Goal: Information Seeking & Learning: Find specific page/section

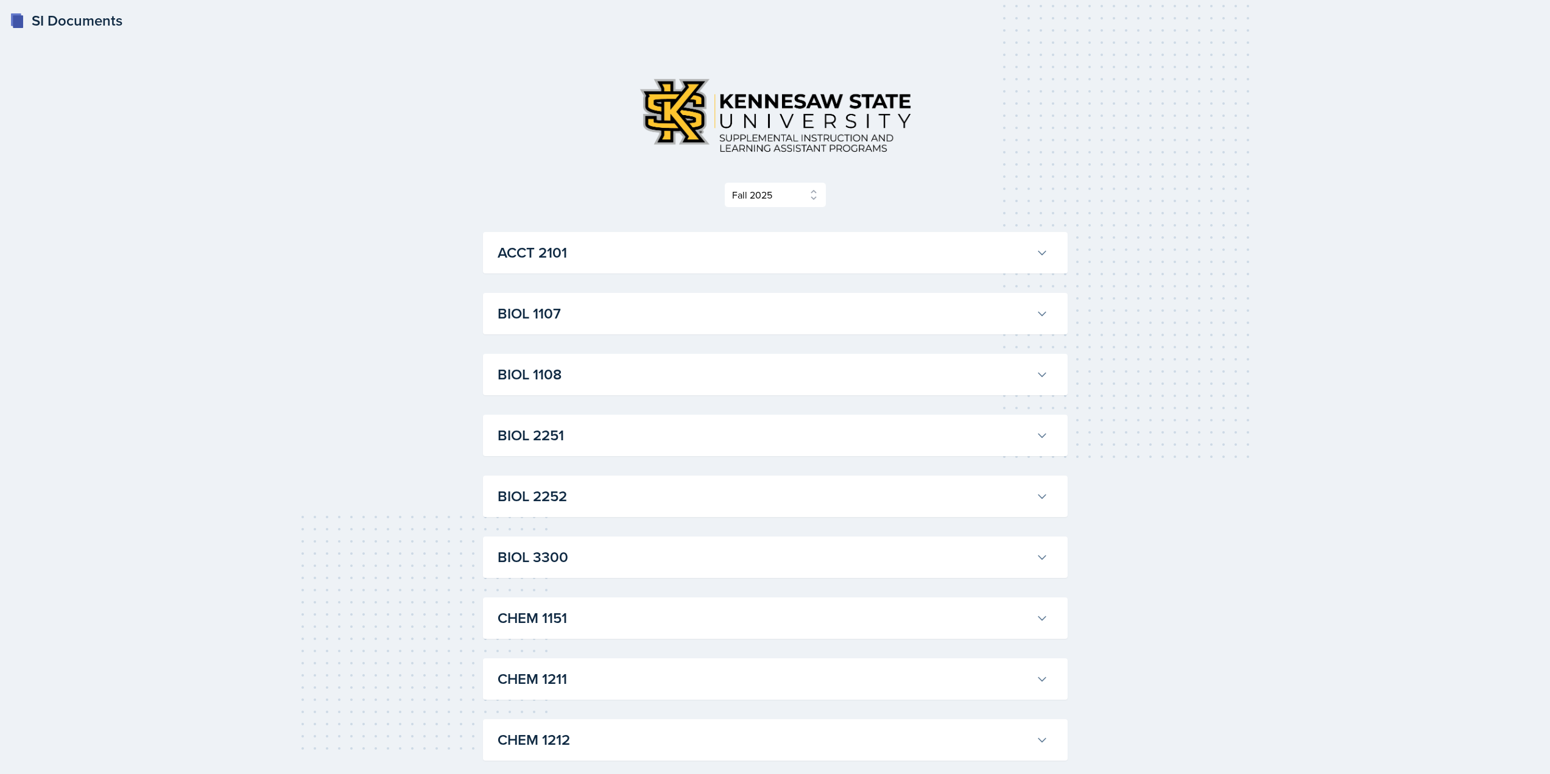
select select "2bed604d-1099-4043-b1bc-2365e8740244"
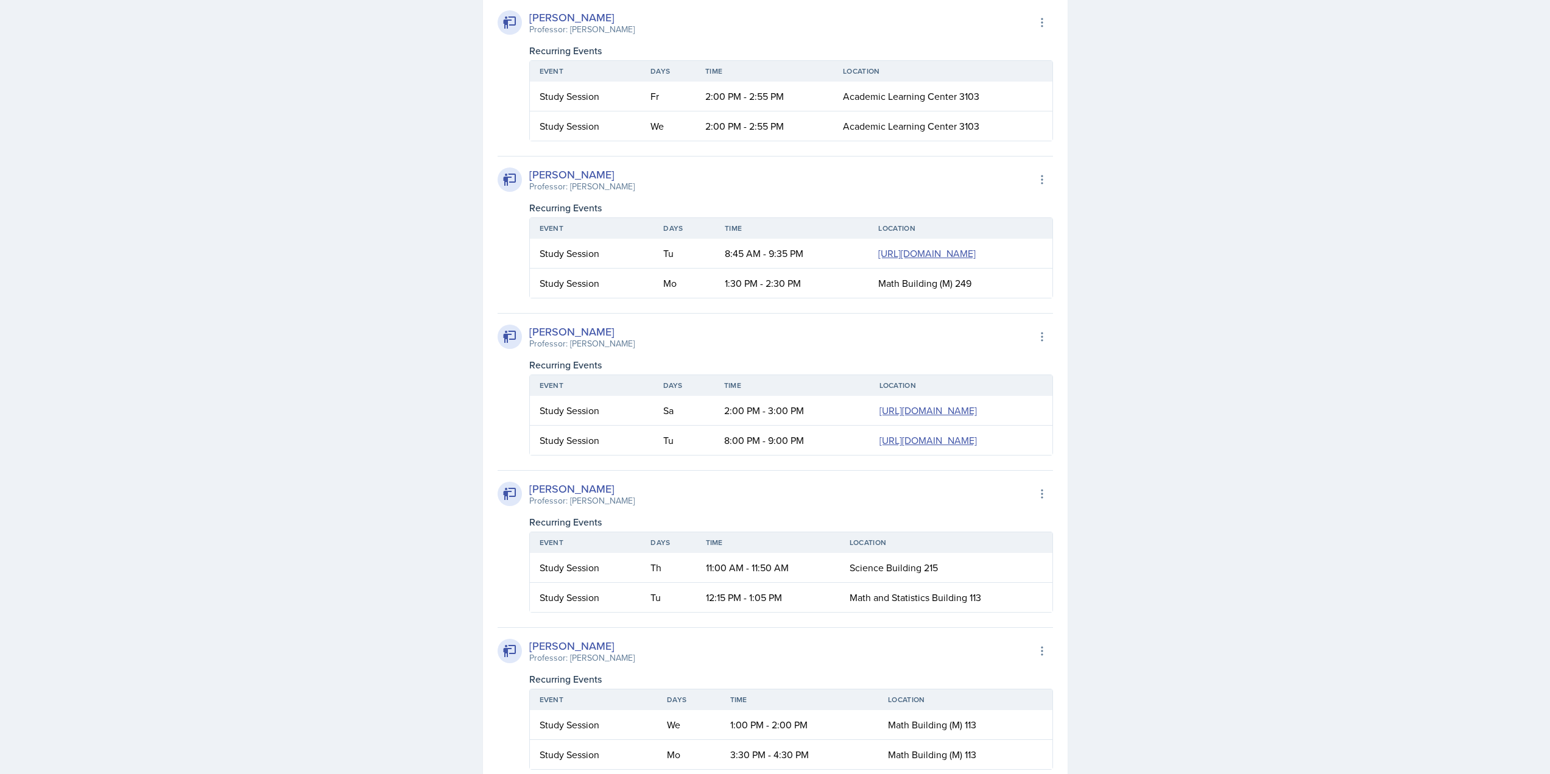
scroll to position [974, 0]
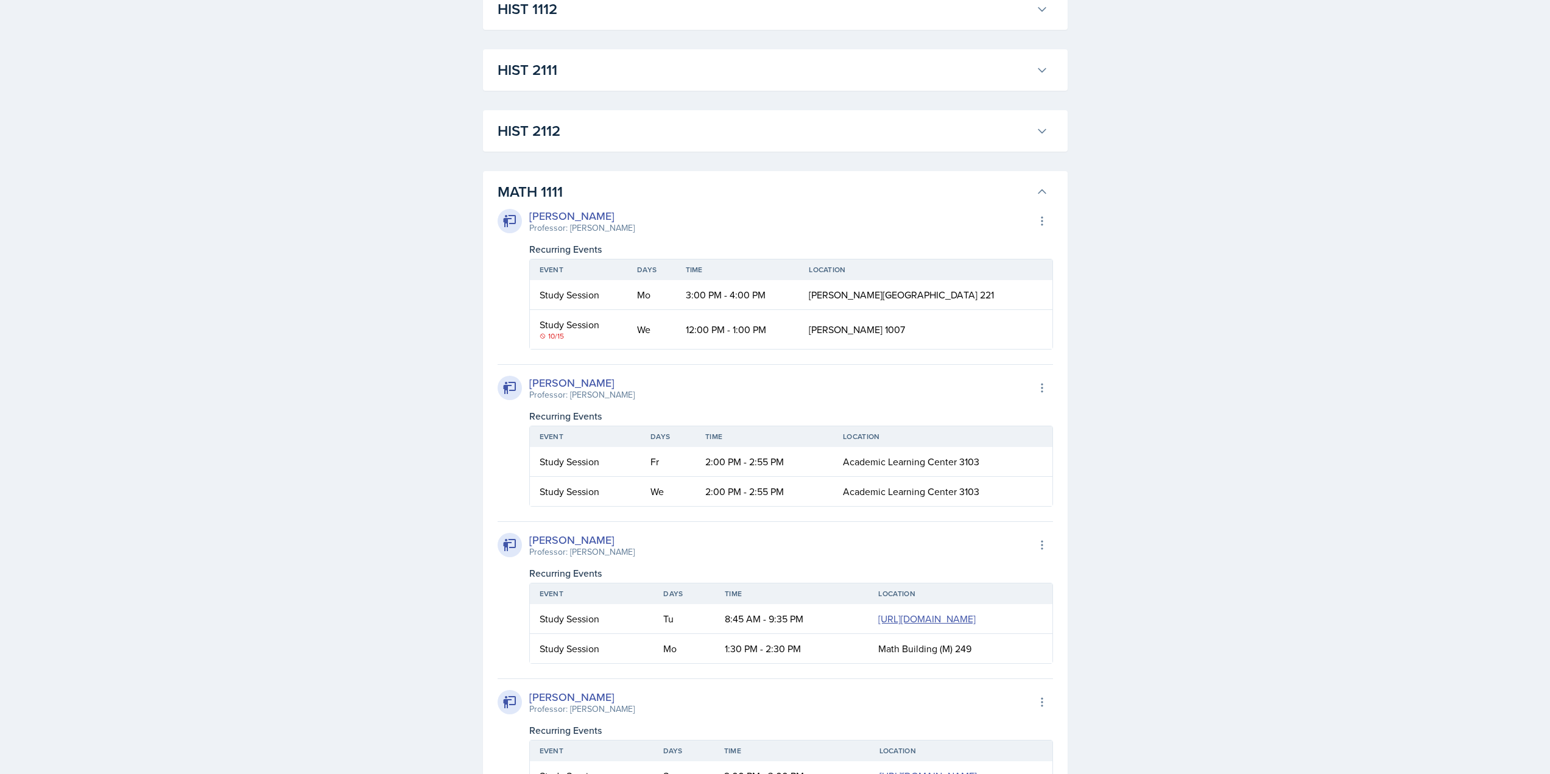
click at [981, 198] on h3 "MATH 1111" at bounding box center [765, 192] width 534 height 22
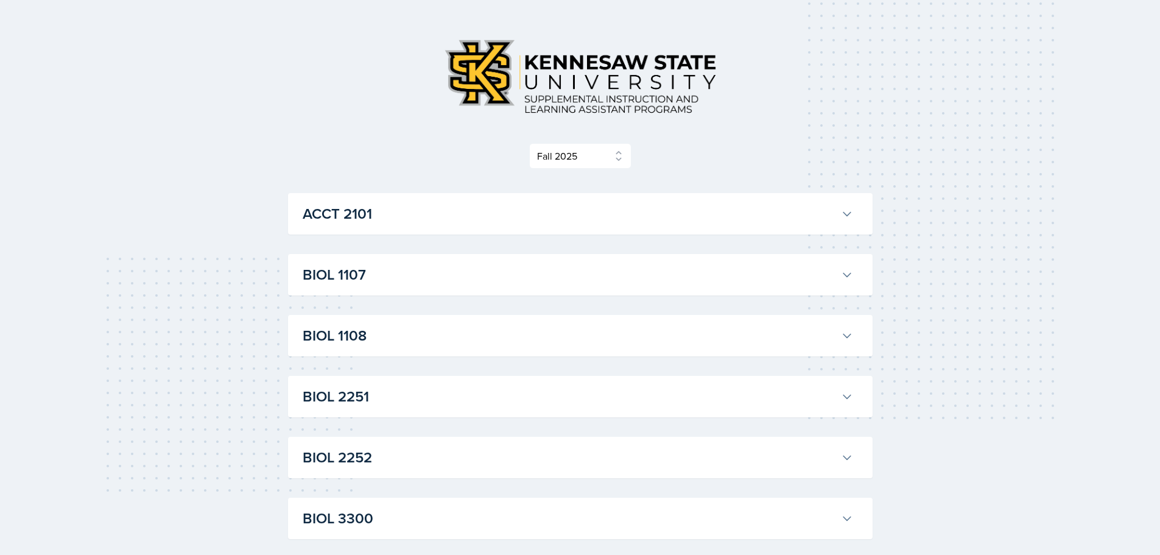
scroll to position [61, 0]
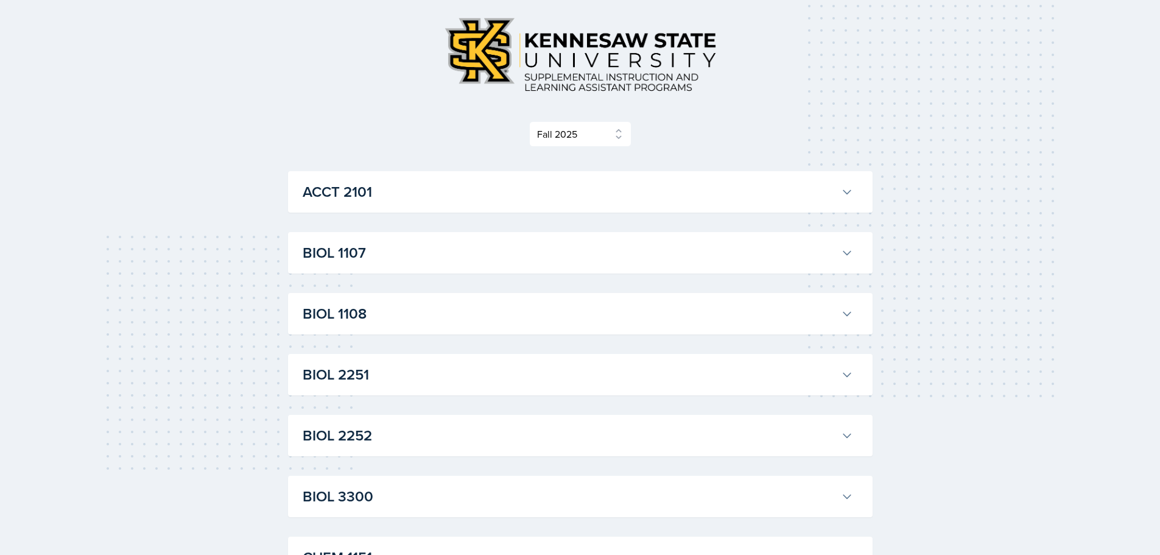
click at [703, 133] on div "Select Semester Fall 2025 Summer 2025 Spring 2025 Fall 2024 Summer 2024 Spring …" at bounding box center [580, 134] width 585 height 26
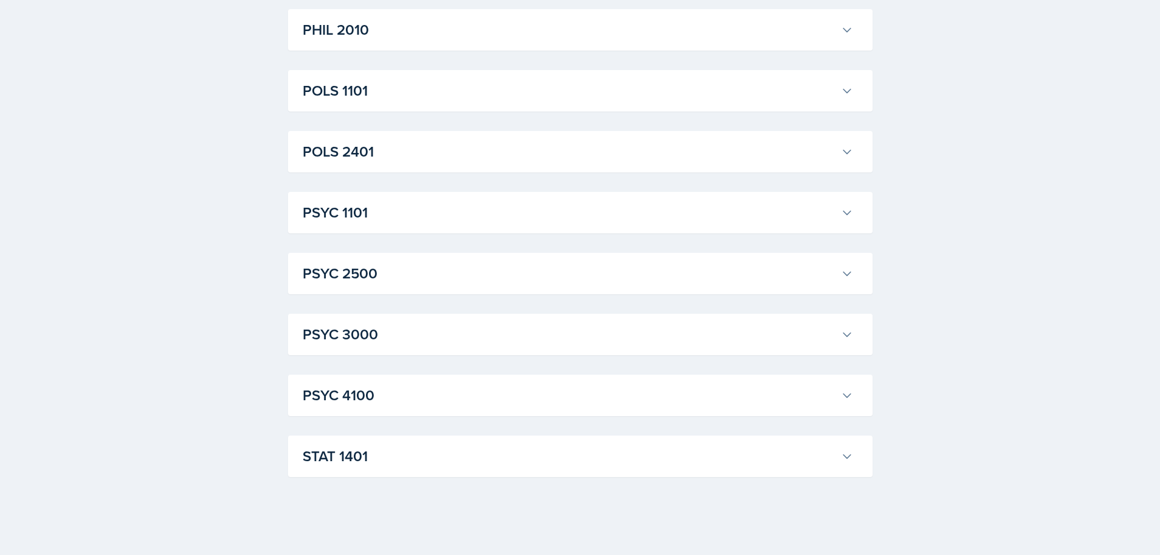
click at [625, 477] on div "STAT 1401 Aissa Sylla Professor: Prativa Basnet Export to Google Calendar Recur…" at bounding box center [580, 455] width 585 height 41
click at [628, 473] on div "STAT 1401 Aissa Sylla Professor: Prativa Basnet Export to Google Calendar Recur…" at bounding box center [580, 455] width 585 height 41
click at [636, 437] on div "STAT 1401 Aissa Sylla Professor: Prativa Basnet Export to Google Calendar Recur…" at bounding box center [580, 455] width 585 height 41
click at [632, 451] on h3 "STAT 1401" at bounding box center [570, 456] width 534 height 22
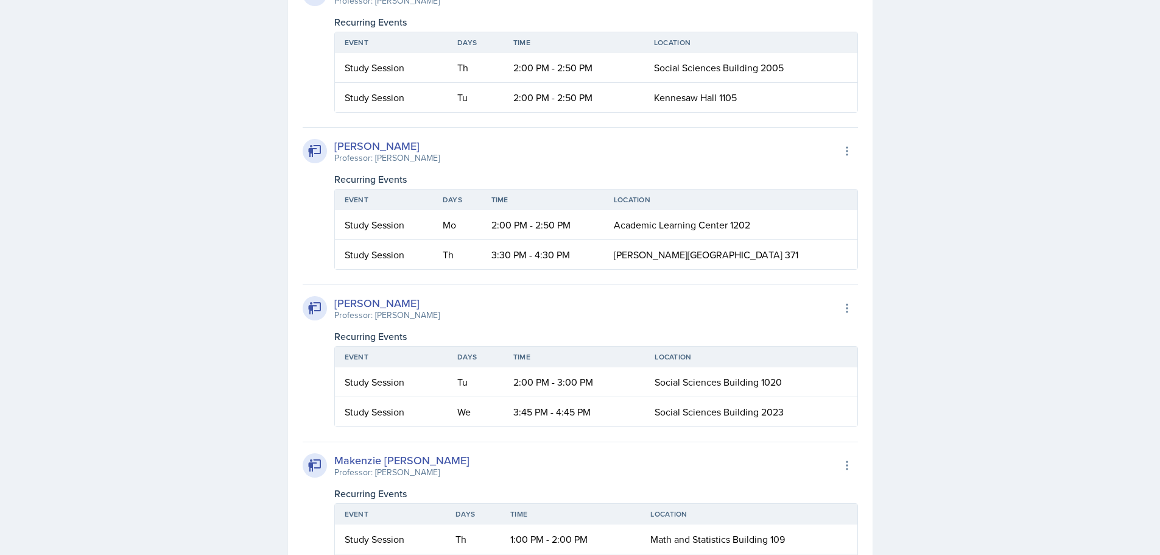
scroll to position [2476, 0]
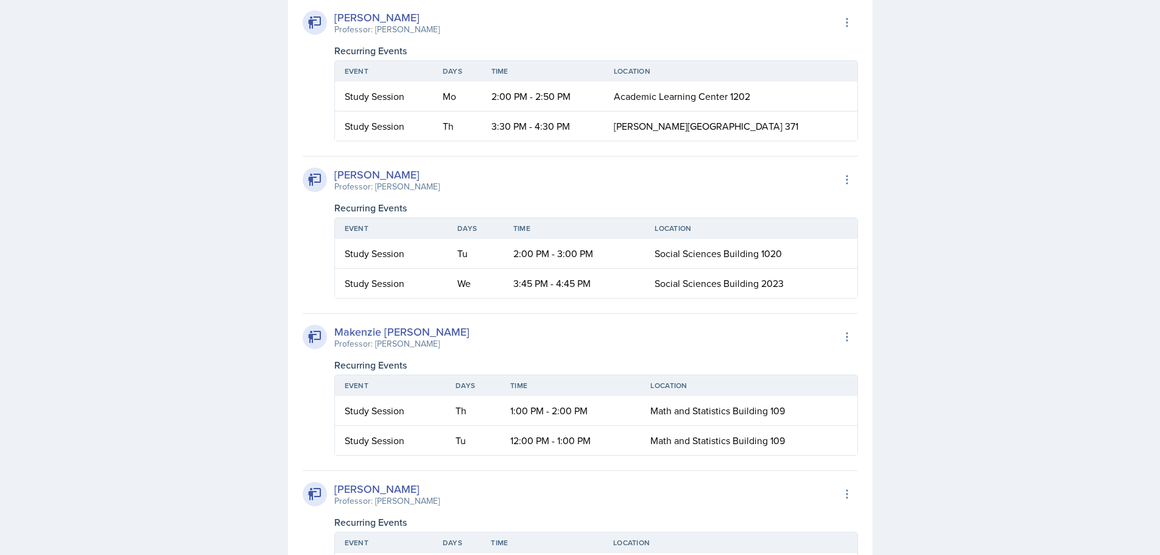
click at [391, 312] on div "Aissa Sylla Professor: Prativa Basnet Export to Google Calendar Recurring Event…" at bounding box center [580, 465] width 555 height 1702
click at [604, 90] on td "2:00 PM - 2:50 PM" at bounding box center [543, 97] width 122 height 30
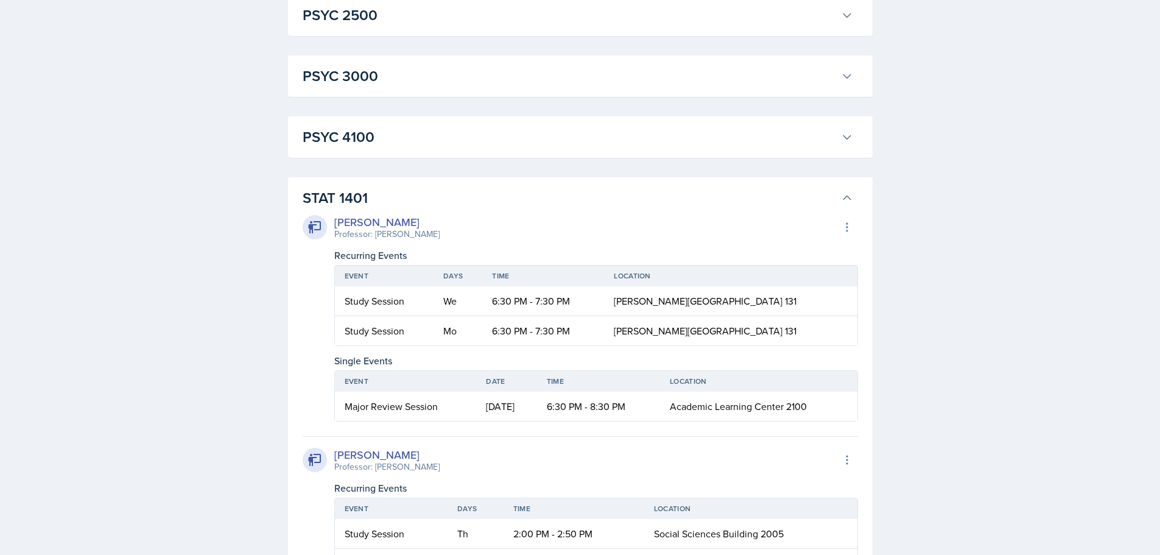
click at [417, 191] on h3 "STAT 1401" at bounding box center [570, 198] width 534 height 22
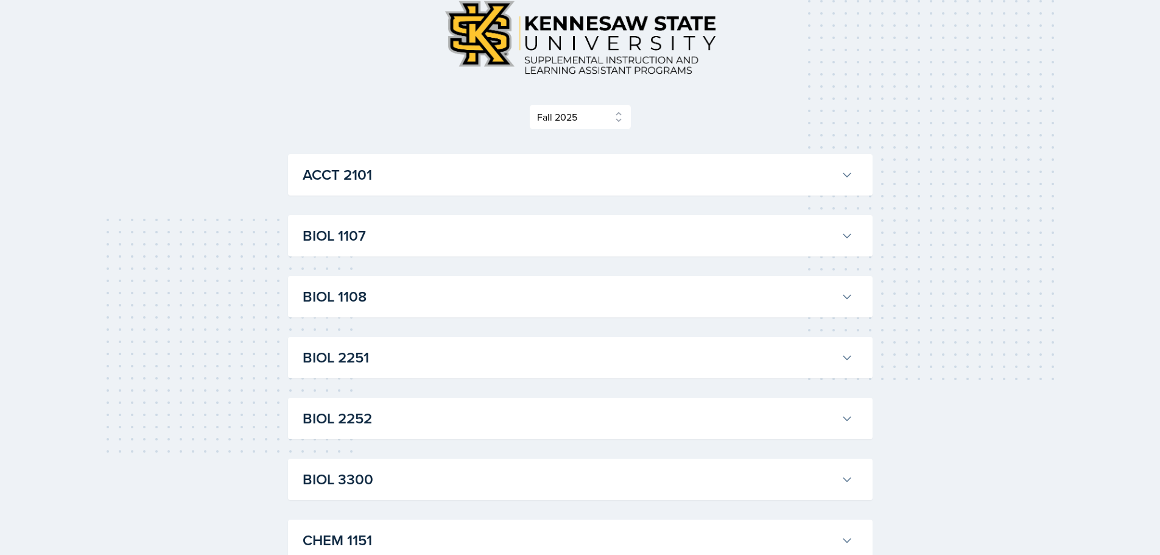
scroll to position [0, 0]
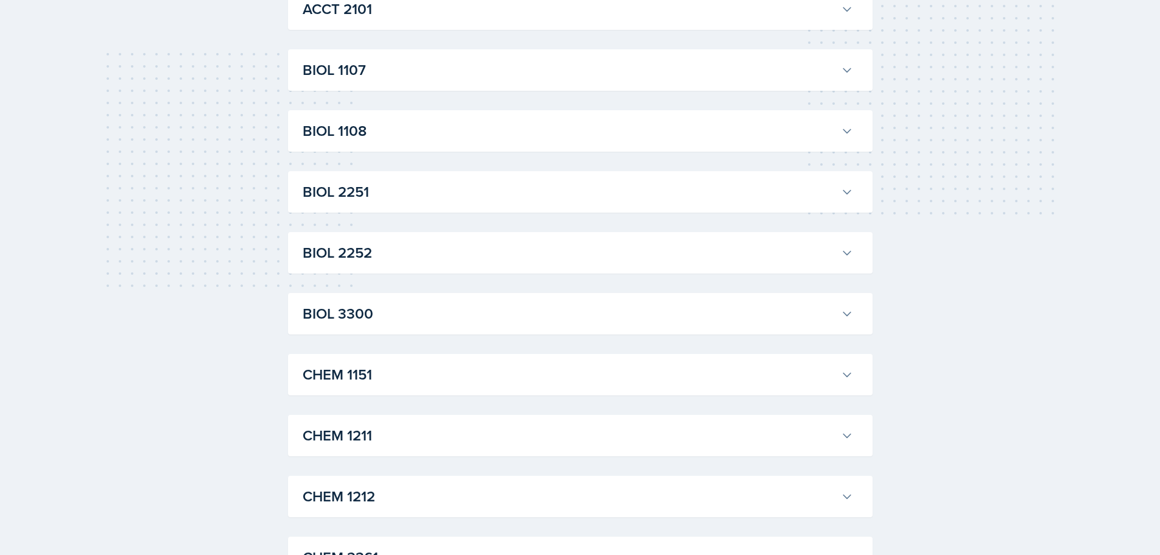
click at [412, 185] on h3 "BIOL 2251" at bounding box center [570, 192] width 534 height 22
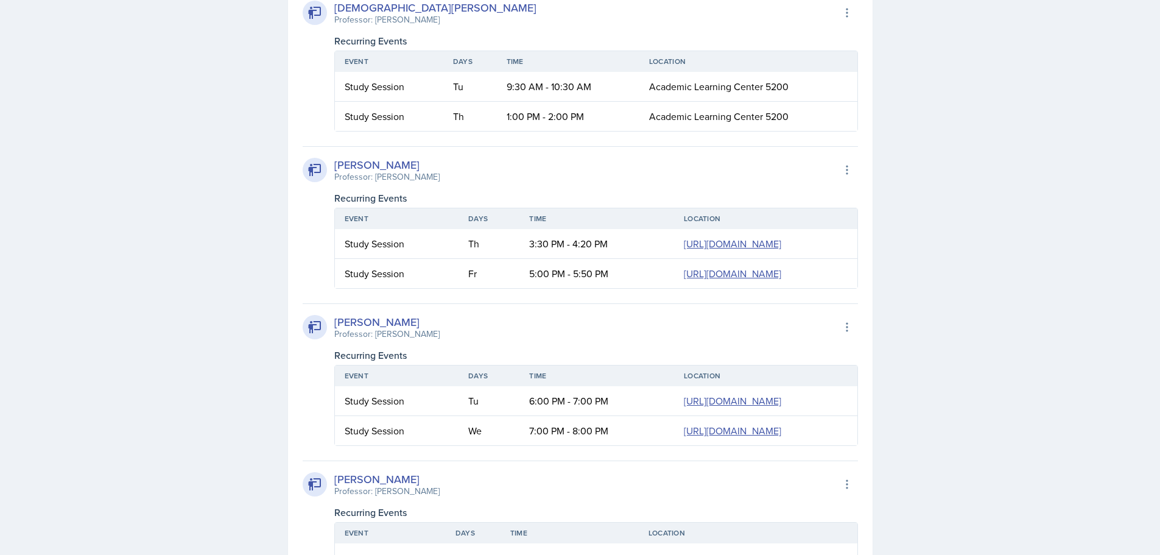
scroll to position [1462, 0]
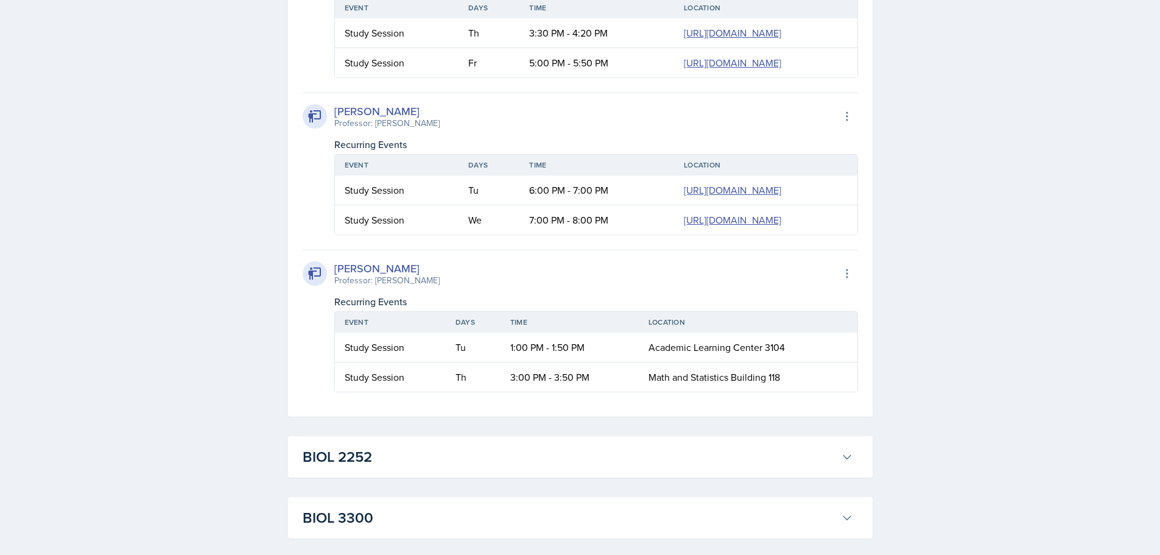
click at [355, 119] on div "Kaitlyn Medley" at bounding box center [386, 111] width 105 height 16
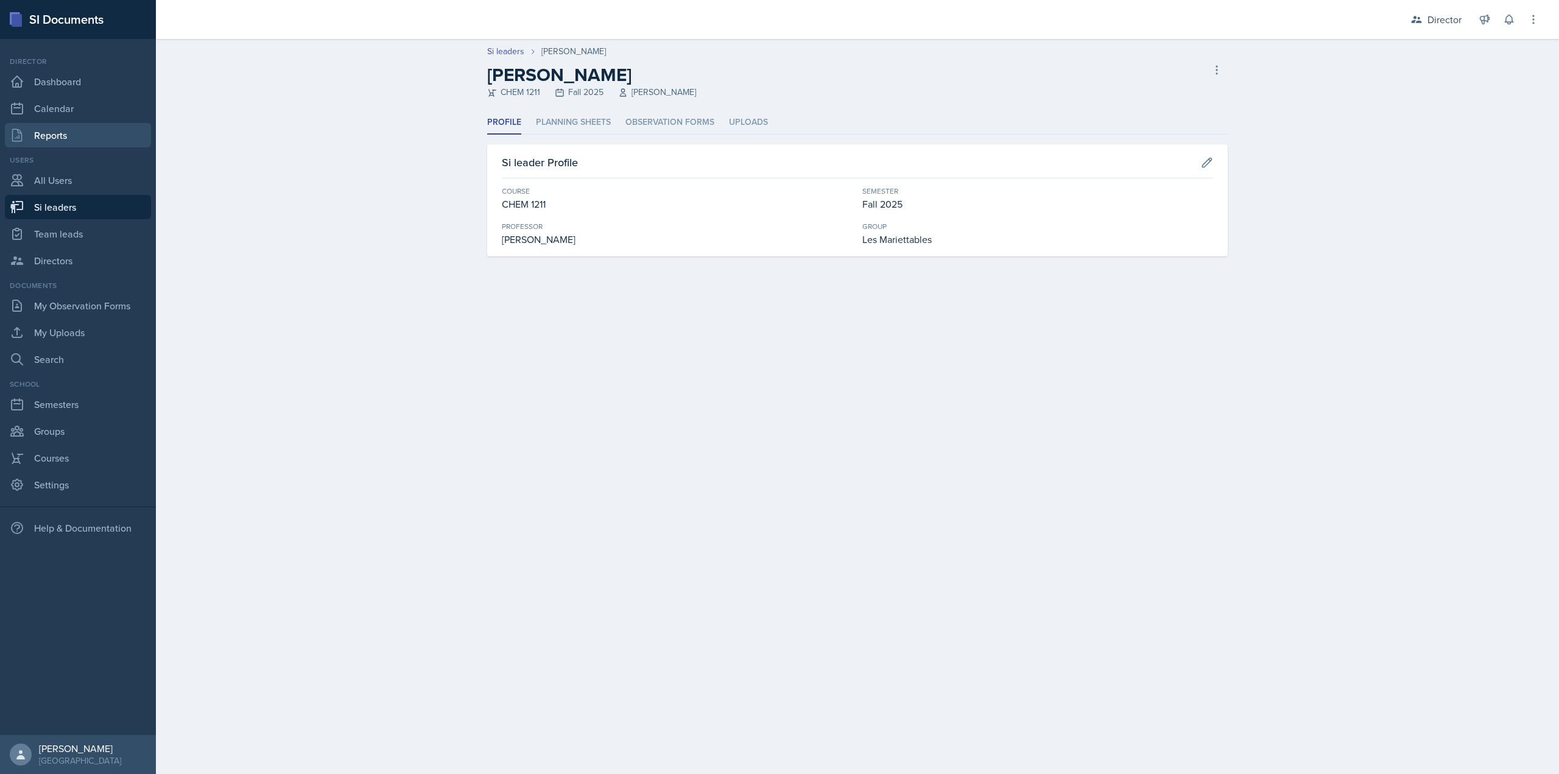
click at [72, 129] on link "Reports" at bounding box center [78, 135] width 146 height 24
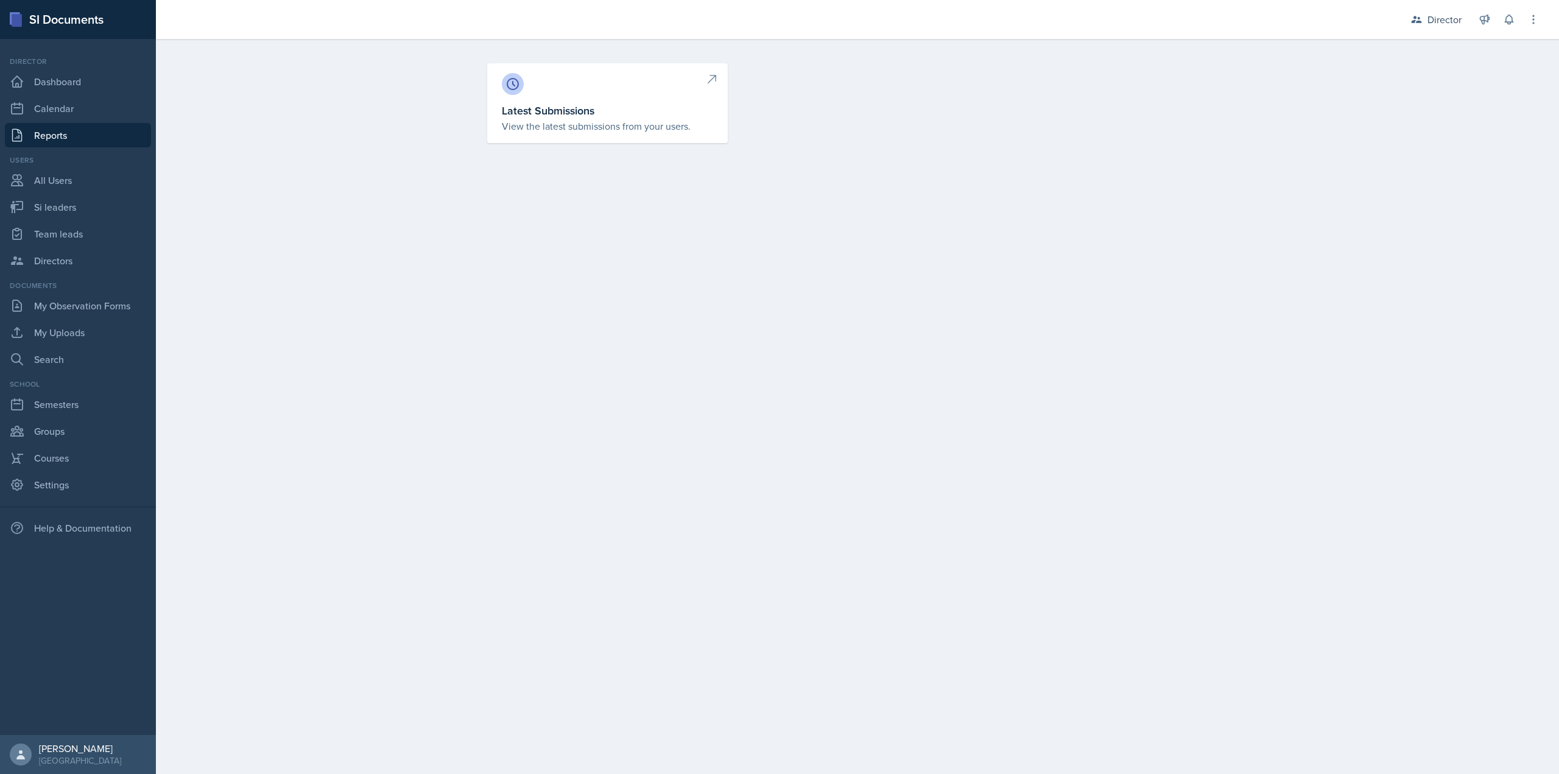
click at [547, 98] on link "Latest Submissions View the latest submissions from your users." at bounding box center [607, 103] width 241 height 80
select select "1"
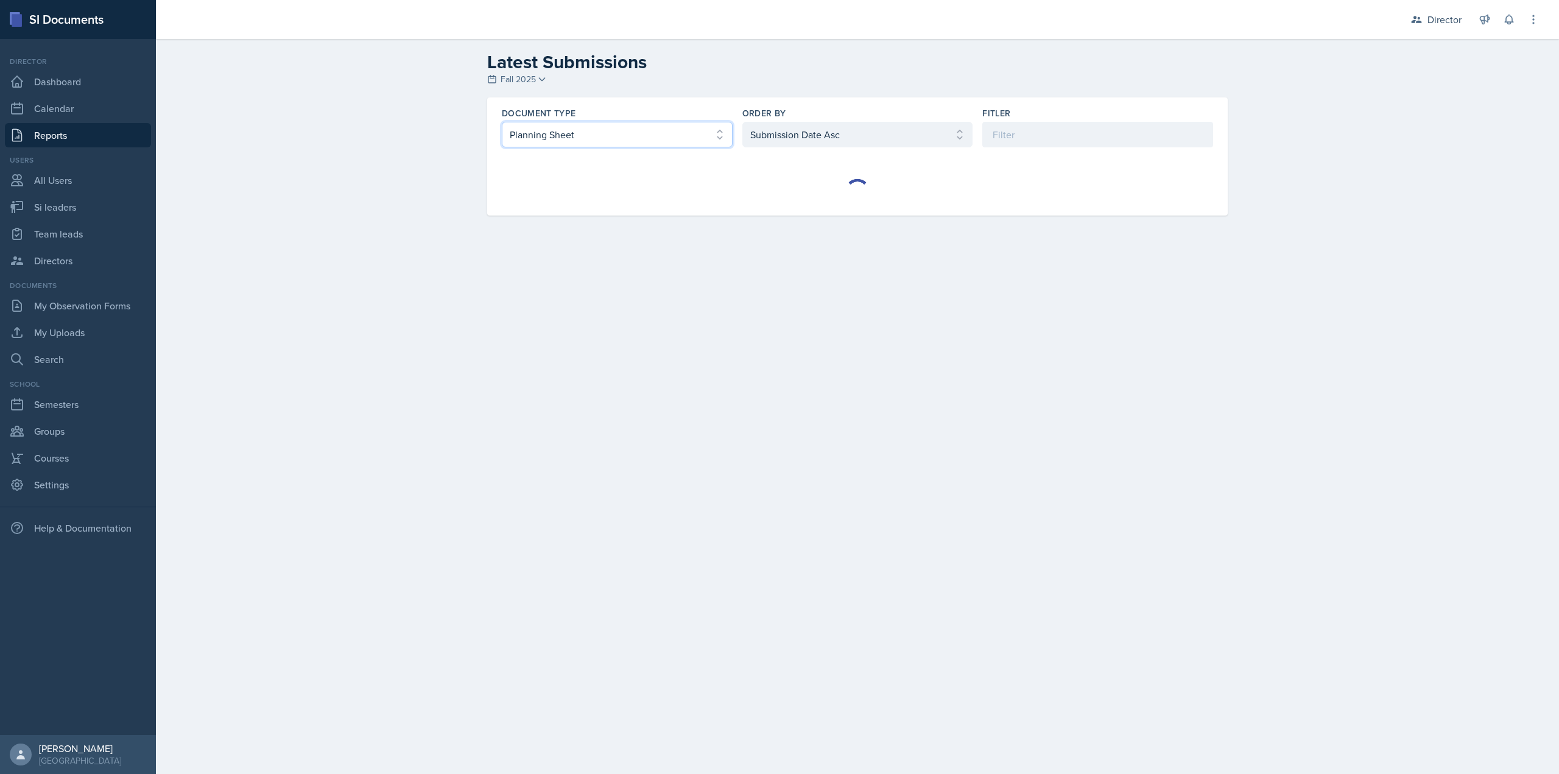
drag, startPoint x: 694, startPoint y: 145, endPoint x: 688, endPoint y: 147, distance: 6.4
click at [694, 144] on select "Select document type Planning Sheet Peer Observation Form Team lead Observation…" at bounding box center [617, 135] width 231 height 26
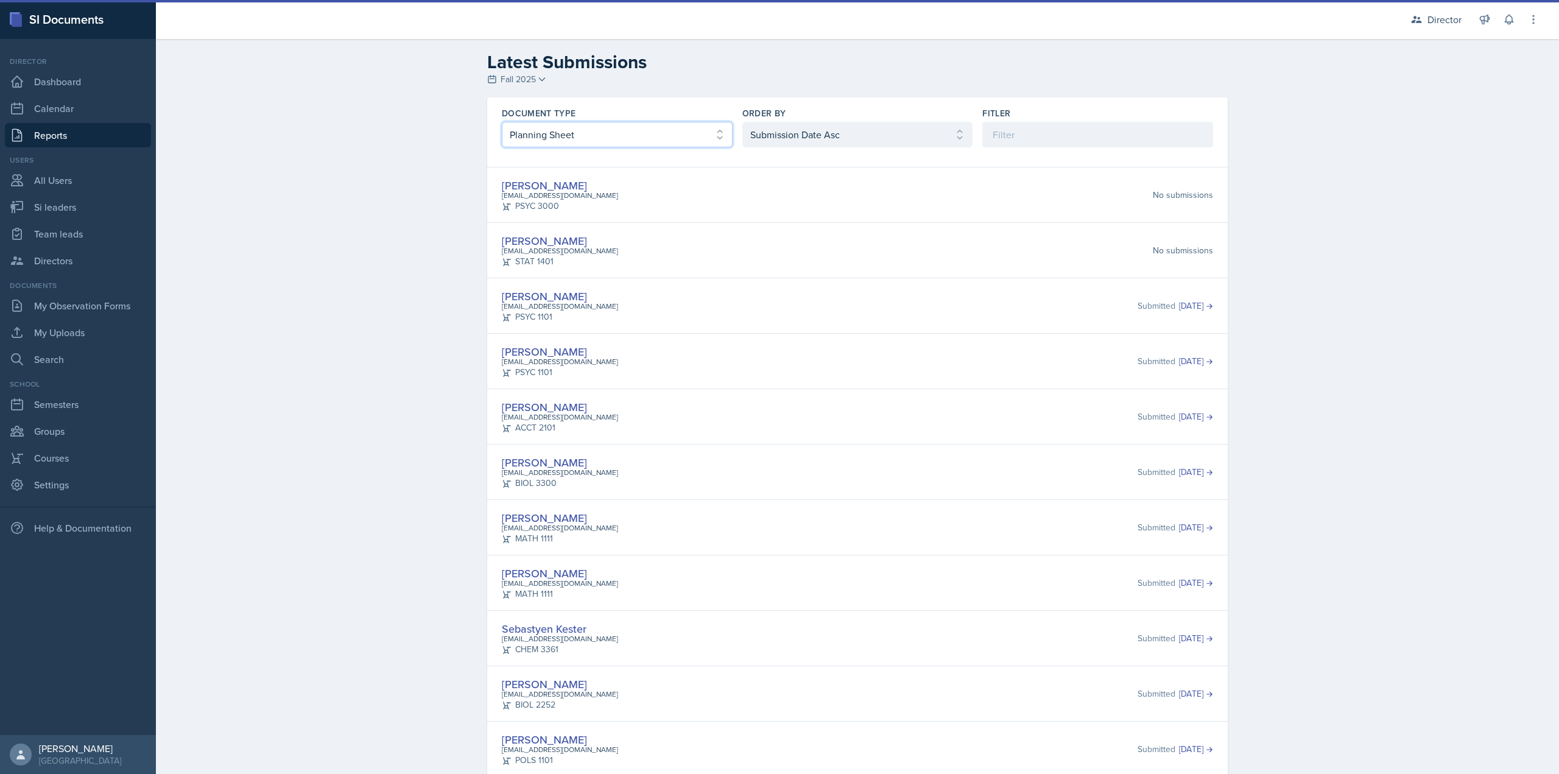
select select "2"
click at [502, 122] on select "Select document type Planning Sheet Peer Observation Form Team lead Observation…" at bounding box center [617, 135] width 231 height 26
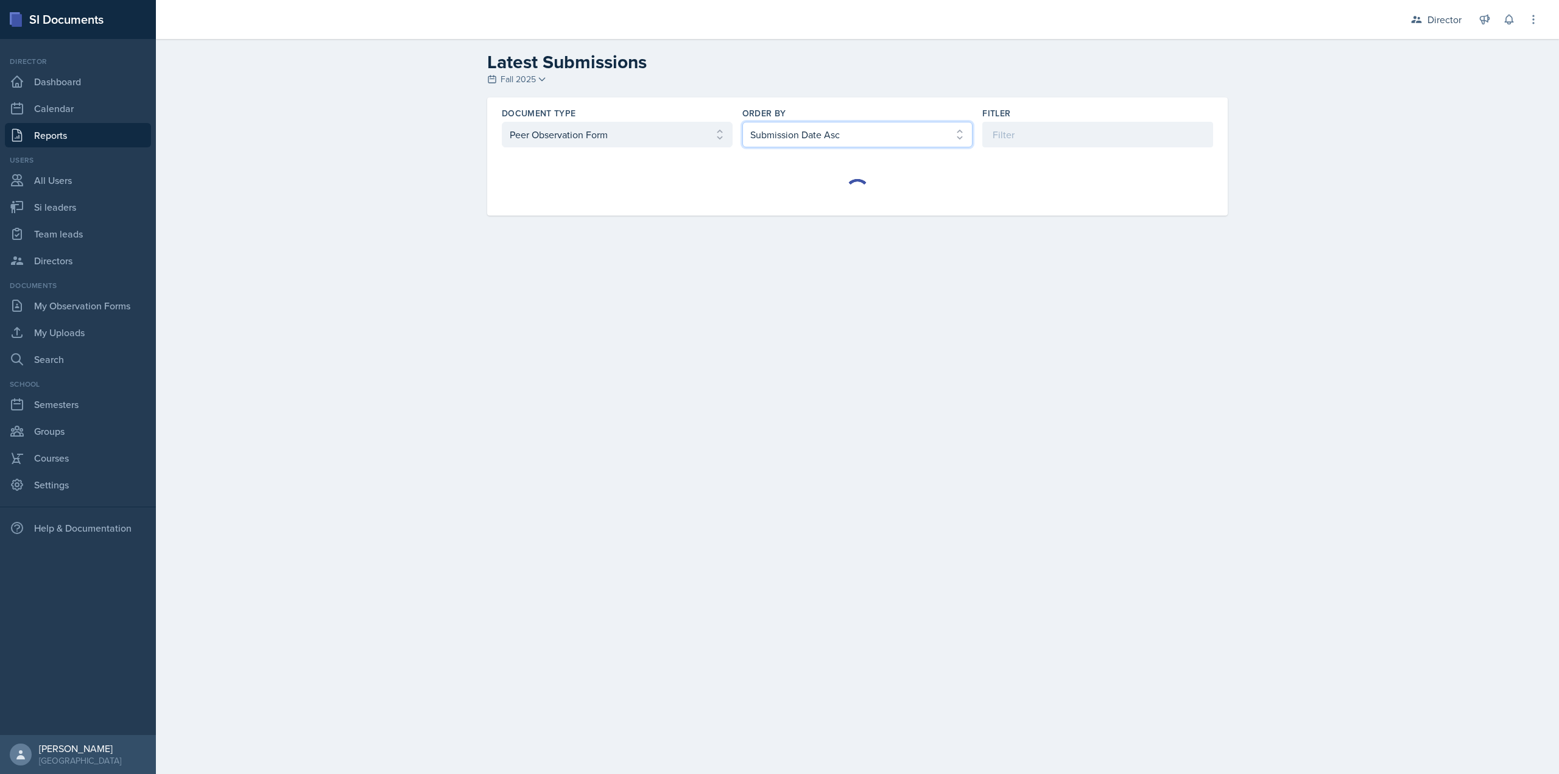
click at [778, 133] on select "Select order by Submission Date Asc Submission Date Desc User Last Name" at bounding box center [857, 135] width 231 height 26
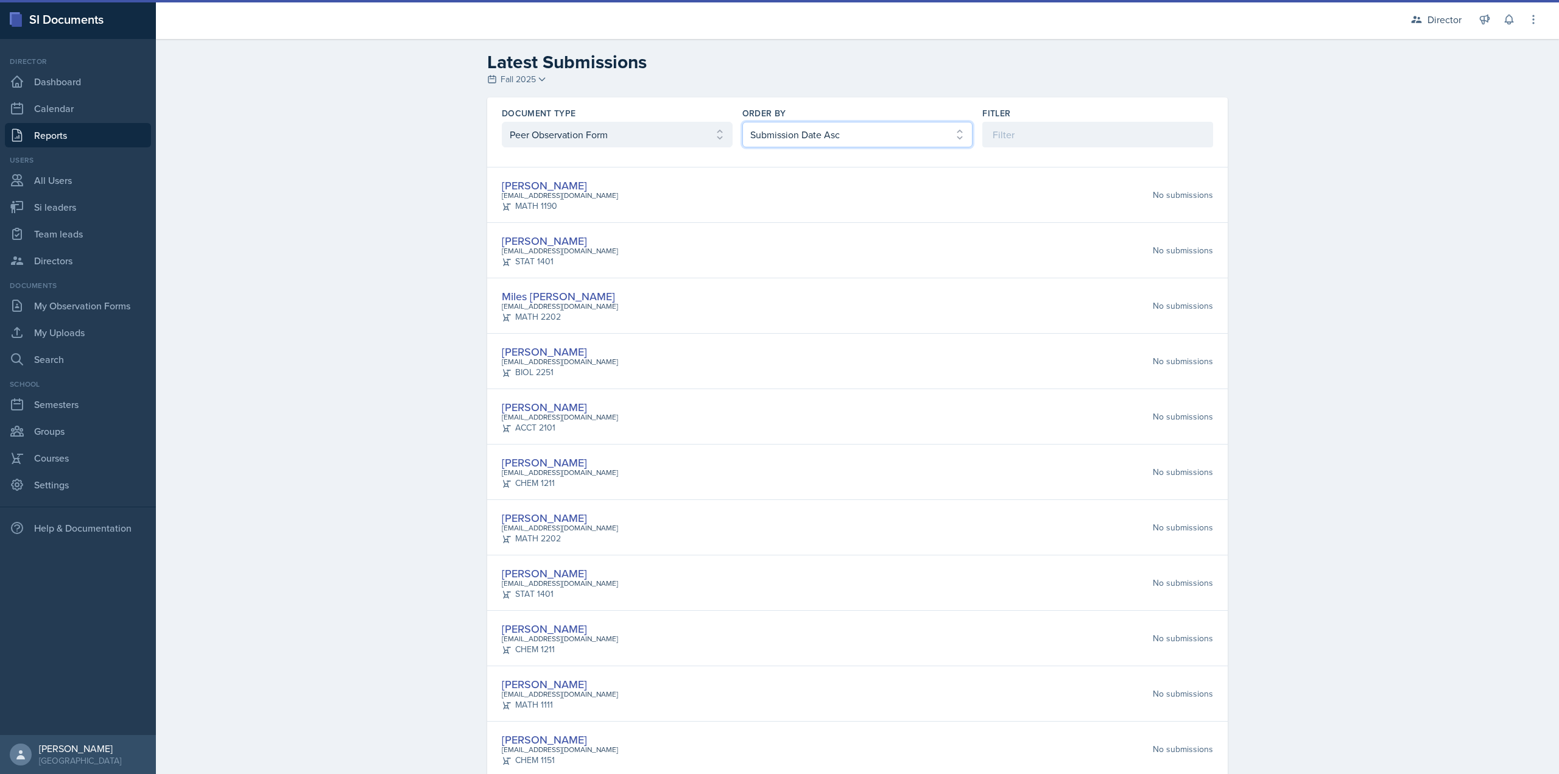
select select "2"
click at [742, 122] on select "Select order by Submission Date Asc Submission Date Desc User Last Name" at bounding box center [857, 135] width 231 height 26
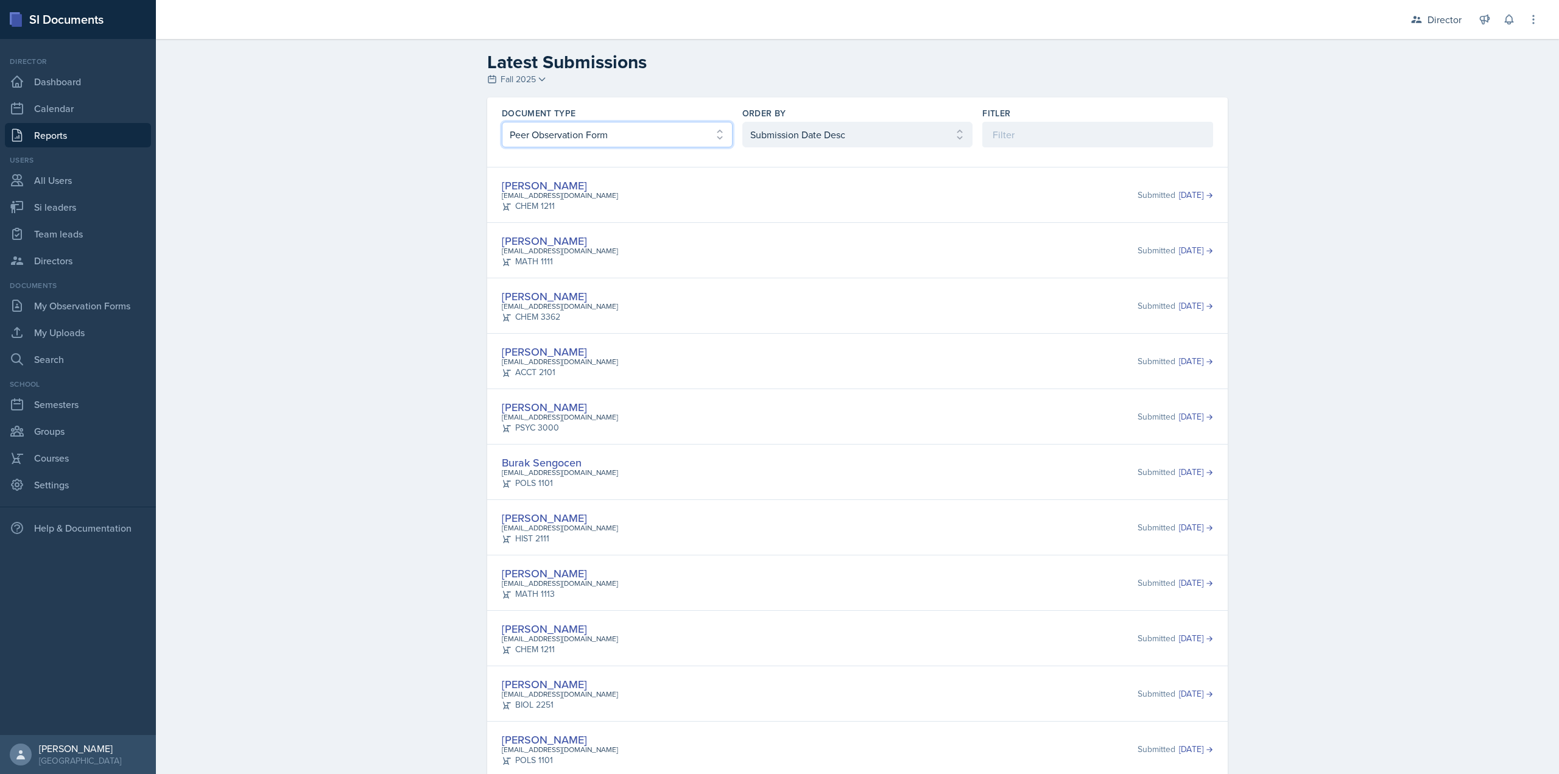
click at [657, 135] on select "Select document type Planning Sheet Peer Observation Form Team lead Observation…" at bounding box center [617, 135] width 231 height 26
select select "3"
click at [502, 122] on select "Select document type Planning Sheet Peer Observation Form Team lead Observation…" at bounding box center [617, 135] width 231 height 26
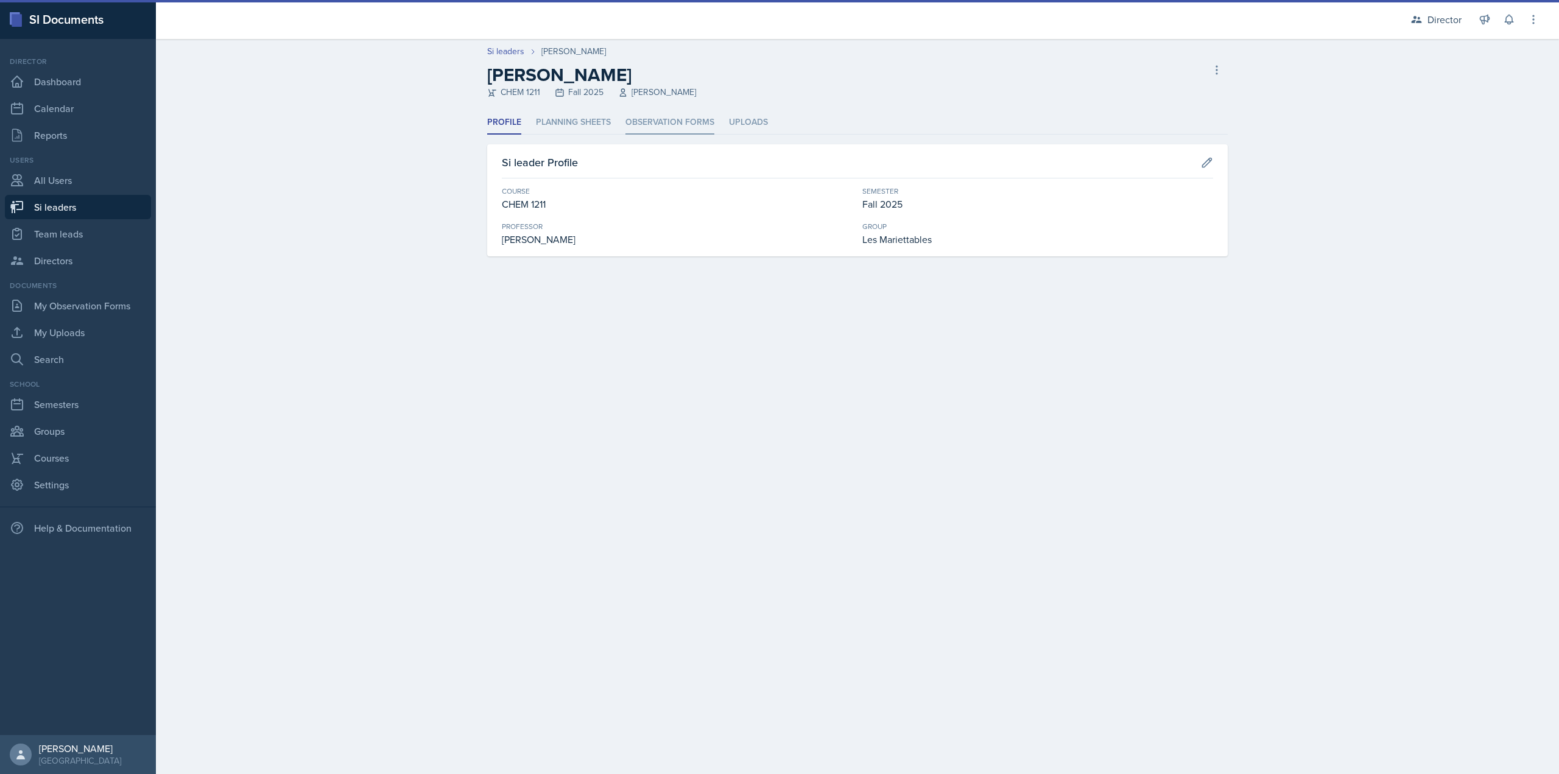
click at [671, 113] on li "Observation Forms" at bounding box center [669, 123] width 89 height 24
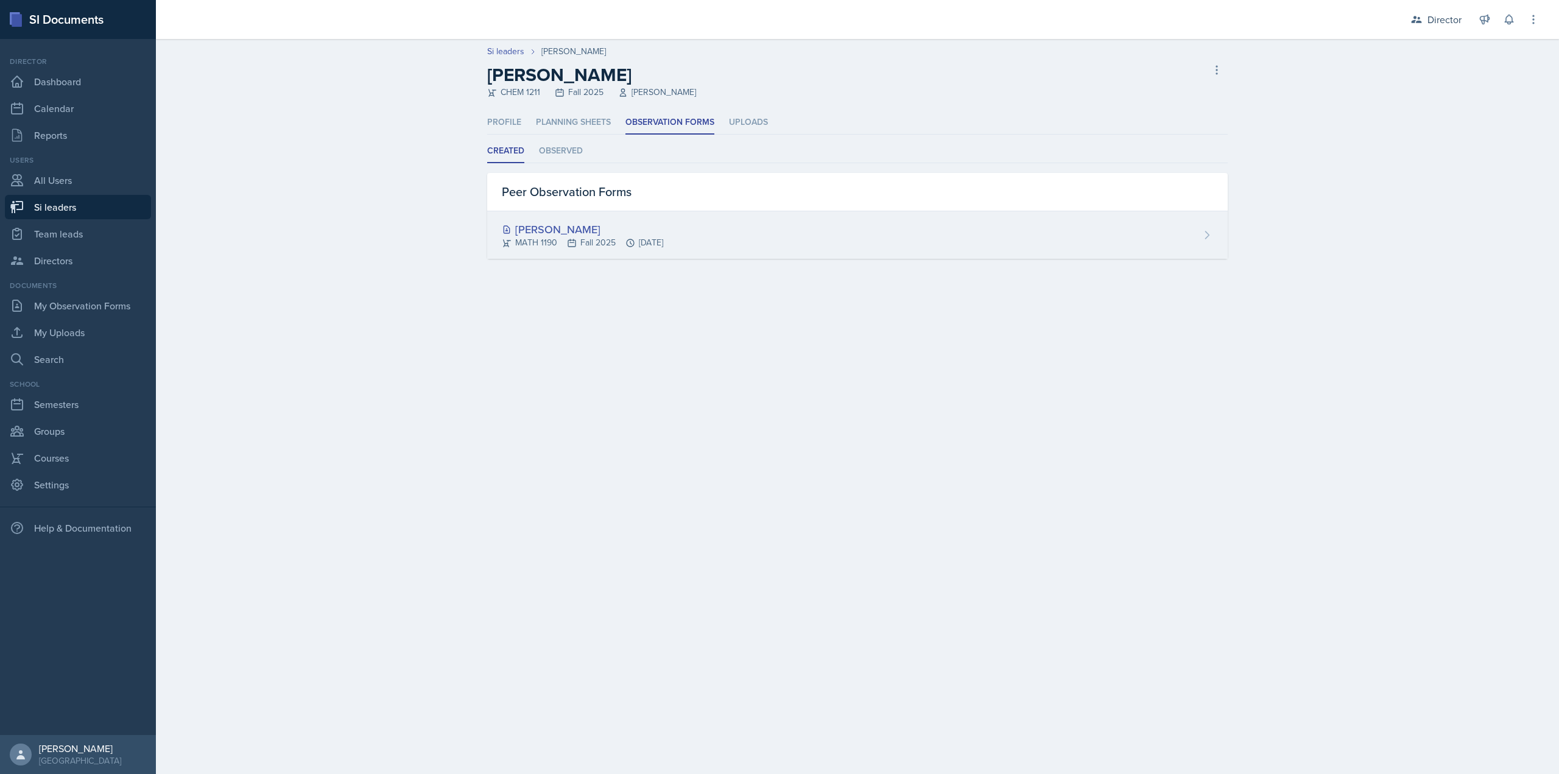
click at [728, 230] on div "William Little MATH 1190 Fall 2025 Oct 3rd, 2025" at bounding box center [857, 235] width 741 height 48
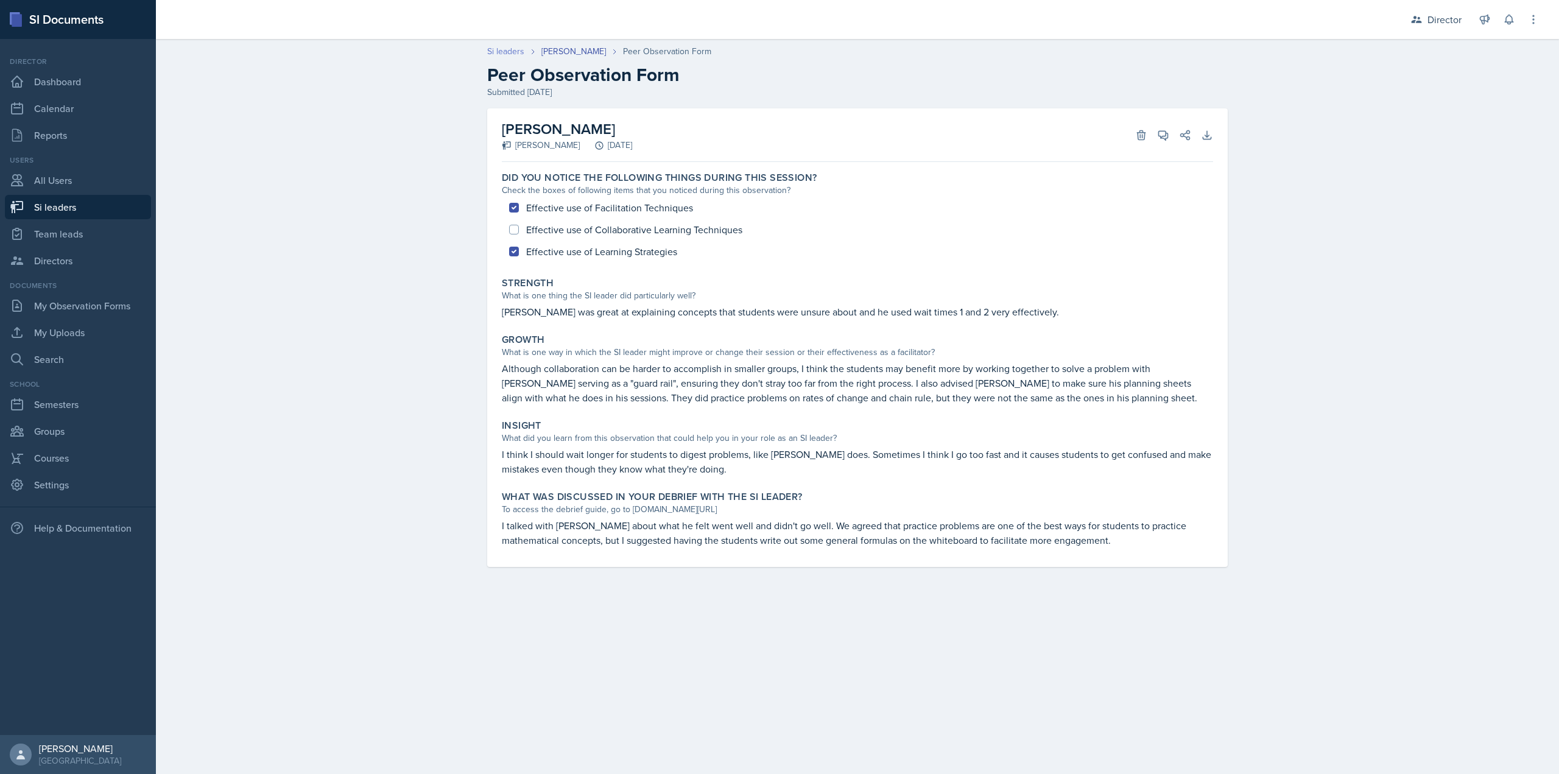
click at [519, 48] on link "Si leaders" at bounding box center [505, 51] width 37 height 13
select select "2bed604d-1099-4043-b1bc-2365e8740244"
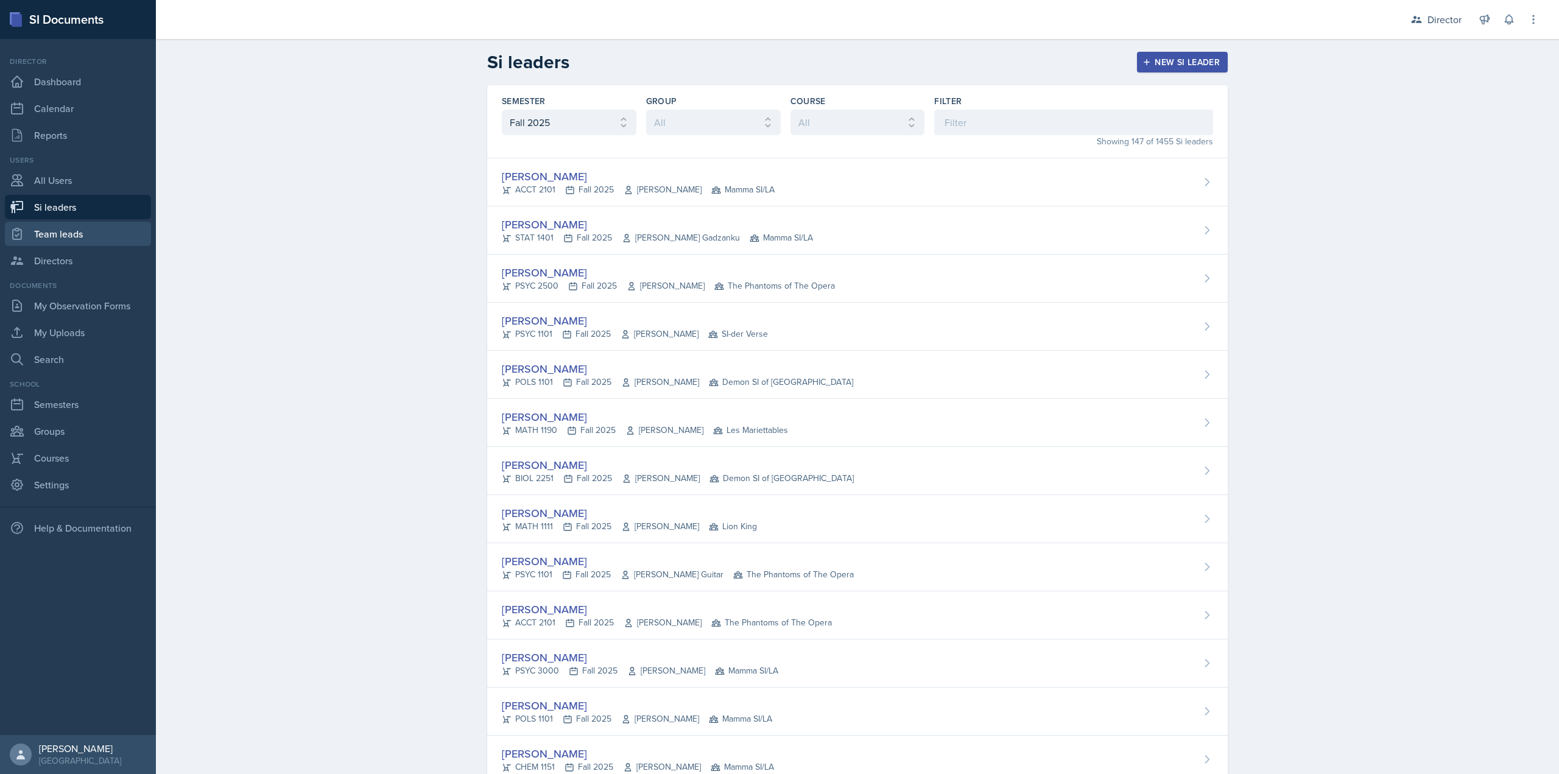
click at [98, 235] on link "Team leads" at bounding box center [78, 234] width 146 height 24
select select "2bed604d-1099-4043-b1bc-2365e8740244"
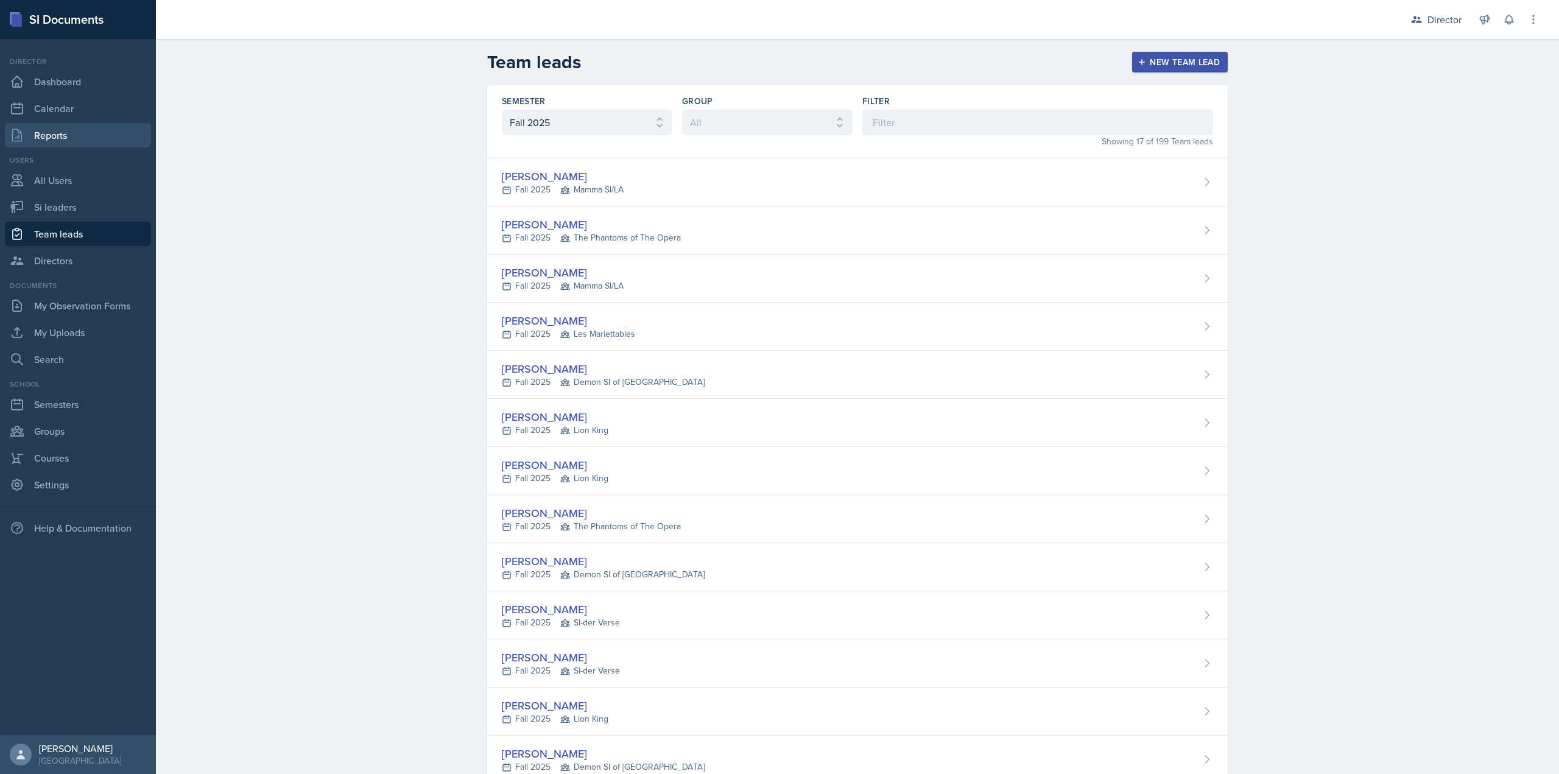
click at [83, 136] on link "Reports" at bounding box center [78, 135] width 146 height 24
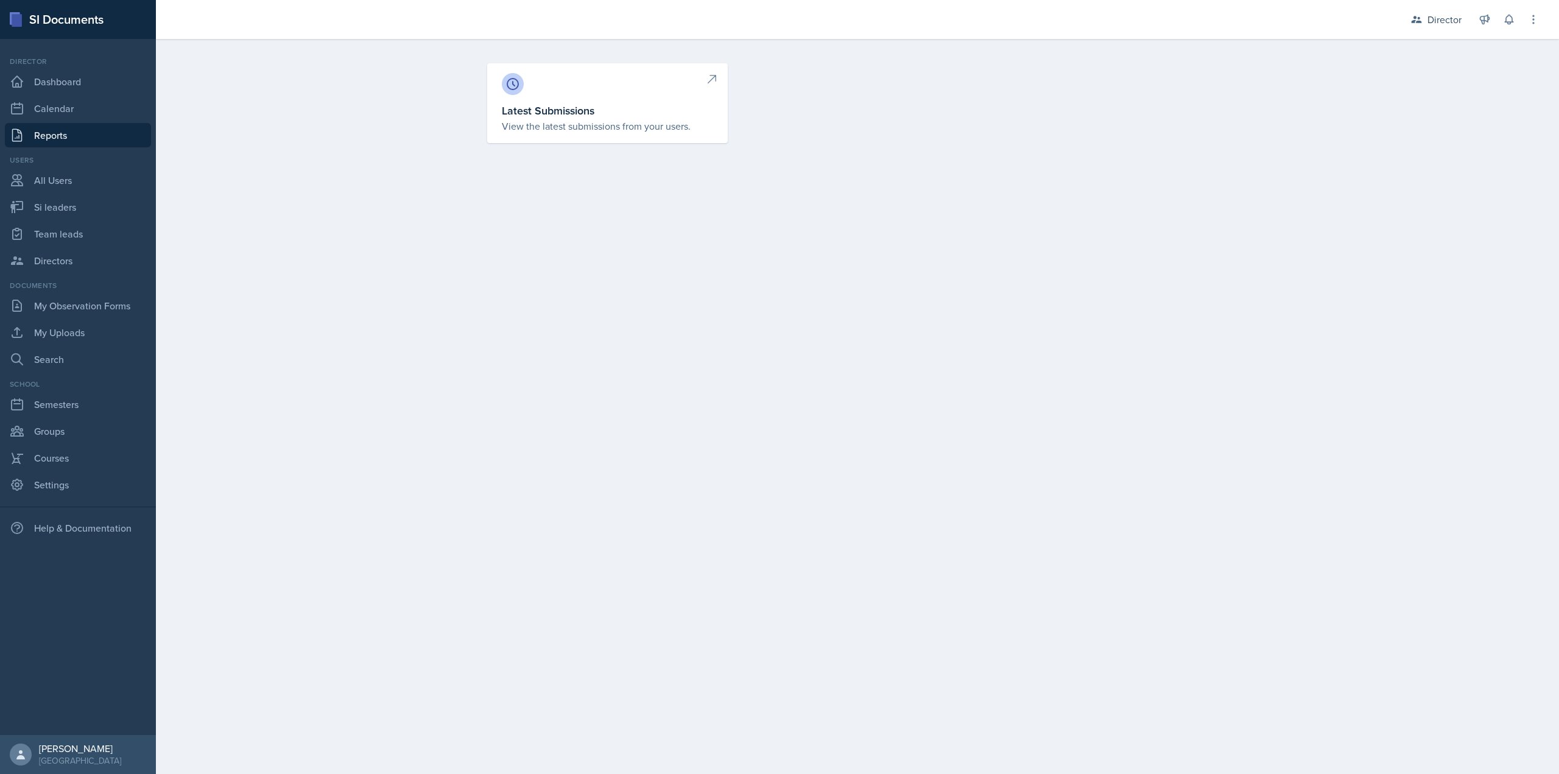
click at [692, 104] on h3 "Latest Submissions" at bounding box center [607, 110] width 211 height 16
select select "1"
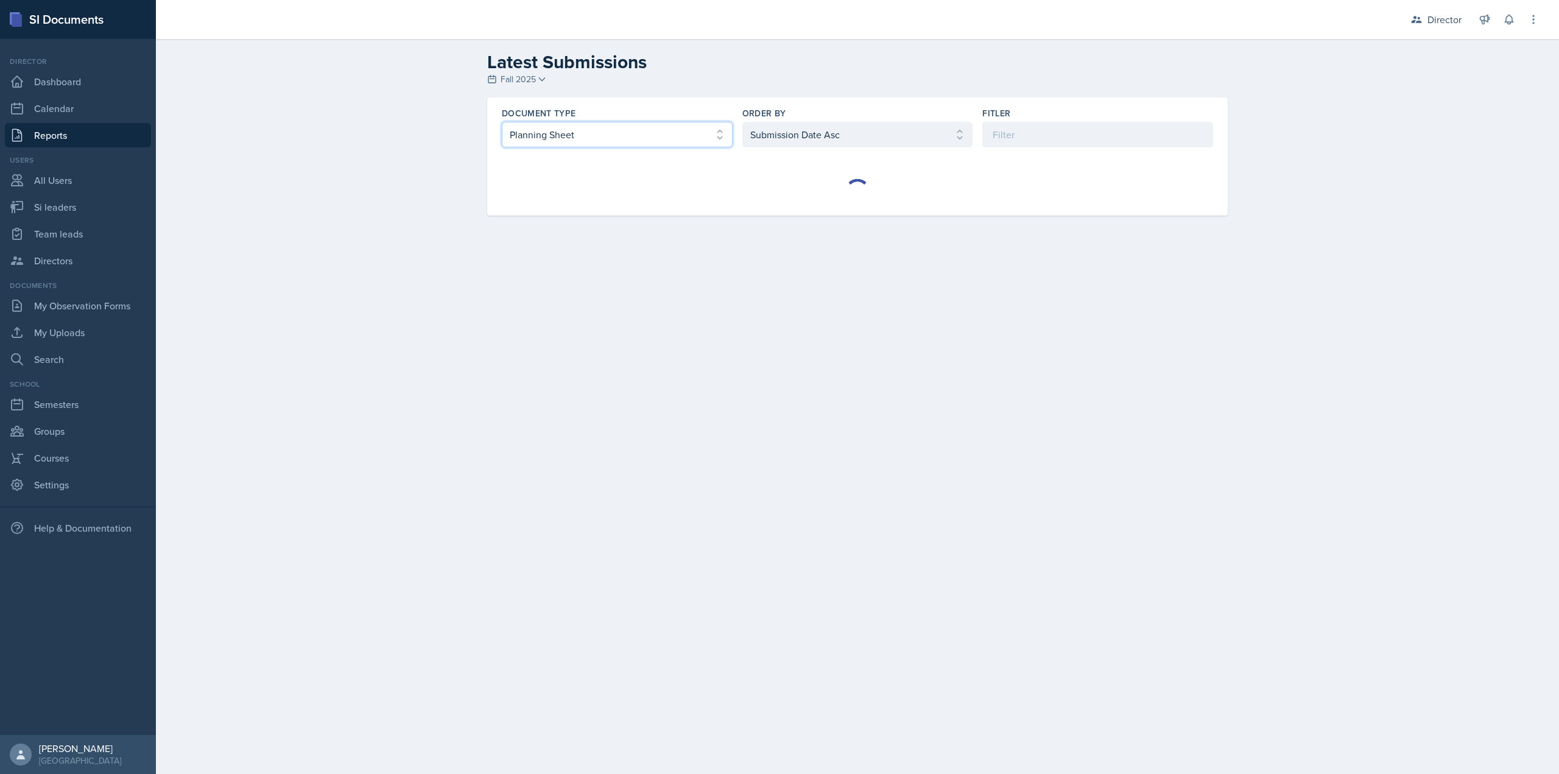
click at [638, 136] on select "Select document type Planning Sheet Peer Observation Form Team lead Observation…" at bounding box center [617, 135] width 231 height 26
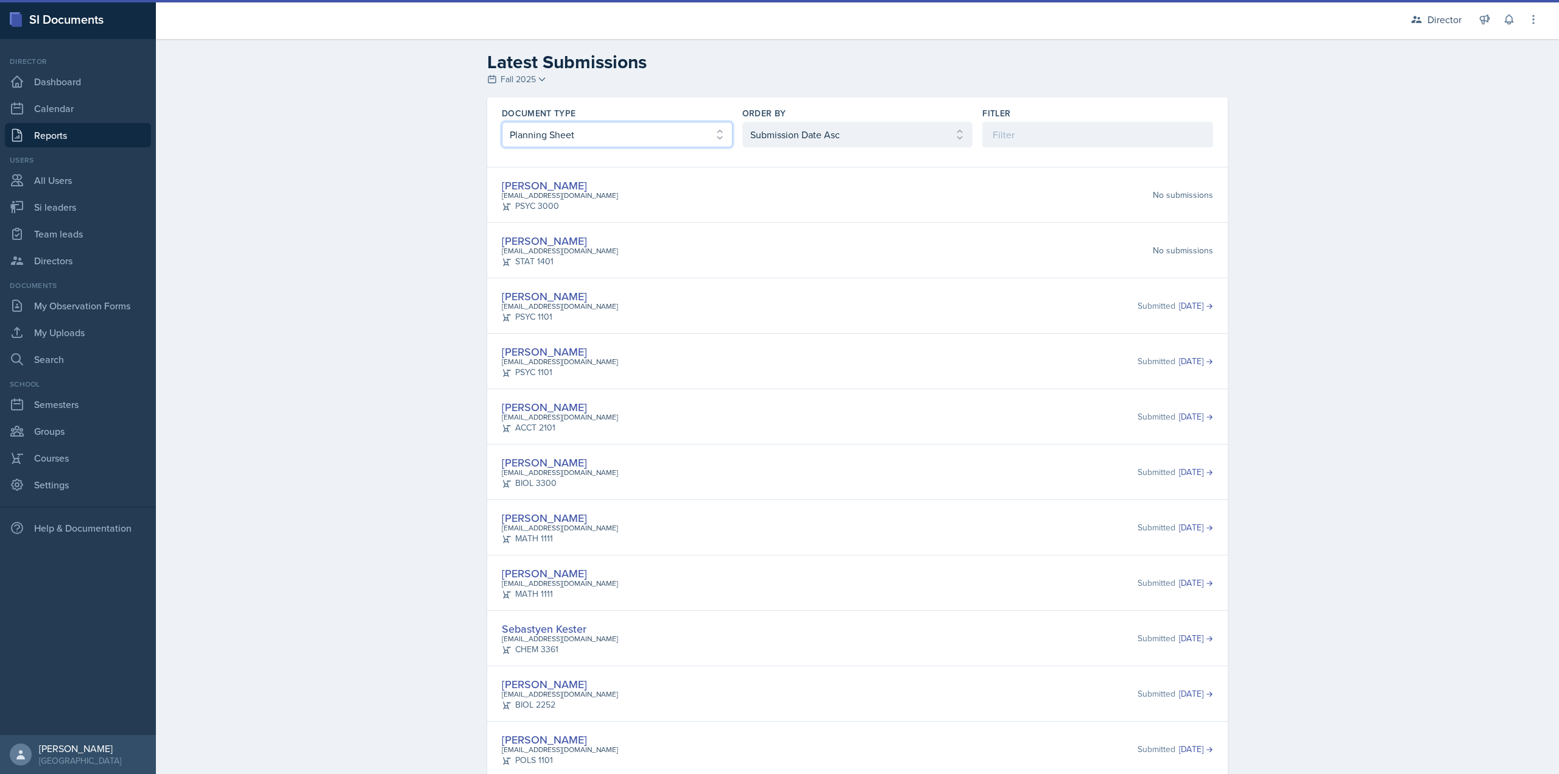
select select "3"
click at [502, 122] on select "Select document type Planning Sheet Peer Observation Form Team lead Observation…" at bounding box center [617, 135] width 231 height 26
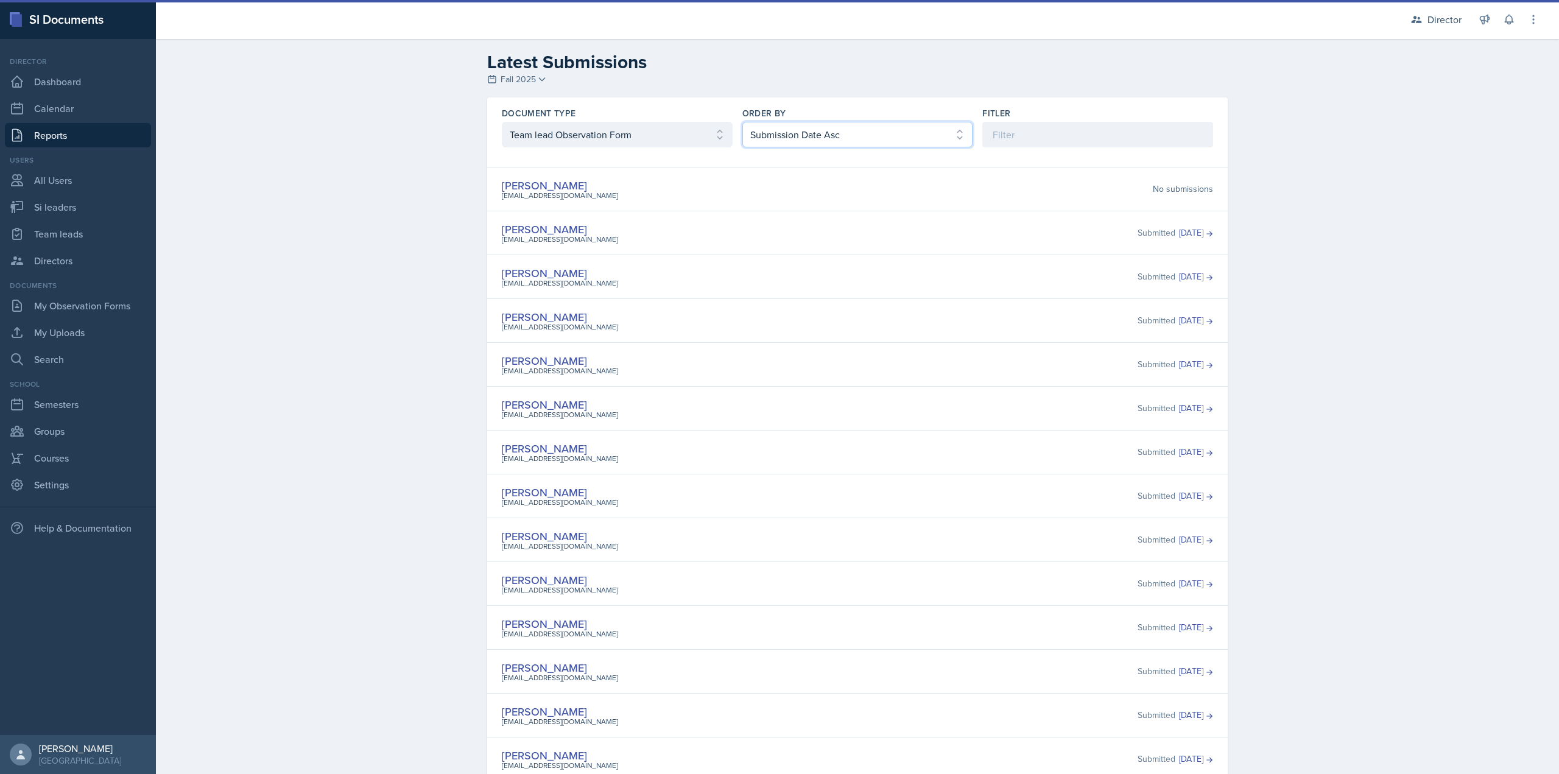
click at [803, 133] on select "Select order by Submission Date Asc Submission Date Desc User Last Name" at bounding box center [857, 135] width 231 height 26
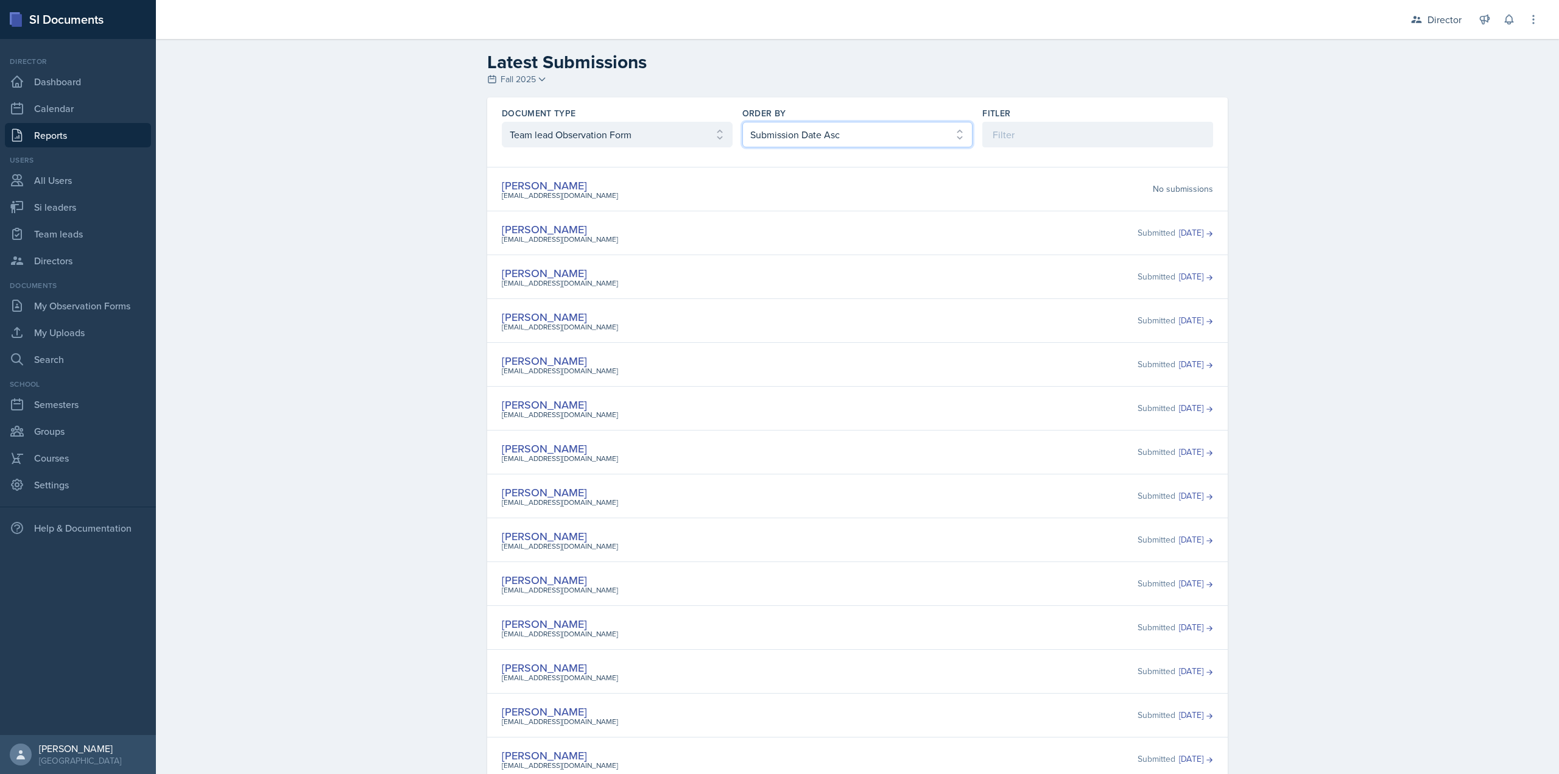
select select "2"
click at [742, 122] on select "Select order by Submission Date Asc Submission Date Desc User Last Name" at bounding box center [857, 135] width 231 height 26
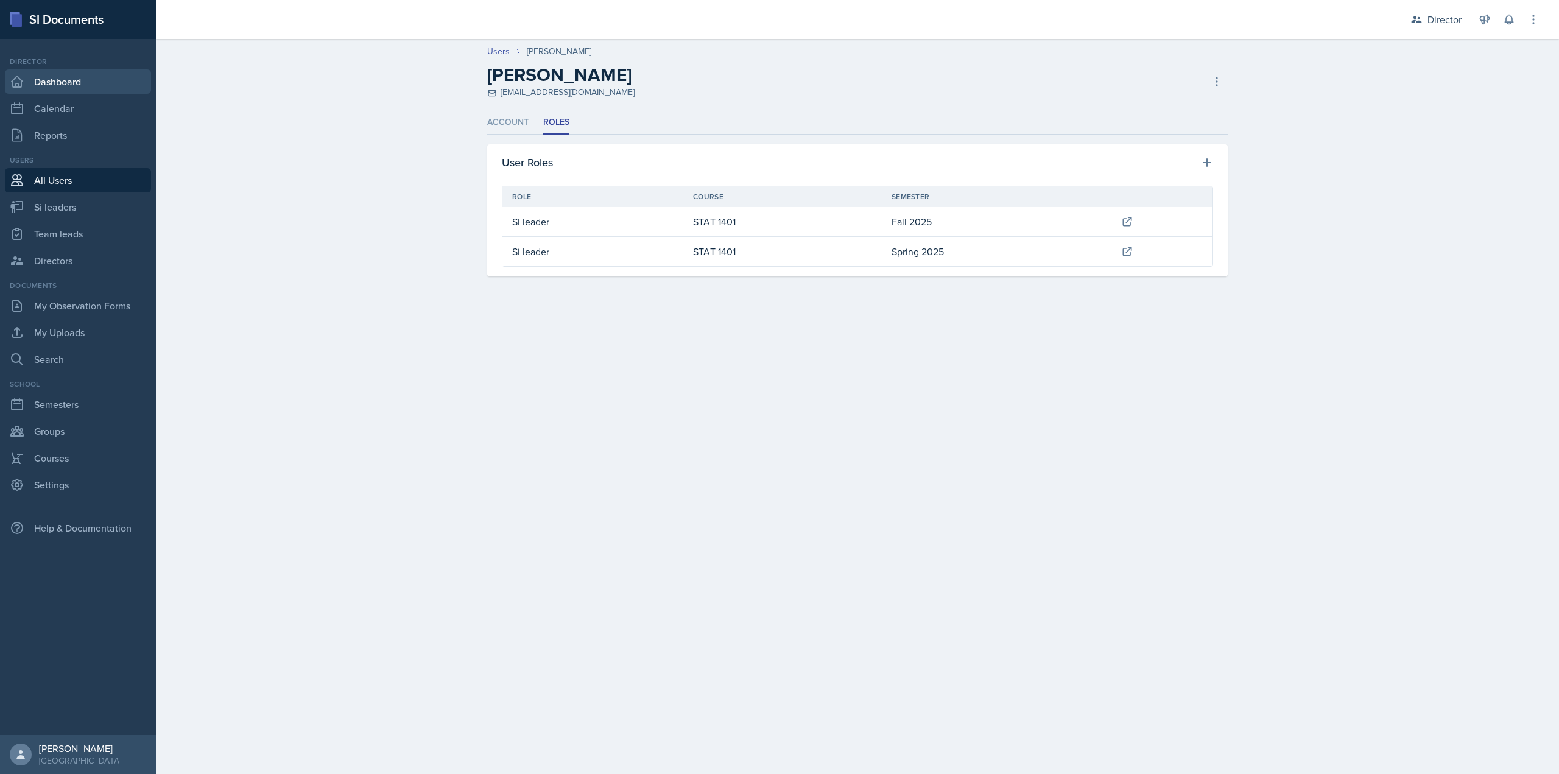
click at [118, 80] on link "Dashboard" at bounding box center [78, 81] width 146 height 24
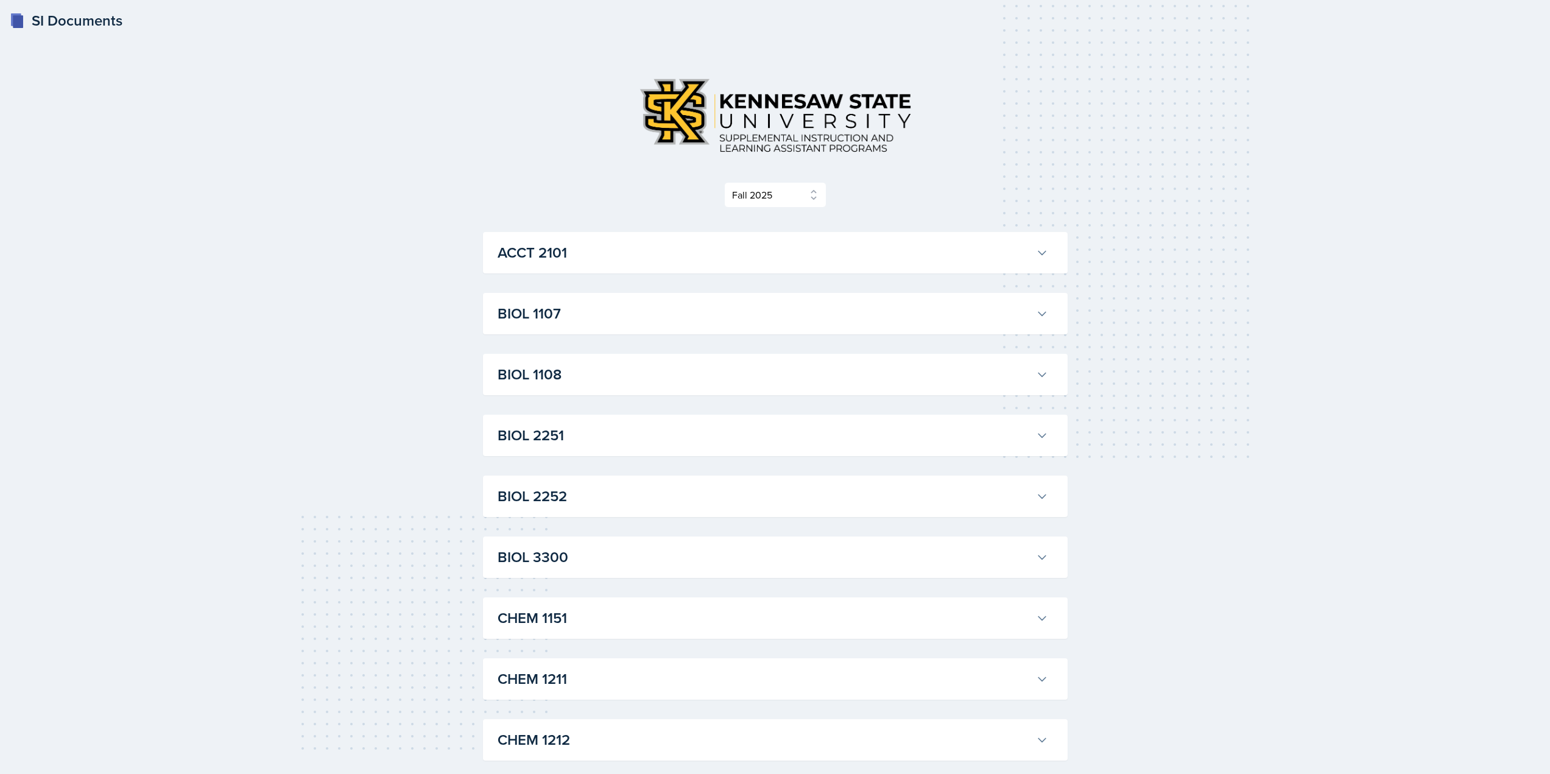
select select "2bed604d-1099-4043-b1bc-2365e8740244"
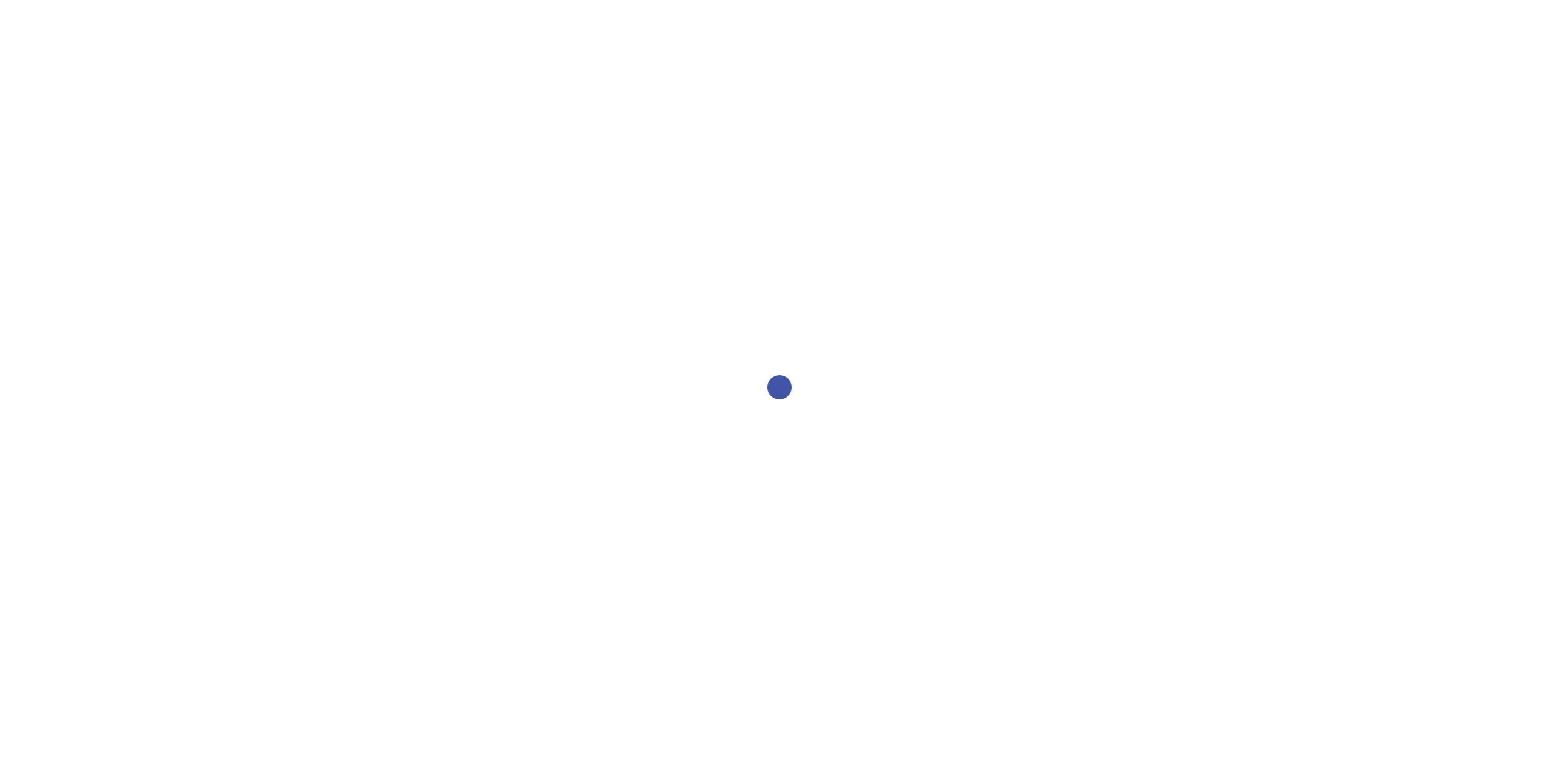
select select "1"
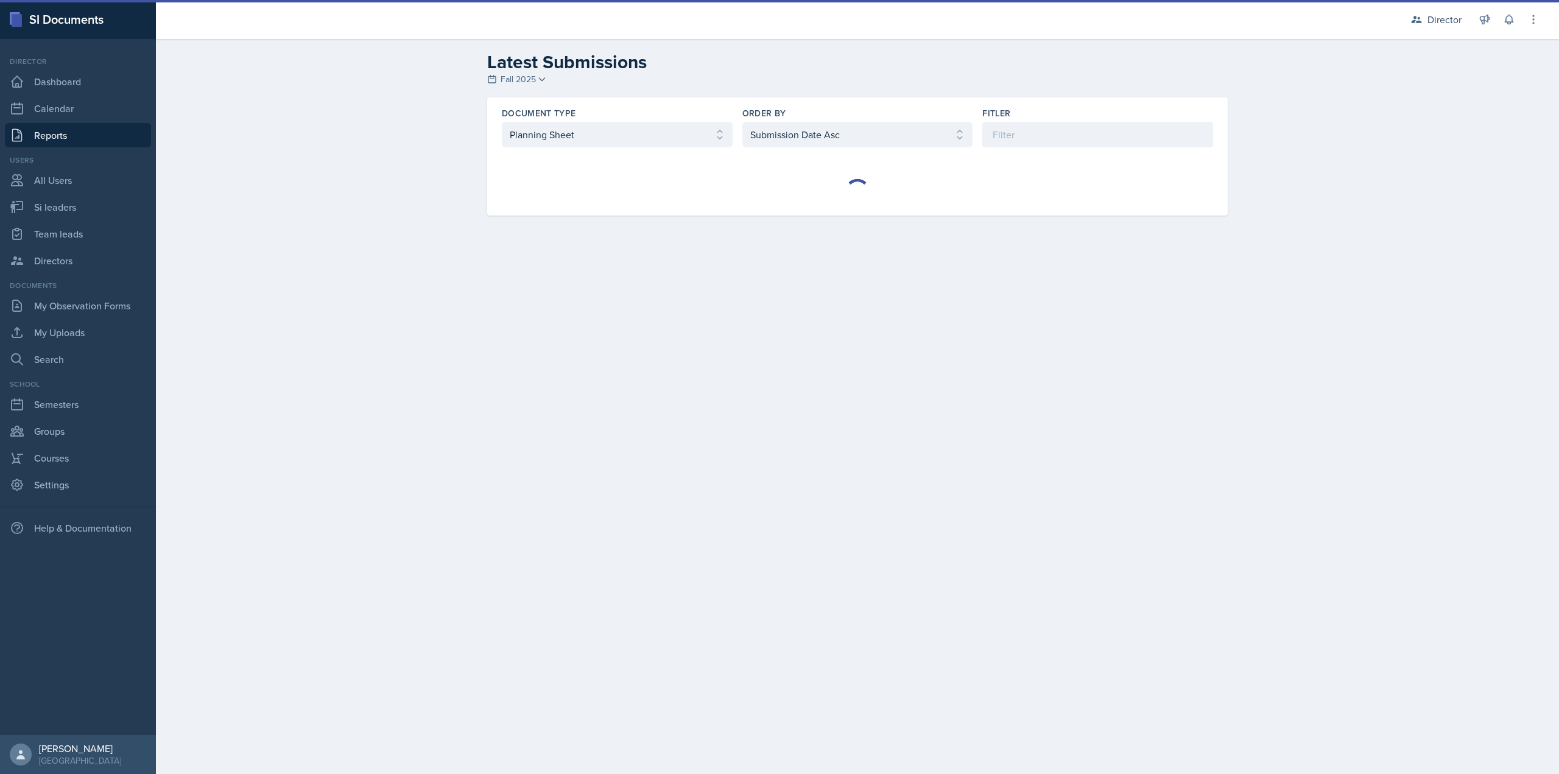
click at [641, 115] on div "Document Type" at bounding box center [617, 113] width 231 height 12
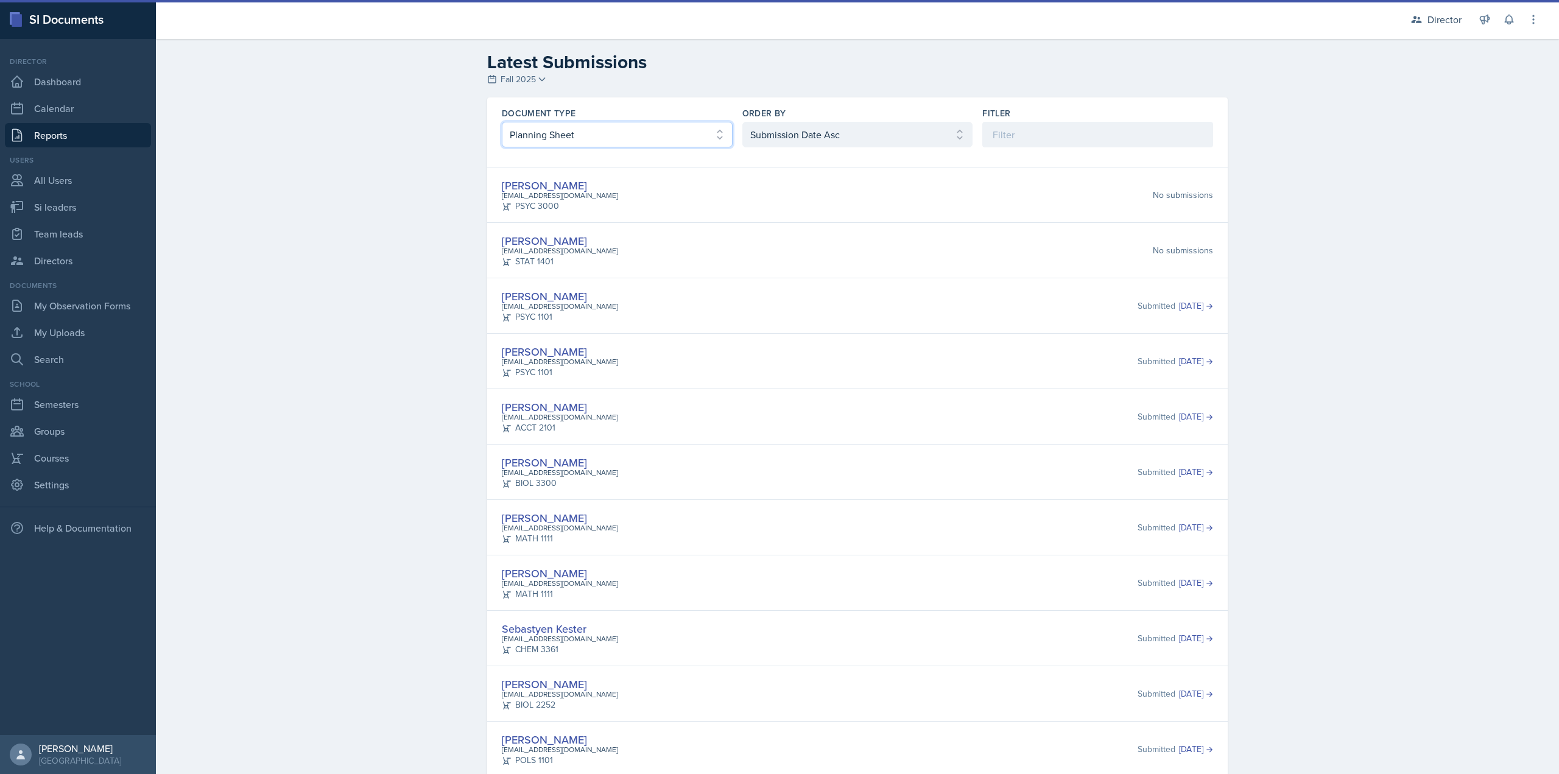
click at [618, 130] on select "Select document type Planning Sheet Peer Observation Form Team lead Observation…" at bounding box center [617, 135] width 231 height 26
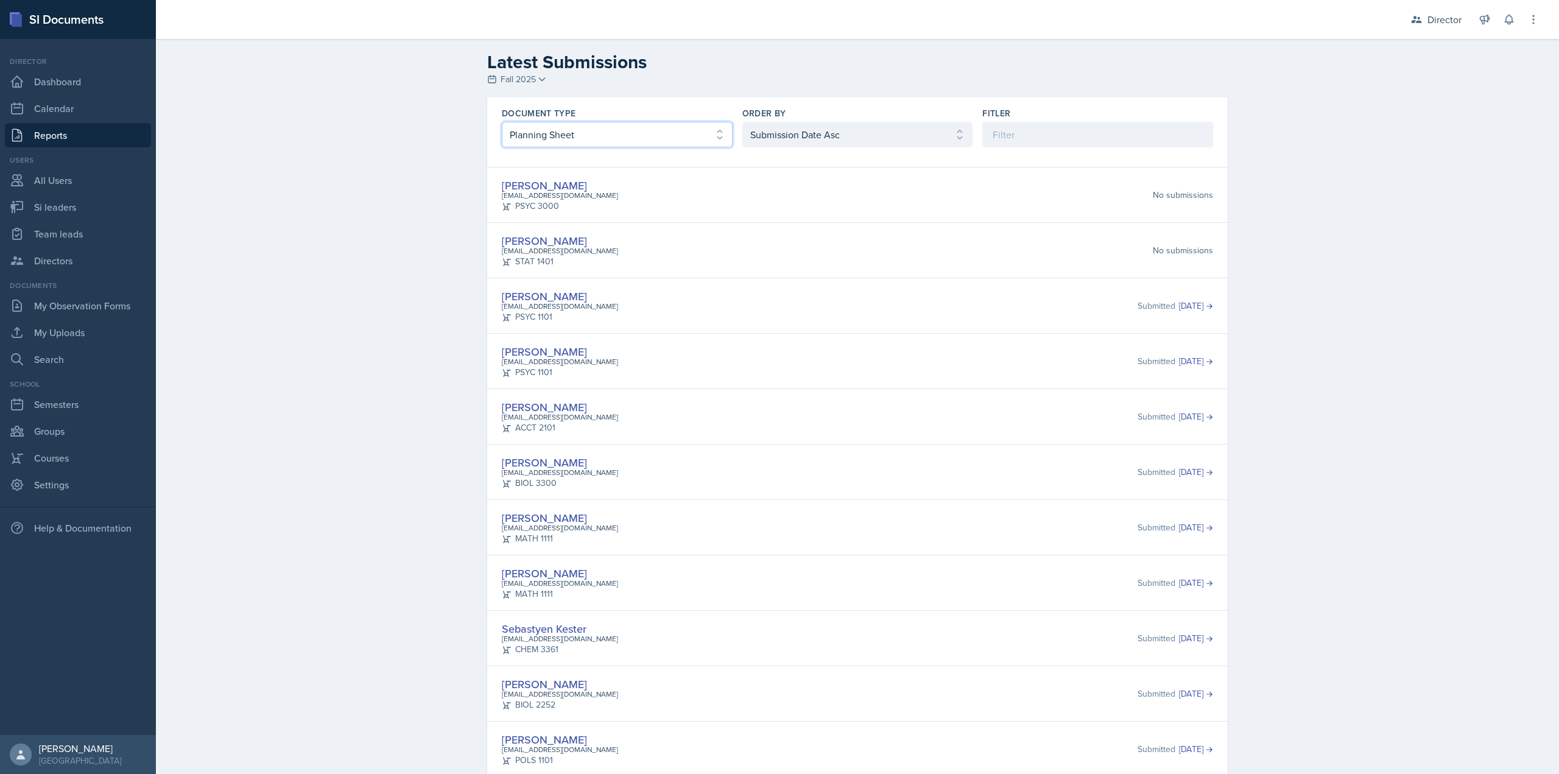
select select "3"
click at [502, 122] on select "Select document type Planning Sheet Peer Observation Form Team lead Observation…" at bounding box center [617, 135] width 231 height 26
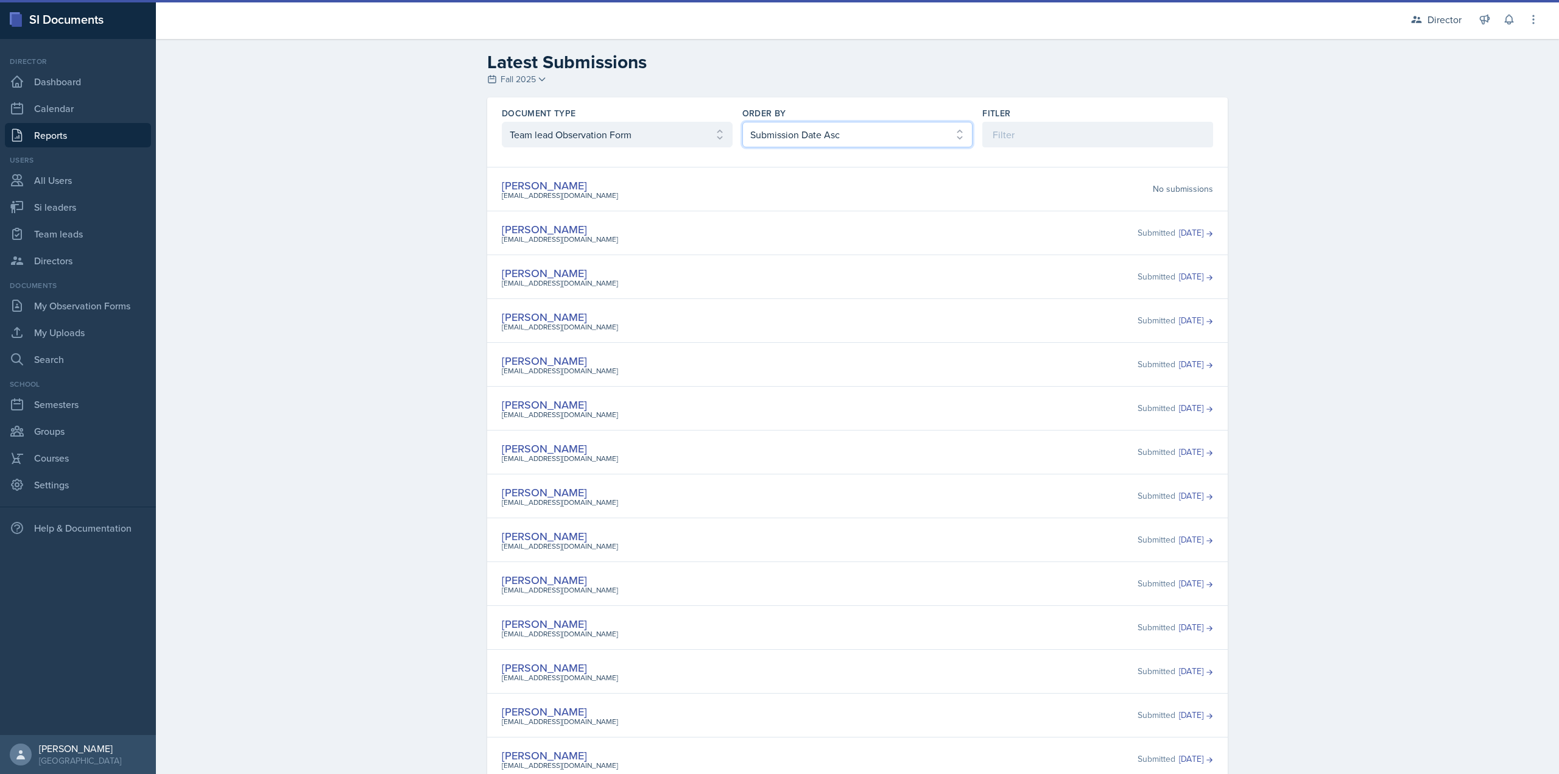
click at [778, 125] on select "Select order by Submission Date Asc Submission Date Desc User Last Name" at bounding box center [857, 135] width 231 height 26
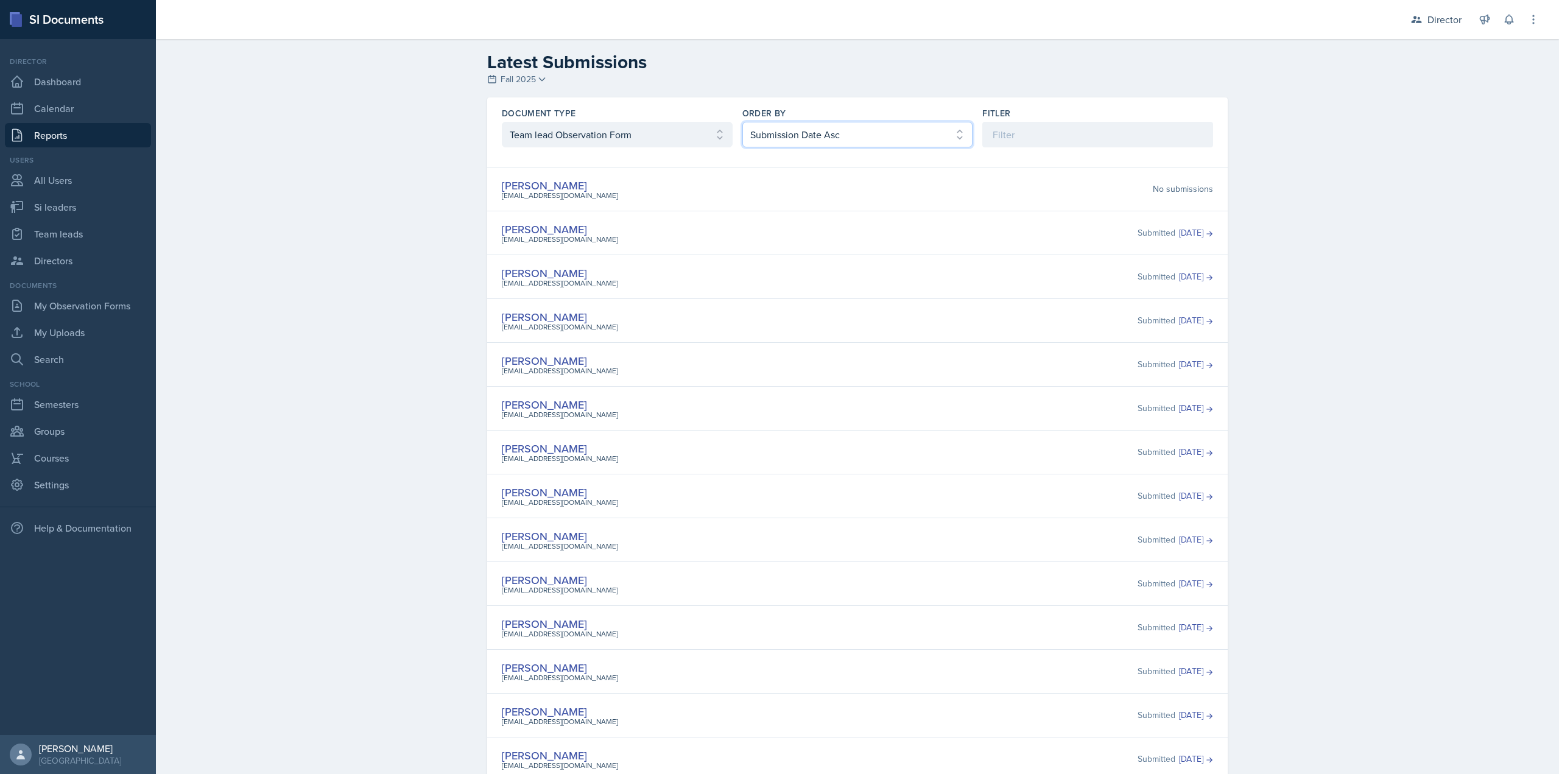
select select "2"
click at [742, 122] on select "Select order by Submission Date Asc Submission Date Desc User Last Name" at bounding box center [857, 135] width 231 height 26
drag, startPoint x: 558, startPoint y: 273, endPoint x: 598, endPoint y: 301, distance: 48.5
click at [598, 301] on div "Document Type Select document type Planning Sheet Peer Observation Form Team le…" at bounding box center [857, 504] width 741 height 815
click at [598, 301] on div "David Blount dbloun15@students.kennesaw.edu Submitted Oct 2nd, 2025" at bounding box center [857, 320] width 741 height 44
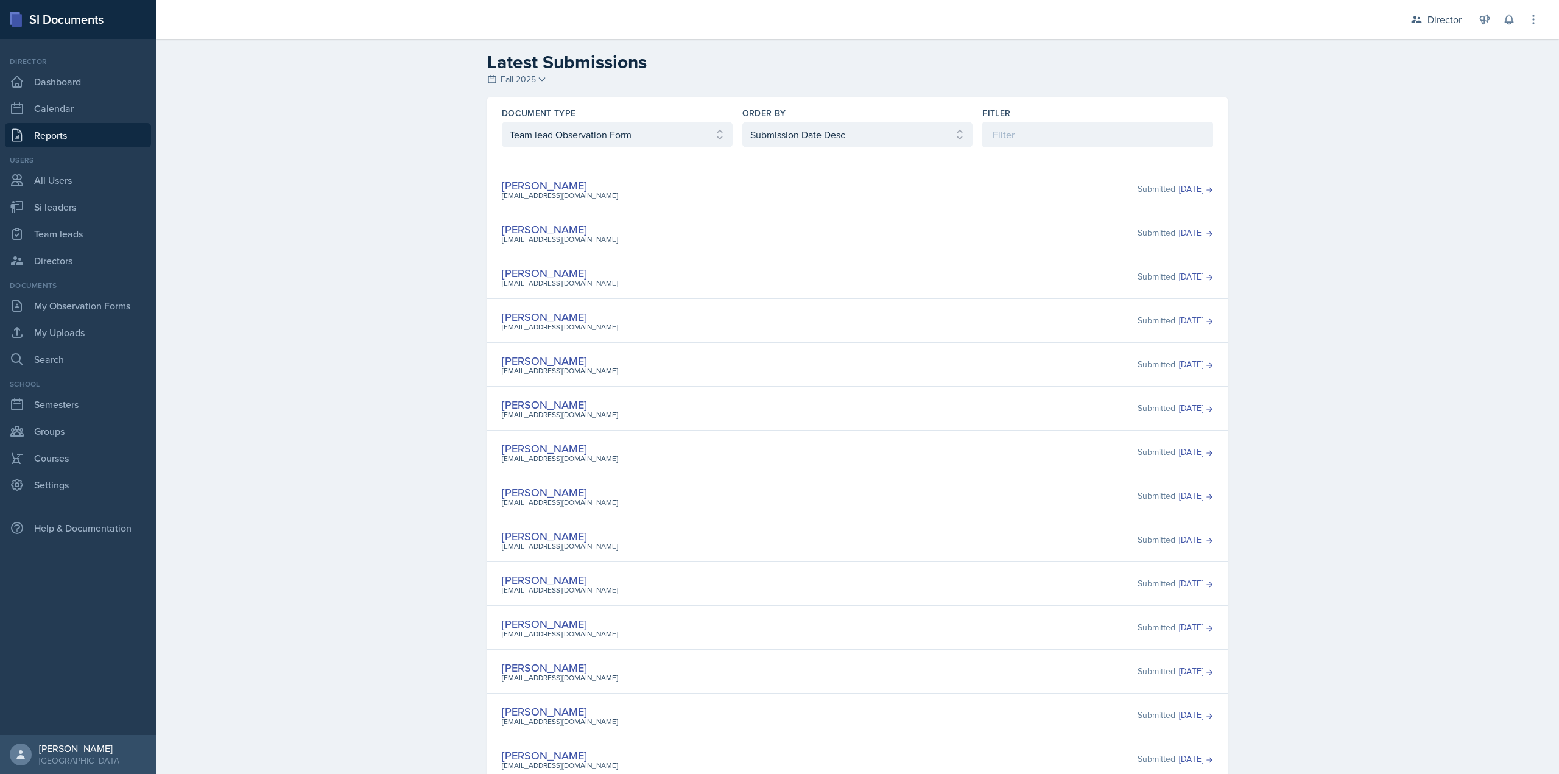
click at [636, 151] on div "Document Type Select document type Planning Sheet Peer Observation Form Team le…" at bounding box center [857, 127] width 741 height 60
click at [636, 142] on select "Select document type Planning Sheet Peer Observation Form Team lead Observation…" at bounding box center [617, 135] width 231 height 26
click at [502, 122] on select "Select document type Planning Sheet Peer Observation Form Team lead Observation…" at bounding box center [617, 135] width 231 height 26
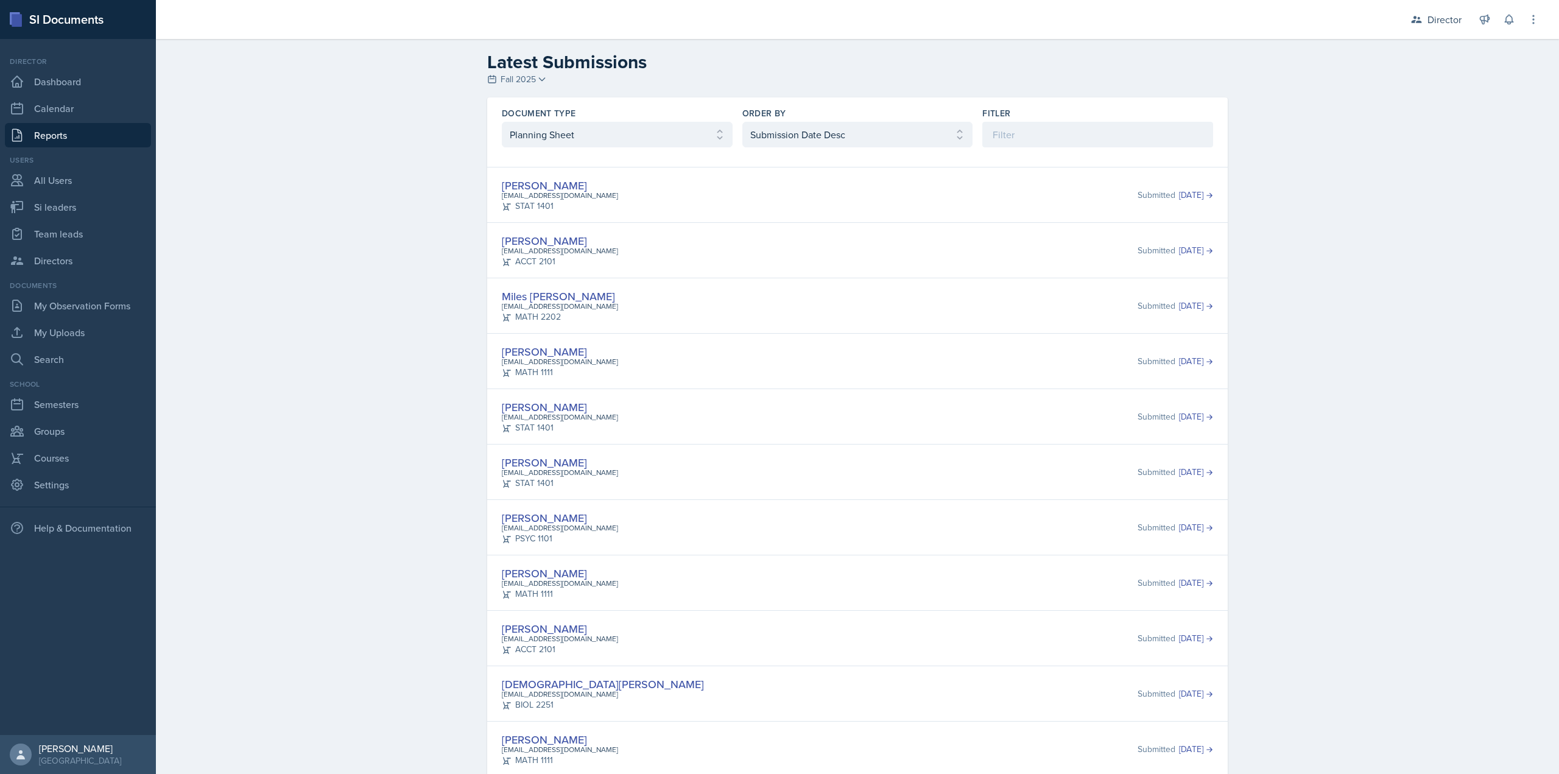
click at [528, 82] on span "Fall 2025" at bounding box center [518, 79] width 35 height 13
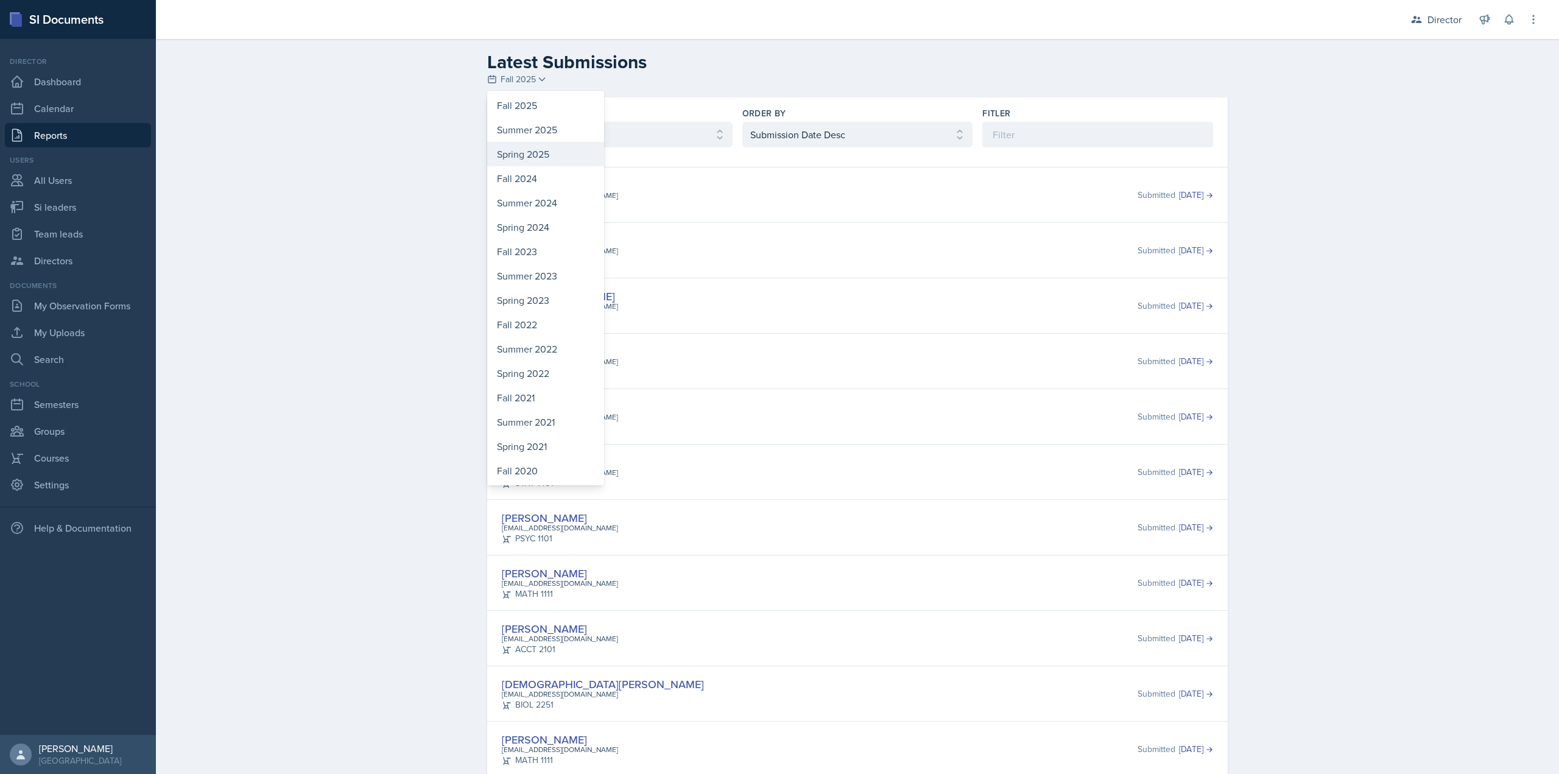
click at [528, 148] on div "Spring 2025" at bounding box center [545, 154] width 117 height 24
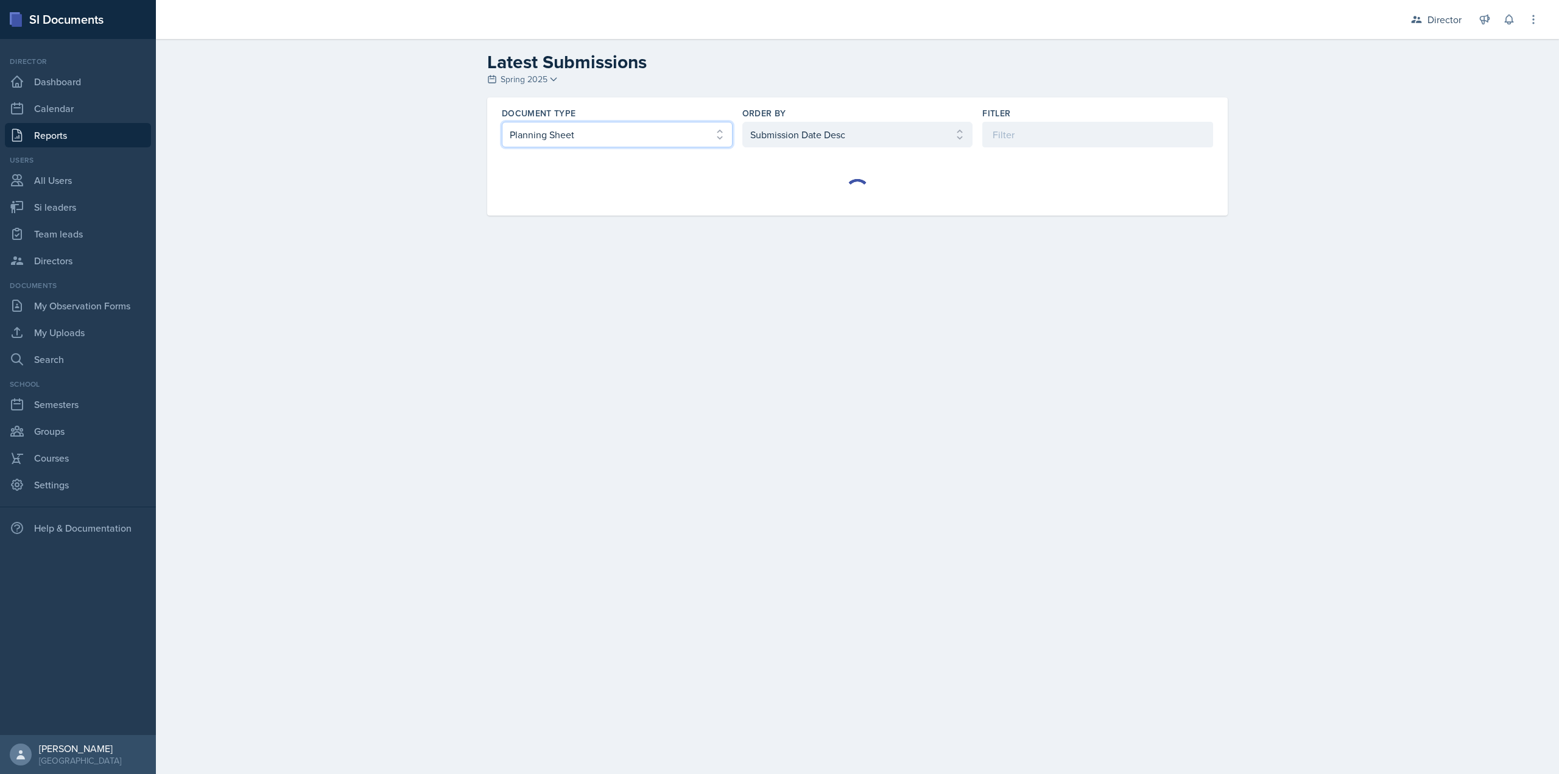
click at [607, 130] on select "Select document type Planning Sheet Peer Observation Form Team lead Observation…" at bounding box center [617, 135] width 231 height 26
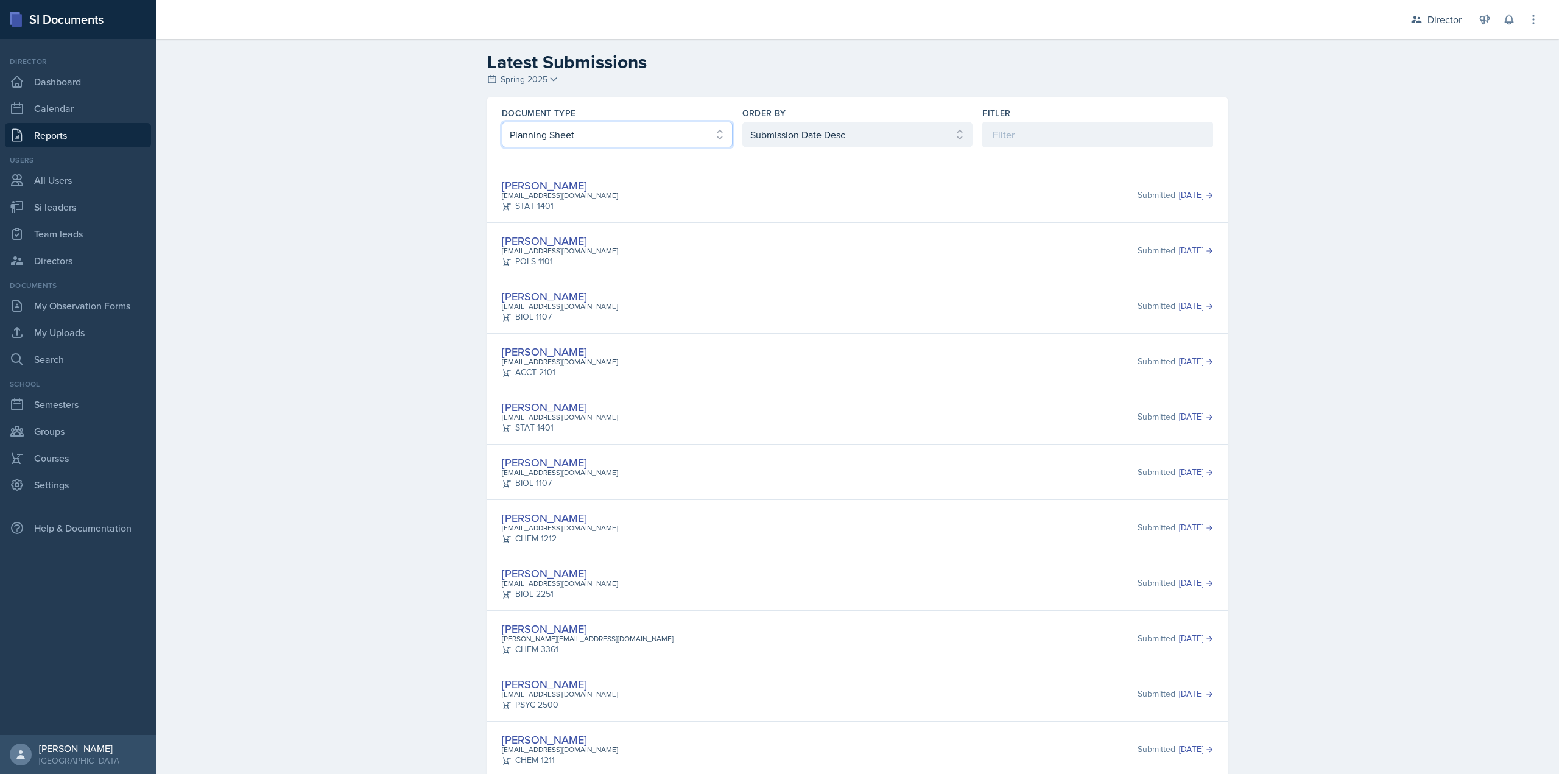
click at [502, 122] on select "Select document type Planning Sheet Peer Observation Form Team lead Observation…" at bounding box center [617, 135] width 231 height 26
click at [762, 137] on select "Select order by Submission Date Asc Submission Date Desc User Last Name" at bounding box center [857, 135] width 231 height 26
click at [742, 122] on select "Select order by Submission Date Asc Submission Date Desc User Last Name" at bounding box center [857, 135] width 231 height 26
click at [599, 116] on div "Document Type" at bounding box center [617, 113] width 231 height 12
click at [593, 149] on div "Document Type Select document type Planning Sheet Peer Observation Form Team le…" at bounding box center [857, 127] width 741 height 60
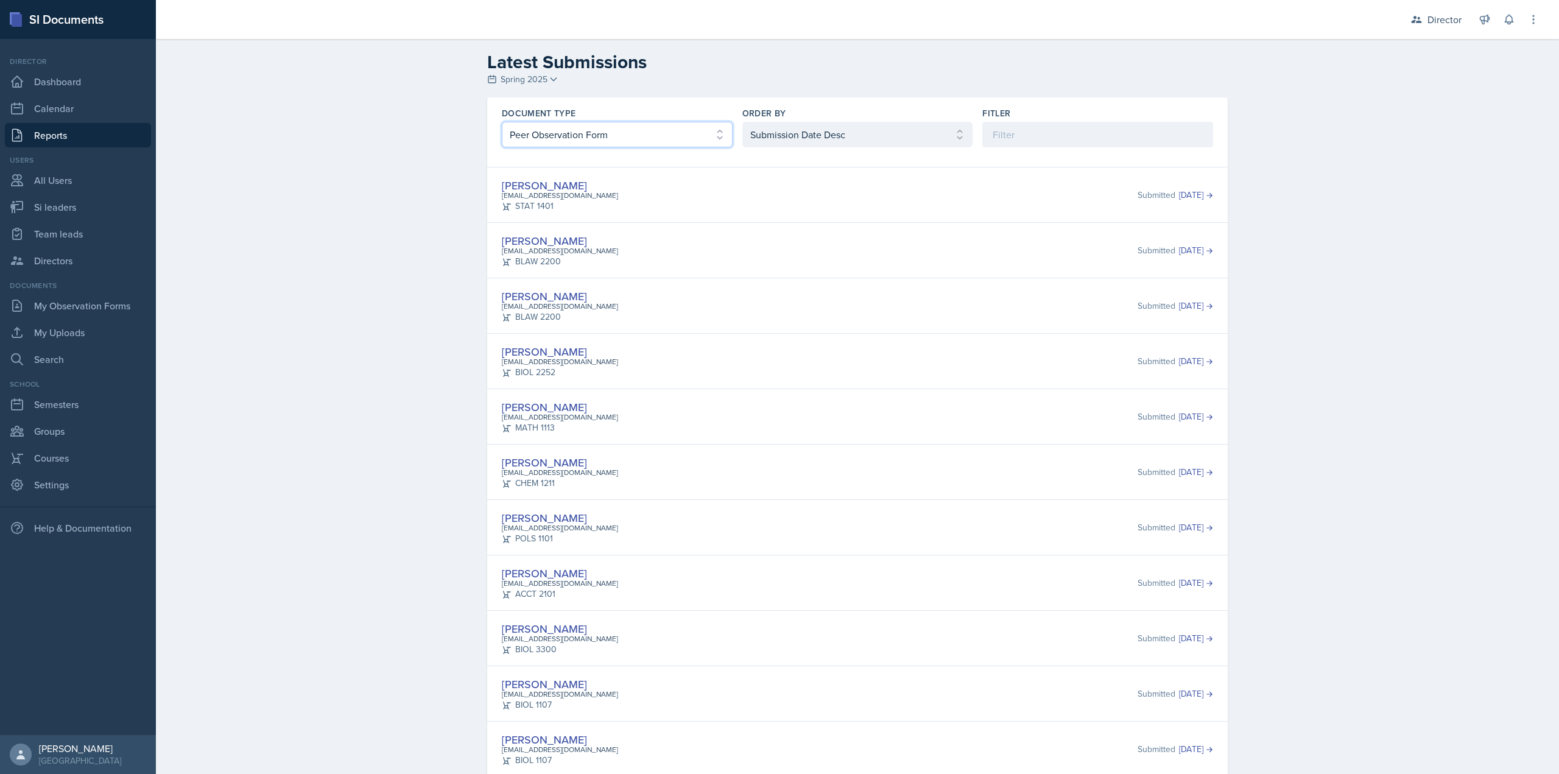
click at [592, 132] on select "Select document type Planning Sheet Peer Observation Form Team lead Observation…" at bounding box center [617, 135] width 231 height 26
click at [502, 122] on select "Select document type Planning Sheet Peer Observation Form Team lead Observation…" at bounding box center [617, 135] width 231 height 26
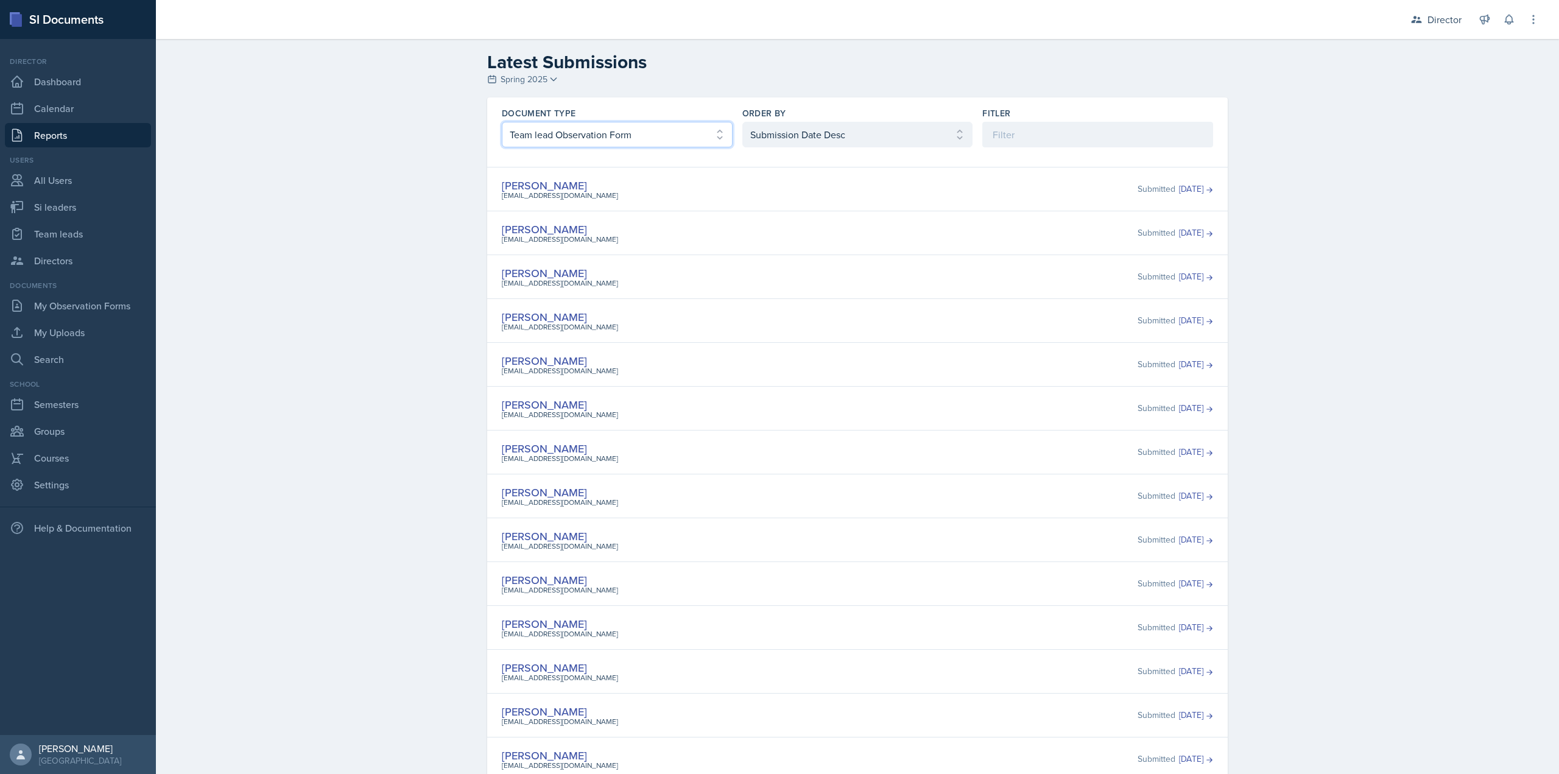
click at [579, 133] on select "Select document type Planning Sheet Peer Observation Form Team lead Observation…" at bounding box center [617, 135] width 231 height 26
select select "4"
click at [502, 122] on select "Select document type Planning Sheet Peer Observation Form Team lead Observation…" at bounding box center [617, 135] width 231 height 26
click at [521, 80] on span "Spring 2025" at bounding box center [524, 79] width 47 height 13
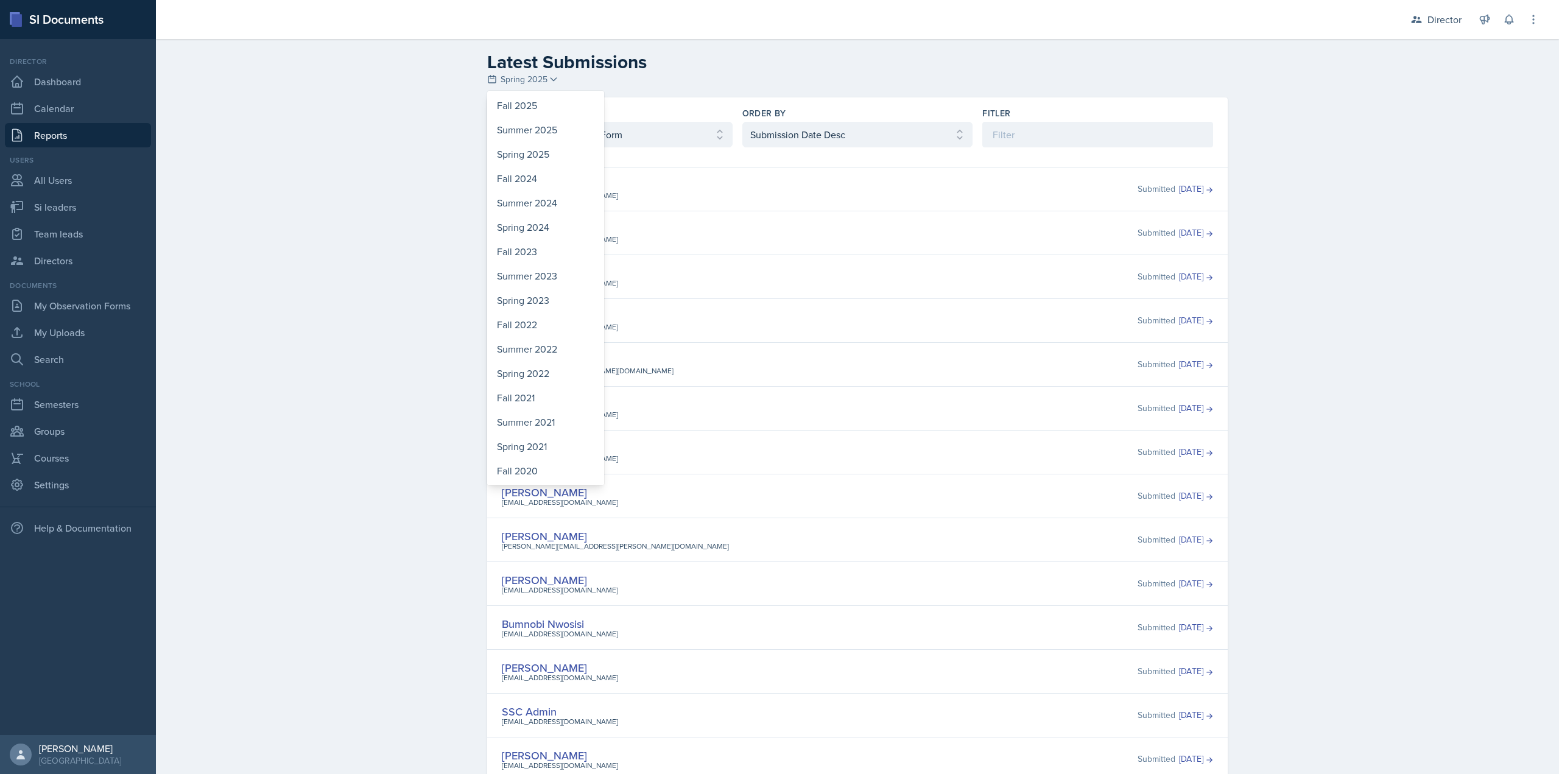
click at [522, 92] on div "Fall 2025 Summer 2025 Spring 2025 Fall 2024 Summer 2024 Spring 2024 Fall 2023 S…" at bounding box center [545, 288] width 117 height 395
click at [523, 97] on div "Fall 2025" at bounding box center [545, 105] width 117 height 24
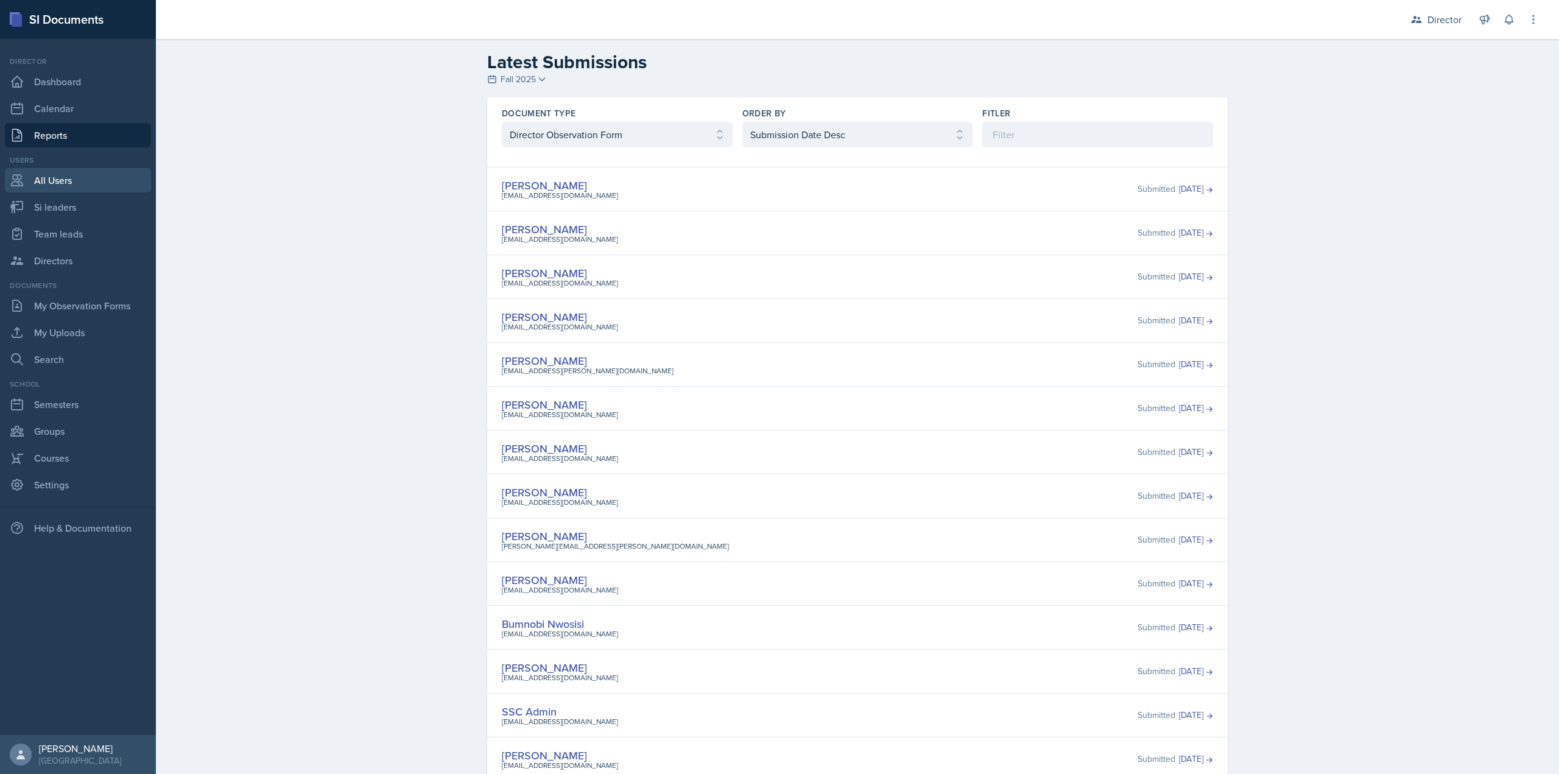
click at [103, 170] on link "All Users" at bounding box center [78, 180] width 146 height 24
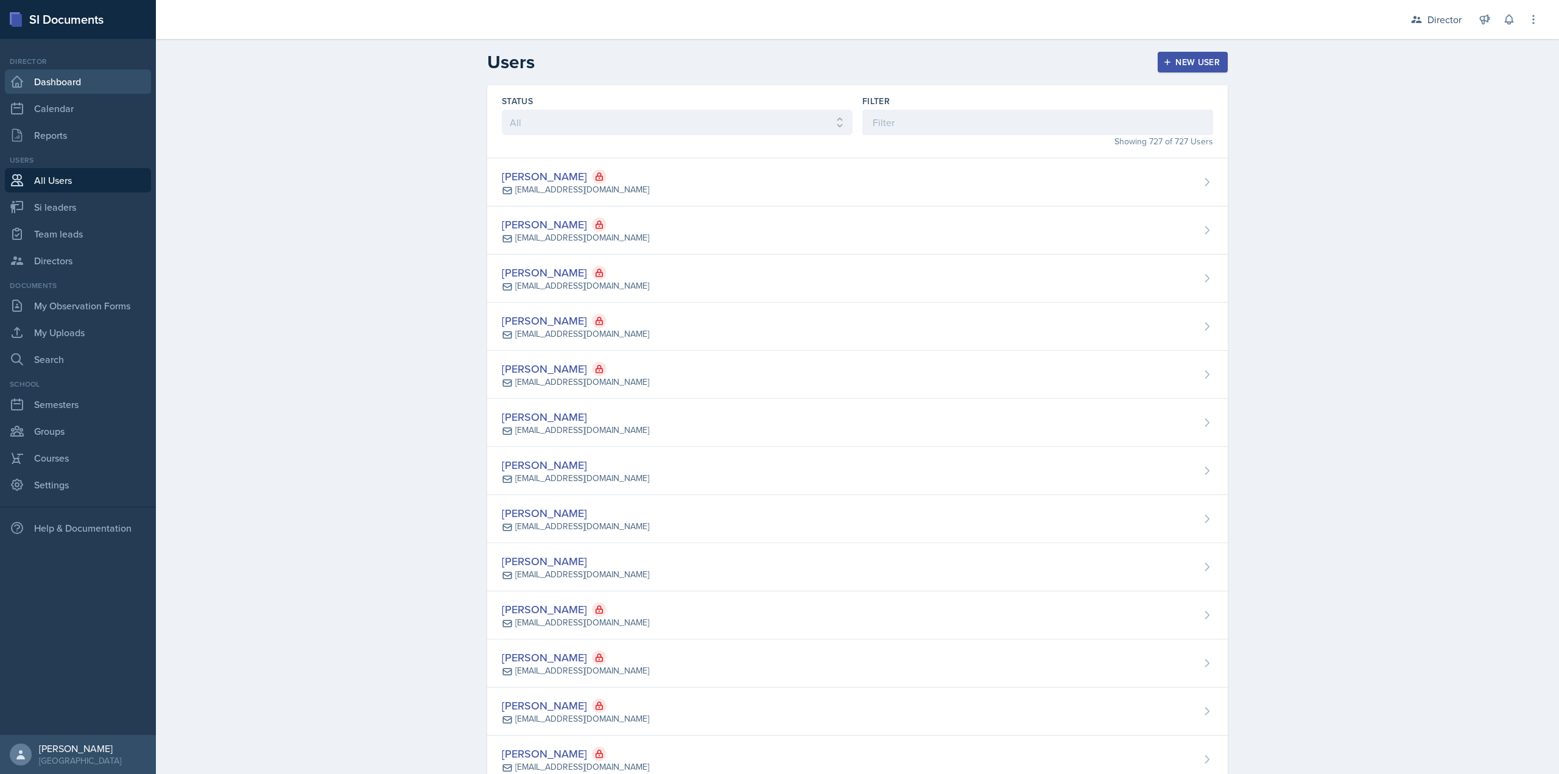
click at [110, 82] on link "Dashboard" at bounding box center [78, 81] width 146 height 24
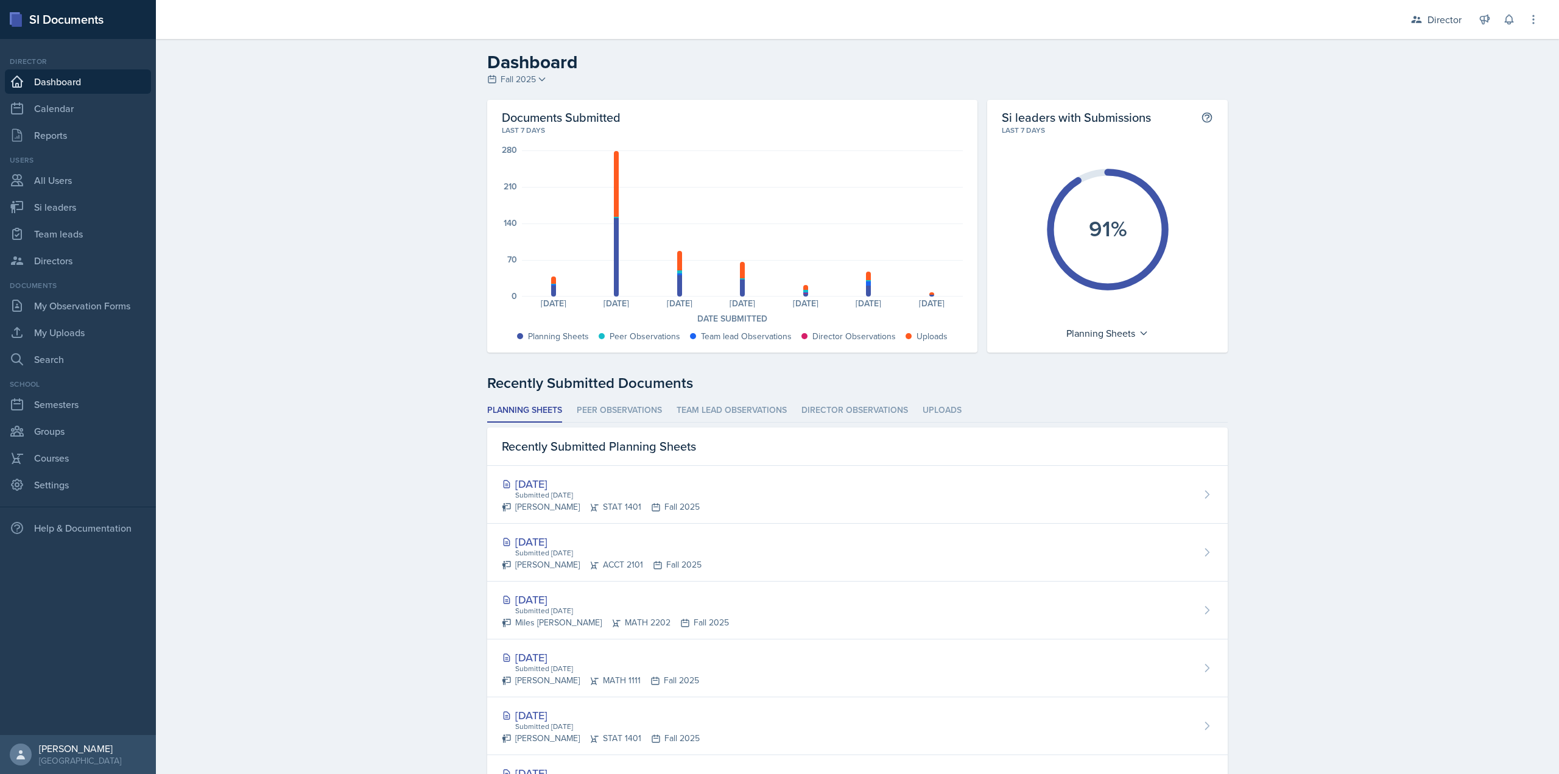
drag, startPoint x: 637, startPoint y: 205, endPoint x: 1023, endPoint y: 319, distance: 402.6
click at [638, 205] on div "Planning Sheets: 21 Peer Observations: 2 Team lead Observations: 2 Uploads: 14 …" at bounding box center [742, 223] width 441 height 146
click at [1066, 336] on div "Planning Sheets" at bounding box center [1107, 332] width 94 height 19
click at [1081, 386] on div "Peer Observations" at bounding box center [1118, 387] width 117 height 24
click at [825, 407] on li "Director Observations" at bounding box center [855, 411] width 107 height 24
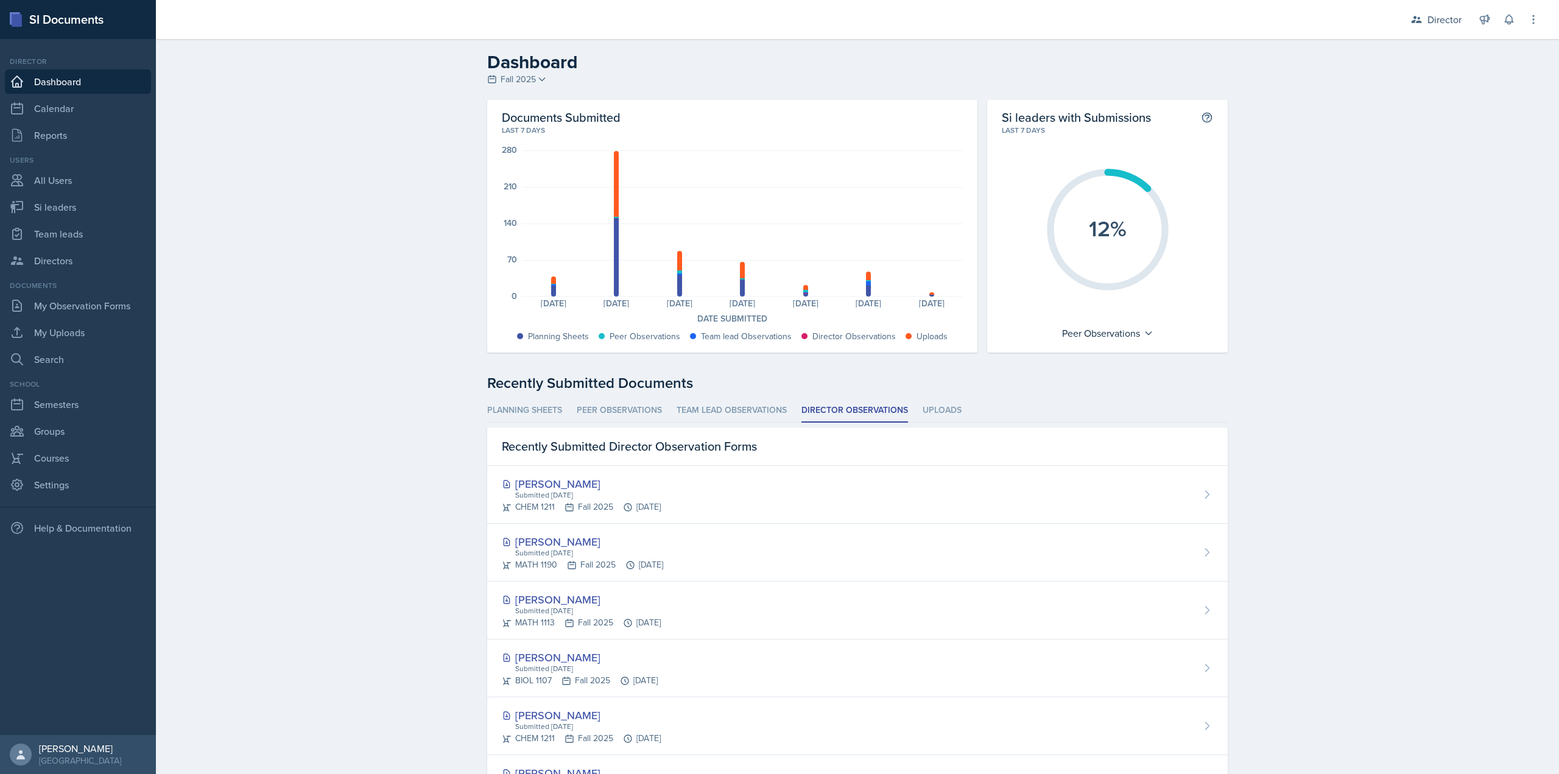
click at [666, 401] on ul "Planning Sheets Peer Observations Team lead Observations Director Observations …" at bounding box center [857, 411] width 741 height 24
click at [646, 414] on li "Peer Observations" at bounding box center [619, 411] width 85 height 24
click at [71, 403] on link "Semesters" at bounding box center [78, 404] width 146 height 24
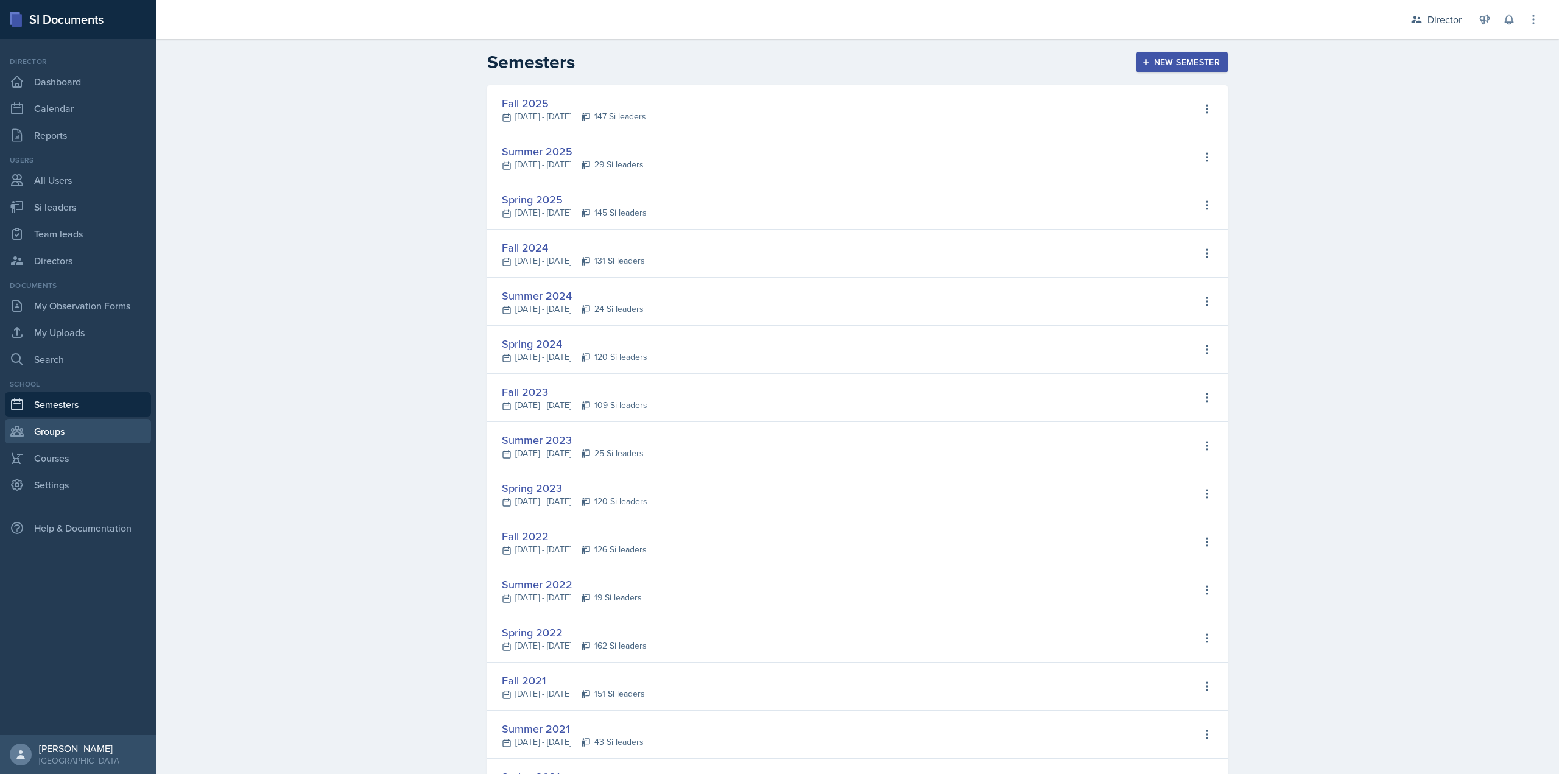
click at [49, 435] on link "Groups" at bounding box center [78, 431] width 146 height 24
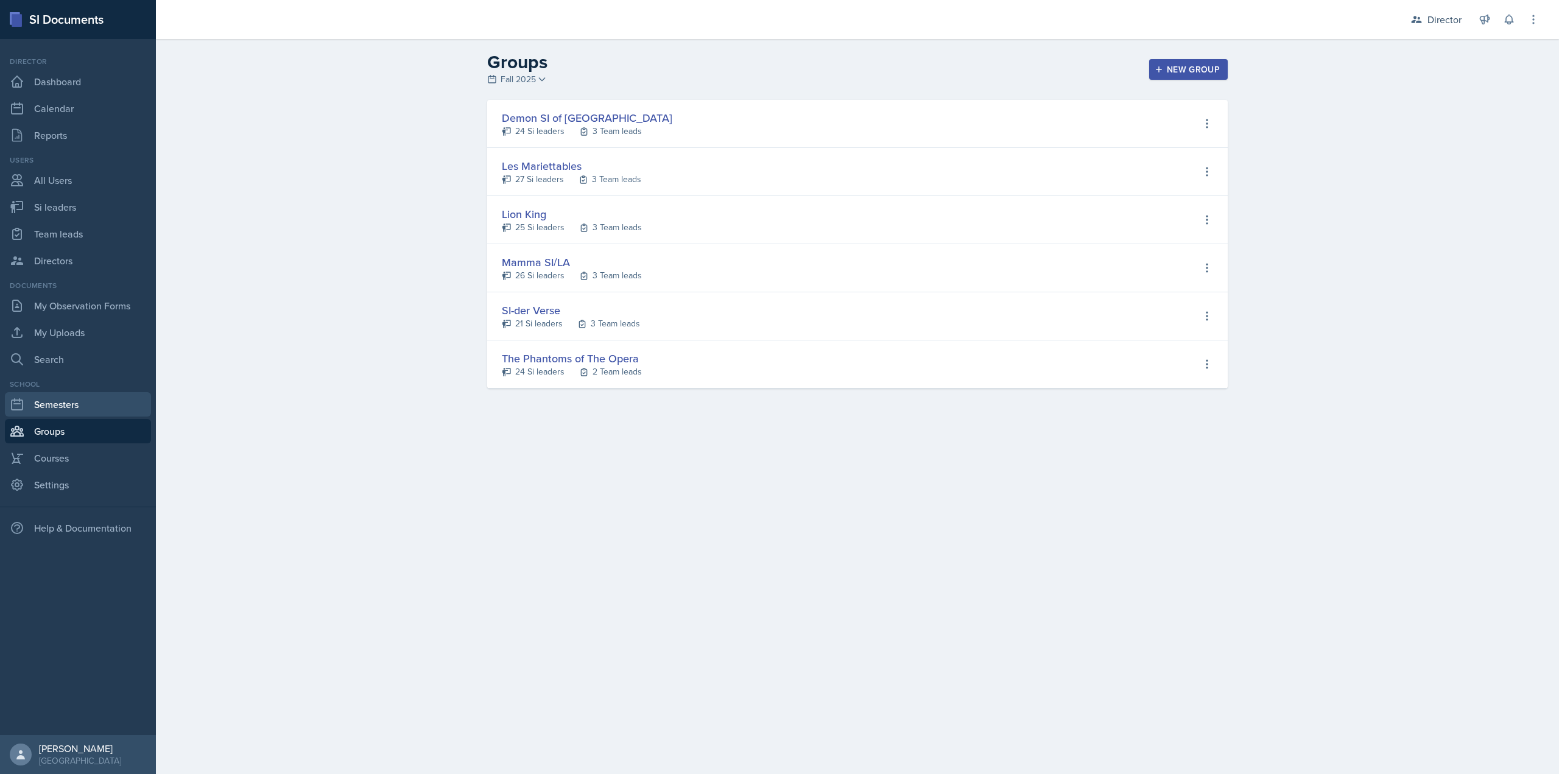
drag, startPoint x: 49, startPoint y: 435, endPoint x: 52, endPoint y: 401, distance: 34.2
click at [52, 401] on link "Semesters" at bounding box center [78, 404] width 146 height 24
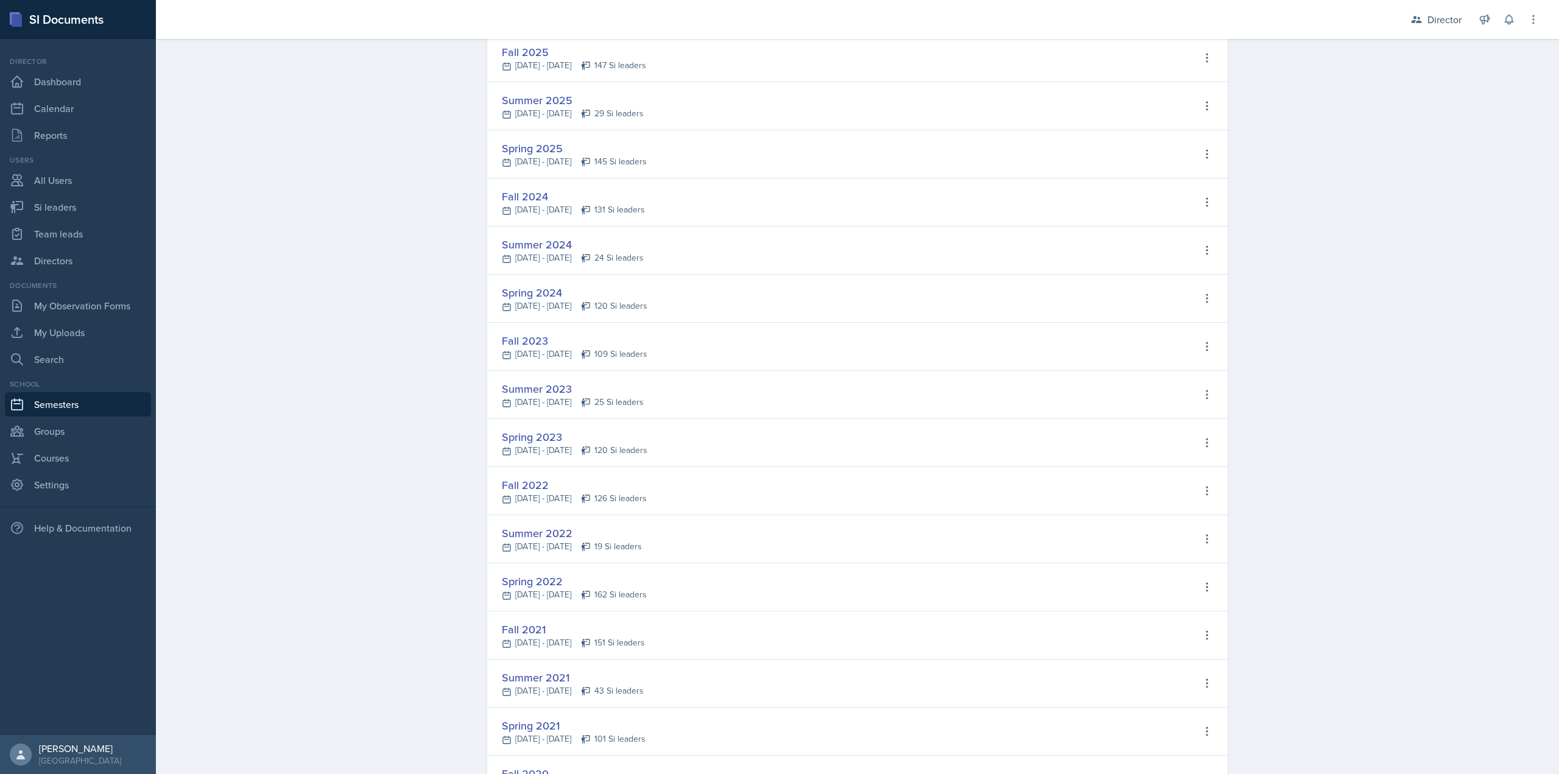
scroll to position [110, 0]
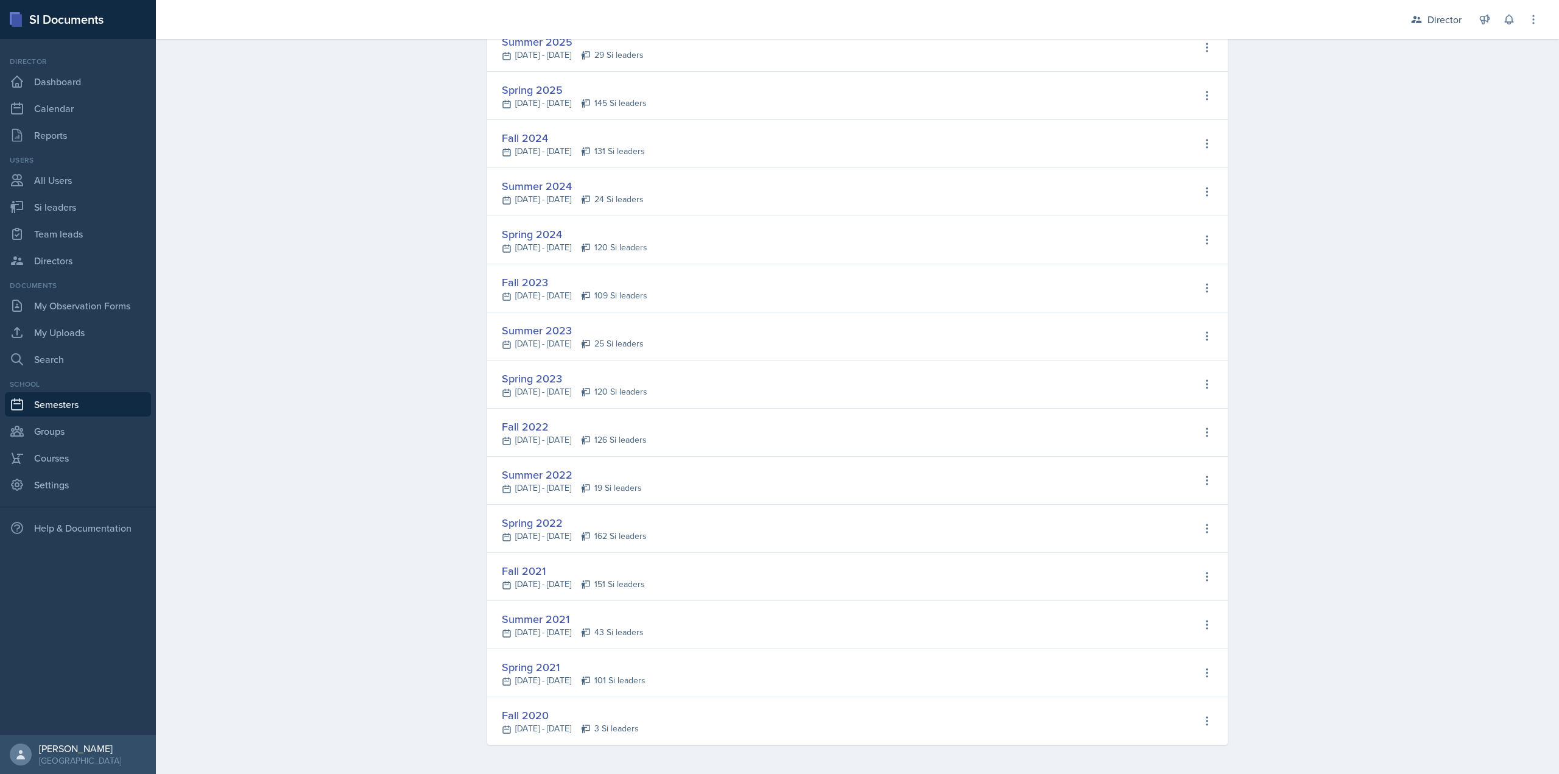
click at [538, 526] on div "Spring 2022" at bounding box center [574, 523] width 145 height 16
click at [115, 466] on link "Courses" at bounding box center [78, 458] width 146 height 24
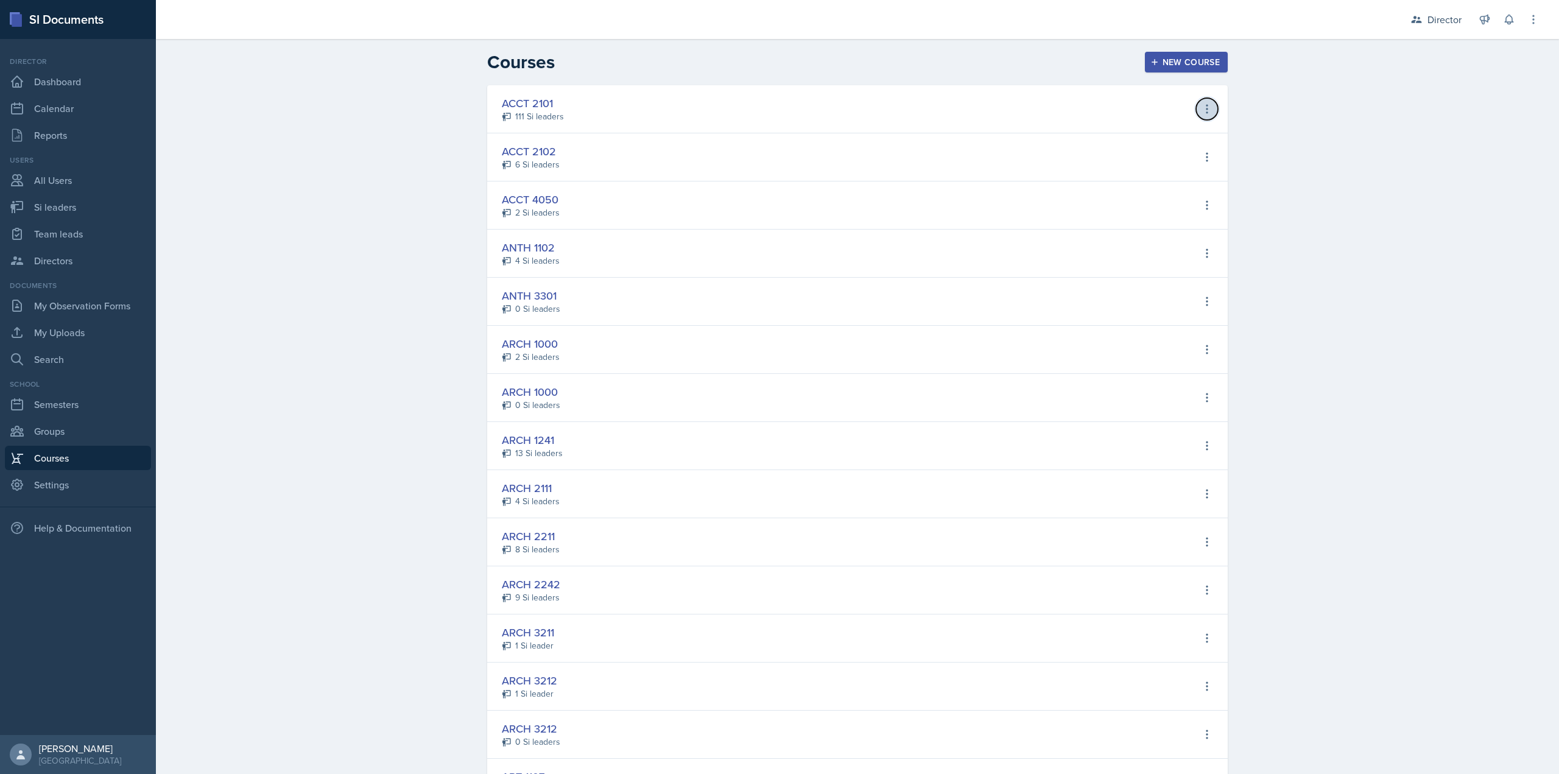
click at [1206, 111] on icon at bounding box center [1207, 109] width 12 height 12
click at [1128, 161] on div "Edit Course" at bounding box center [1150, 159] width 49 height 15
type input "ACCT 2101"
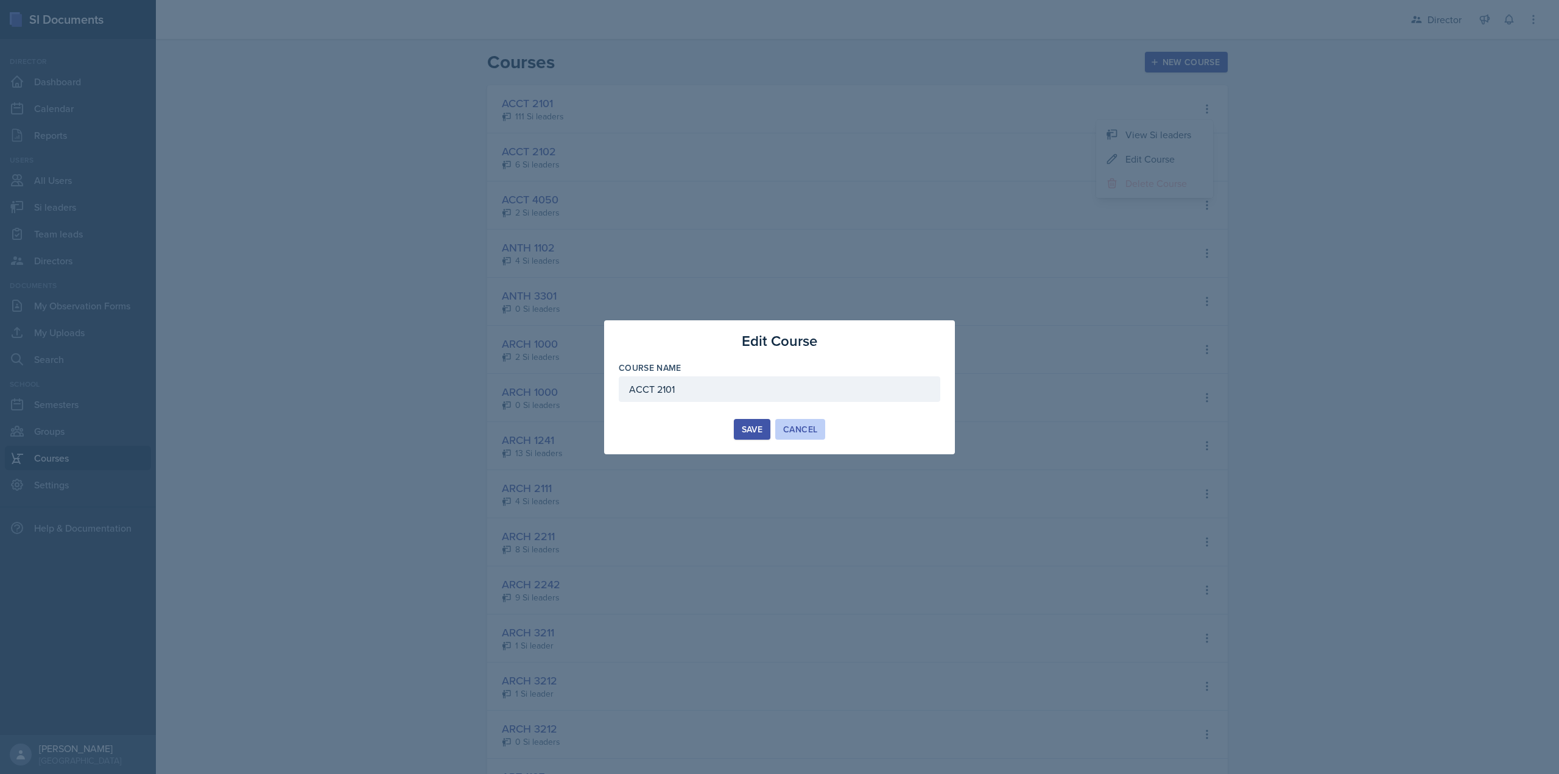
click at [814, 438] on button "Cancel" at bounding box center [800, 429] width 50 height 21
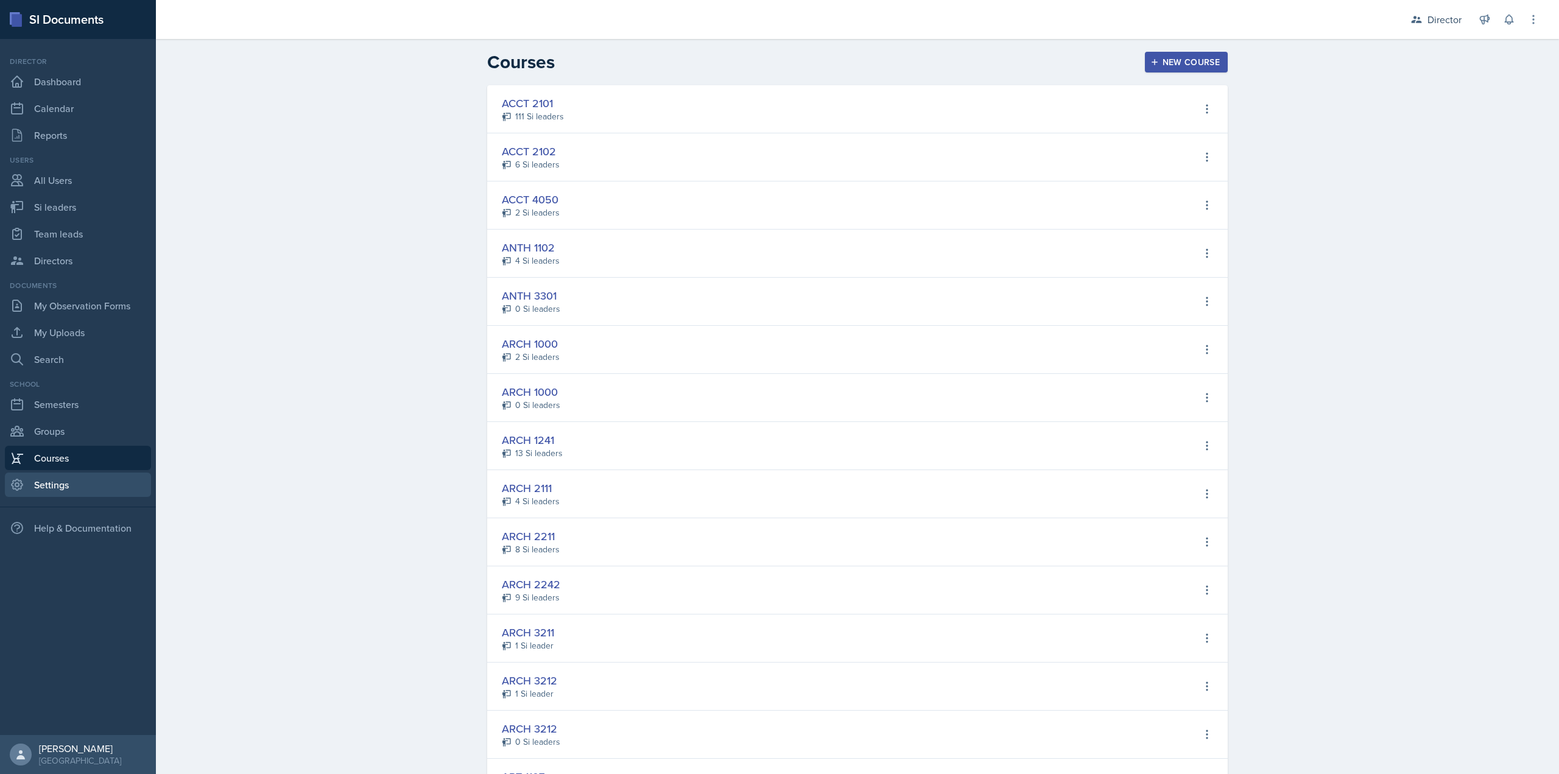
click at [53, 490] on link "Settings" at bounding box center [78, 485] width 146 height 24
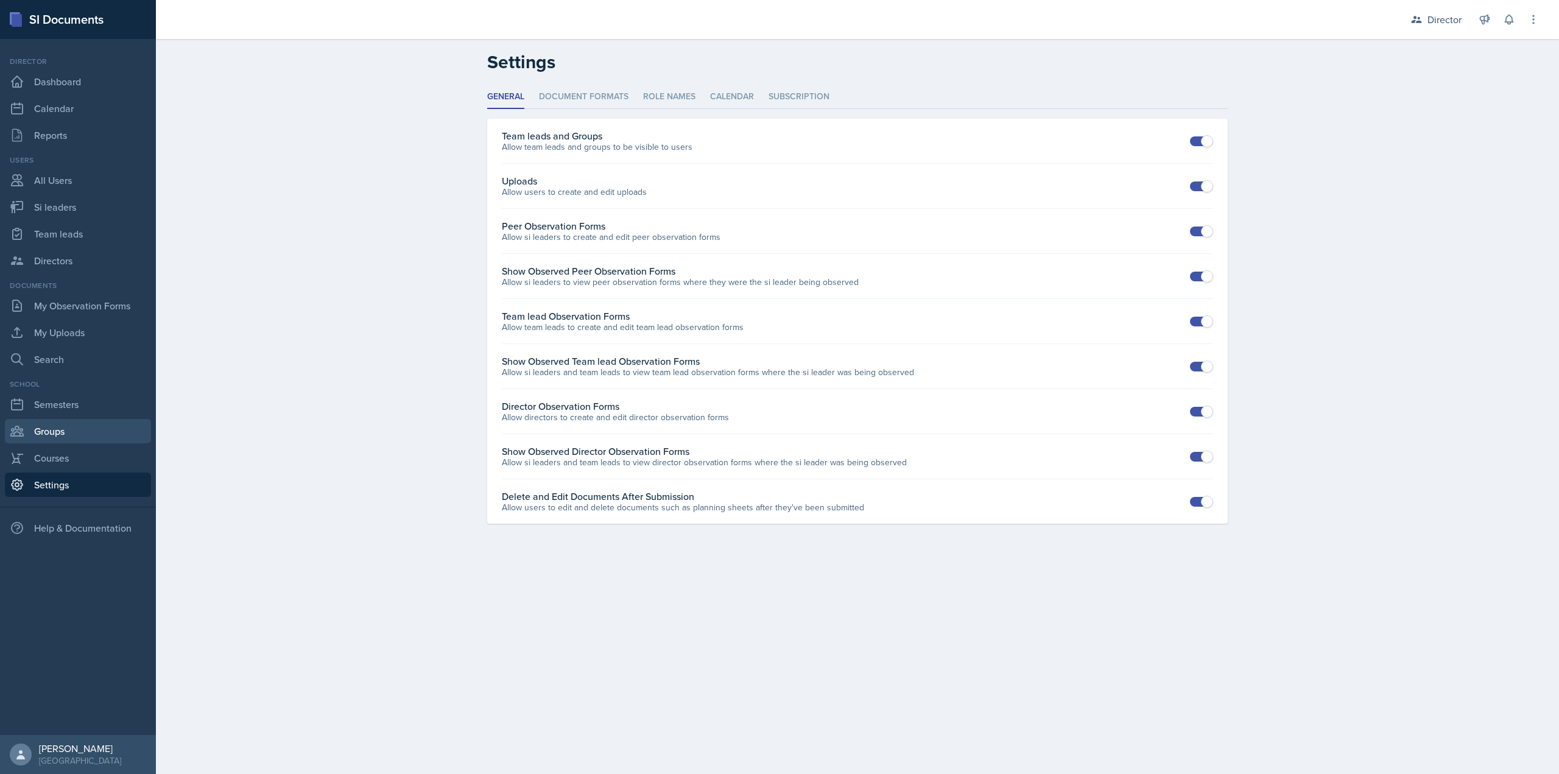
click at [71, 442] on link "Groups" at bounding box center [78, 431] width 146 height 24
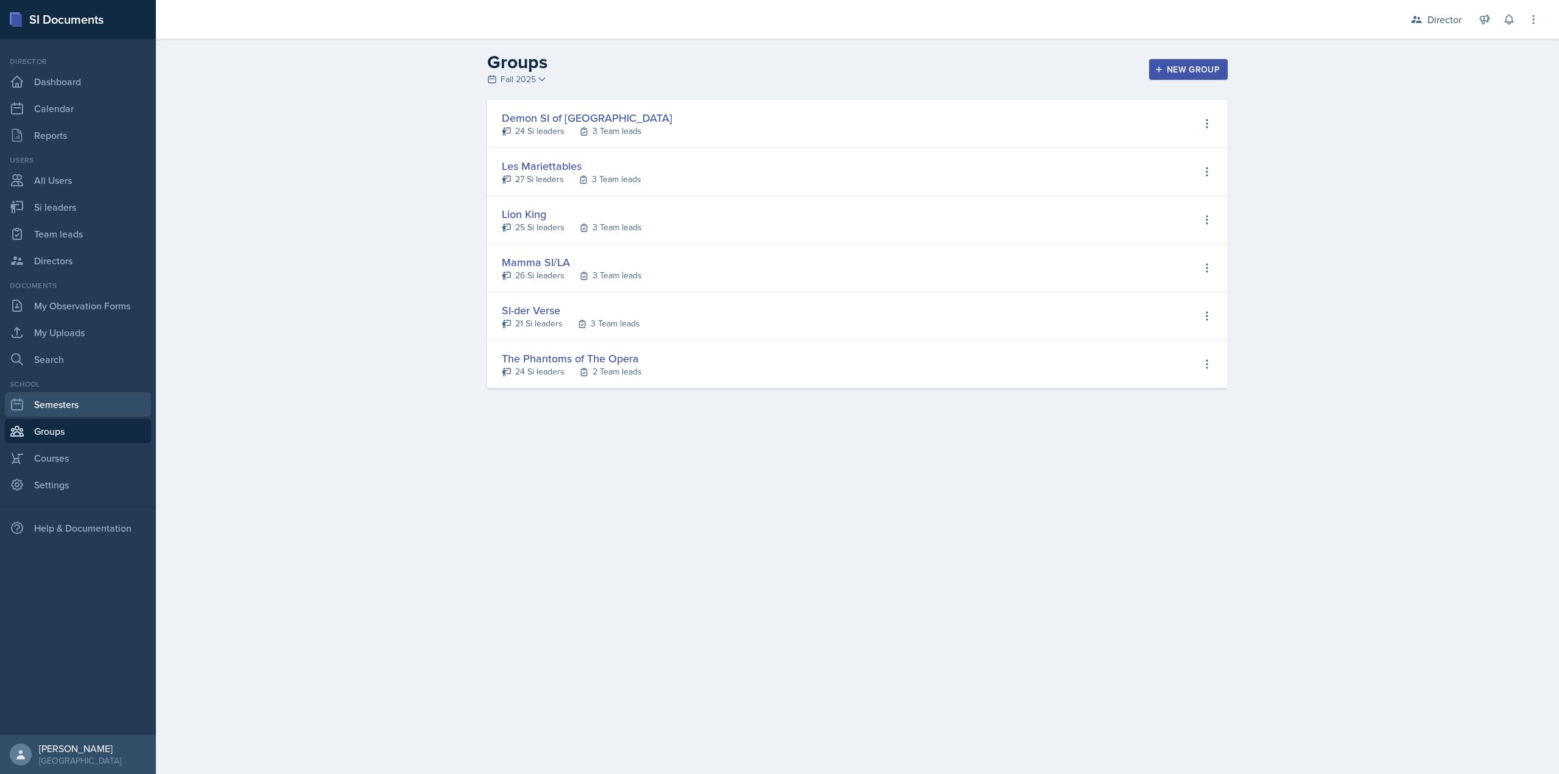
click at [85, 410] on link "Semesters" at bounding box center [78, 404] width 146 height 24
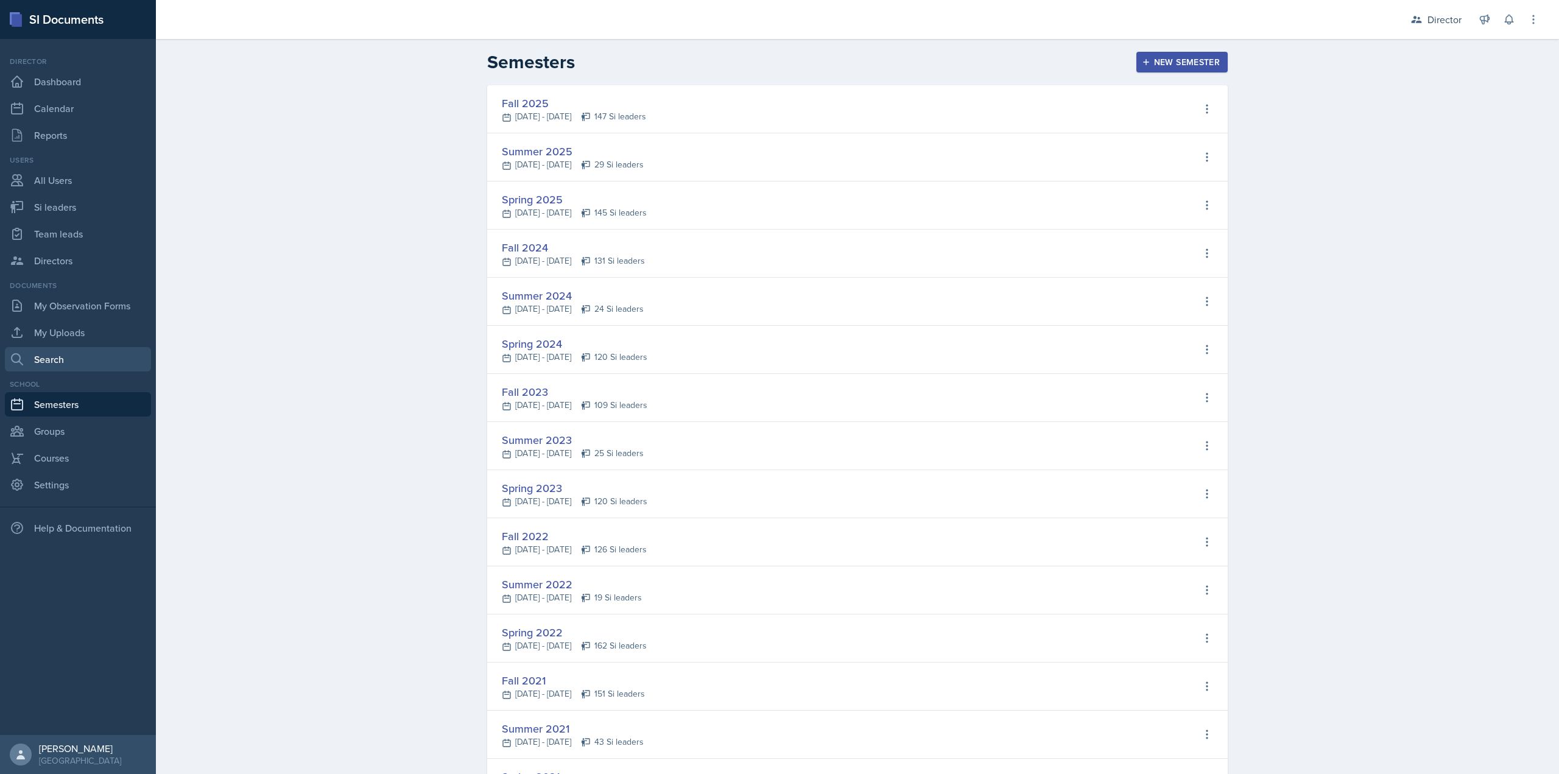
click at [81, 354] on link "Search" at bounding box center [78, 359] width 146 height 24
select select "all"
select select "1"
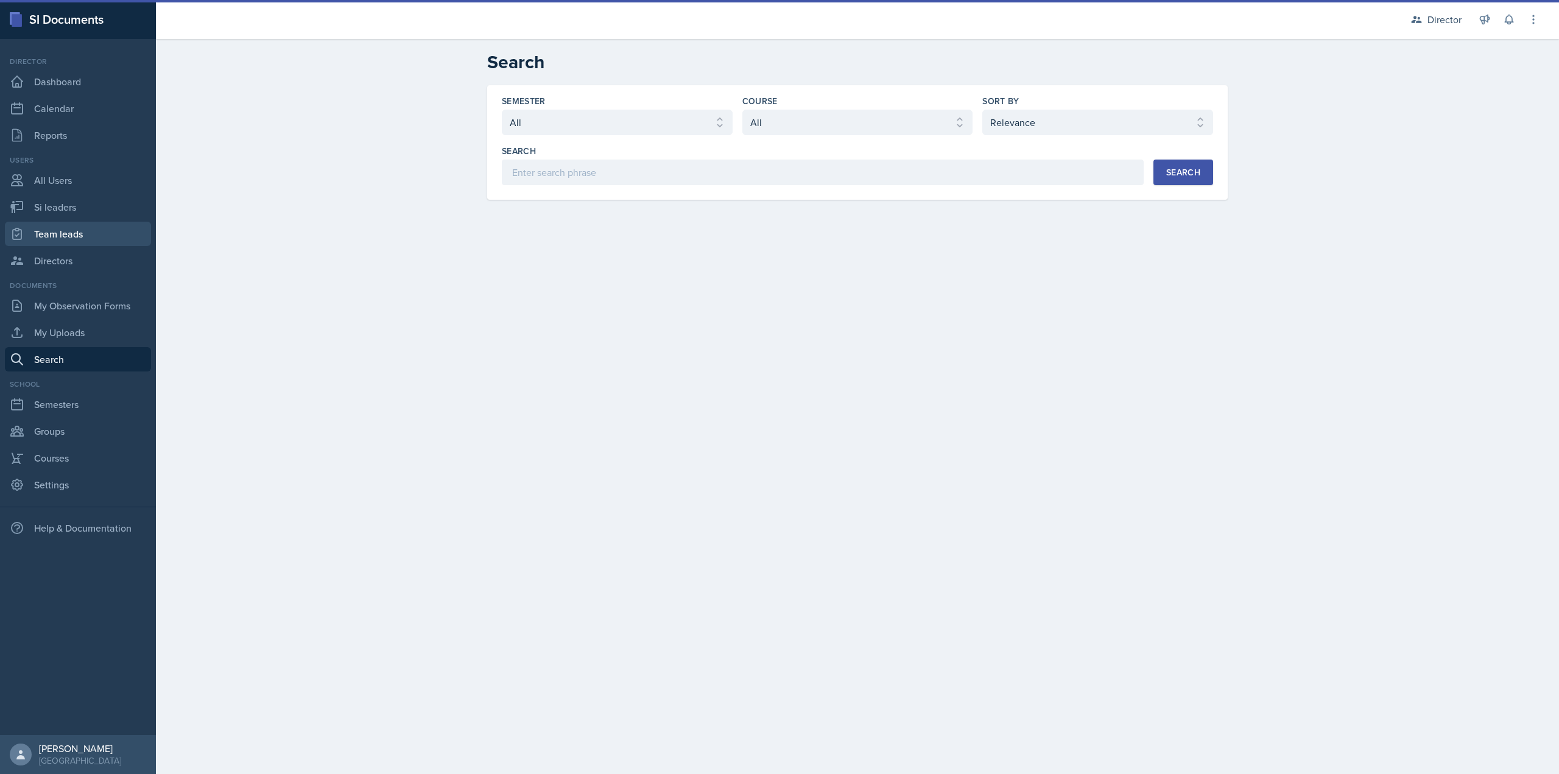
click at [83, 238] on link "Team leads" at bounding box center [78, 234] width 146 height 24
select select "2bed604d-1099-4043-b1bc-2365e8740244"
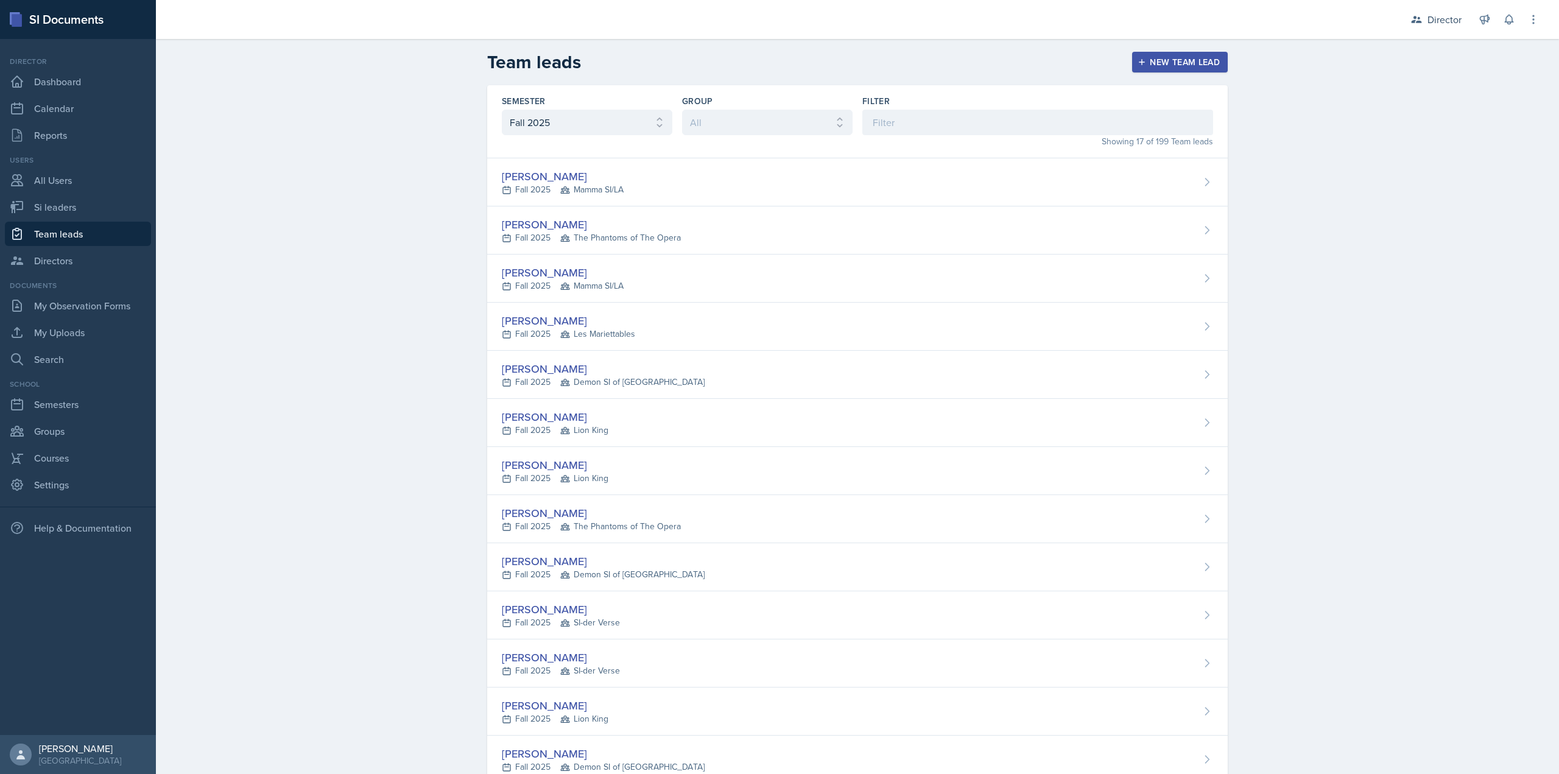
click at [85, 222] on link "Team leads" at bounding box center [78, 234] width 146 height 24
click at [88, 210] on link "Si leaders" at bounding box center [78, 207] width 146 height 24
select select "2bed604d-1099-4043-b1bc-2365e8740244"
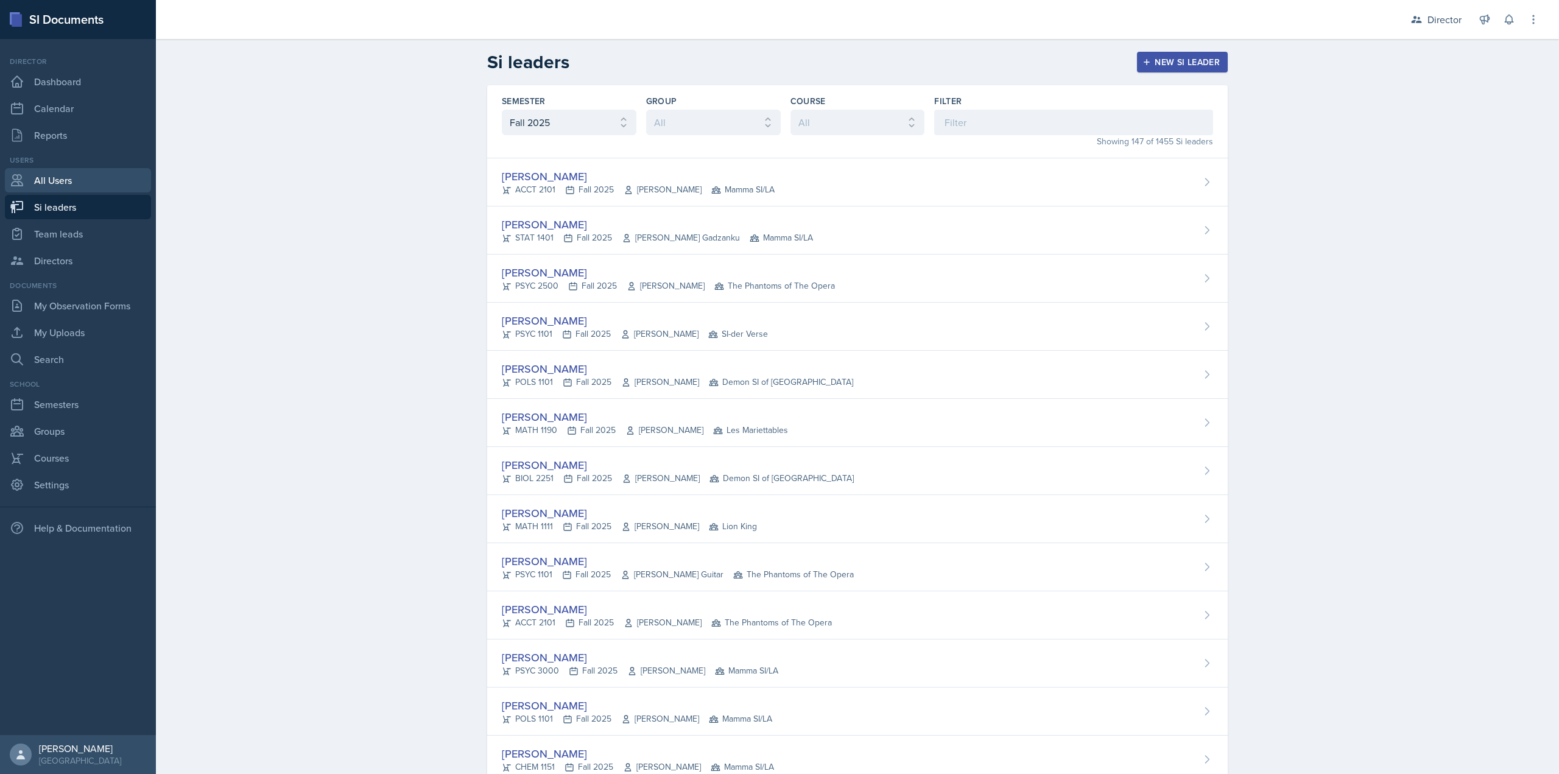
click at [88, 188] on link "All Users" at bounding box center [78, 180] width 146 height 24
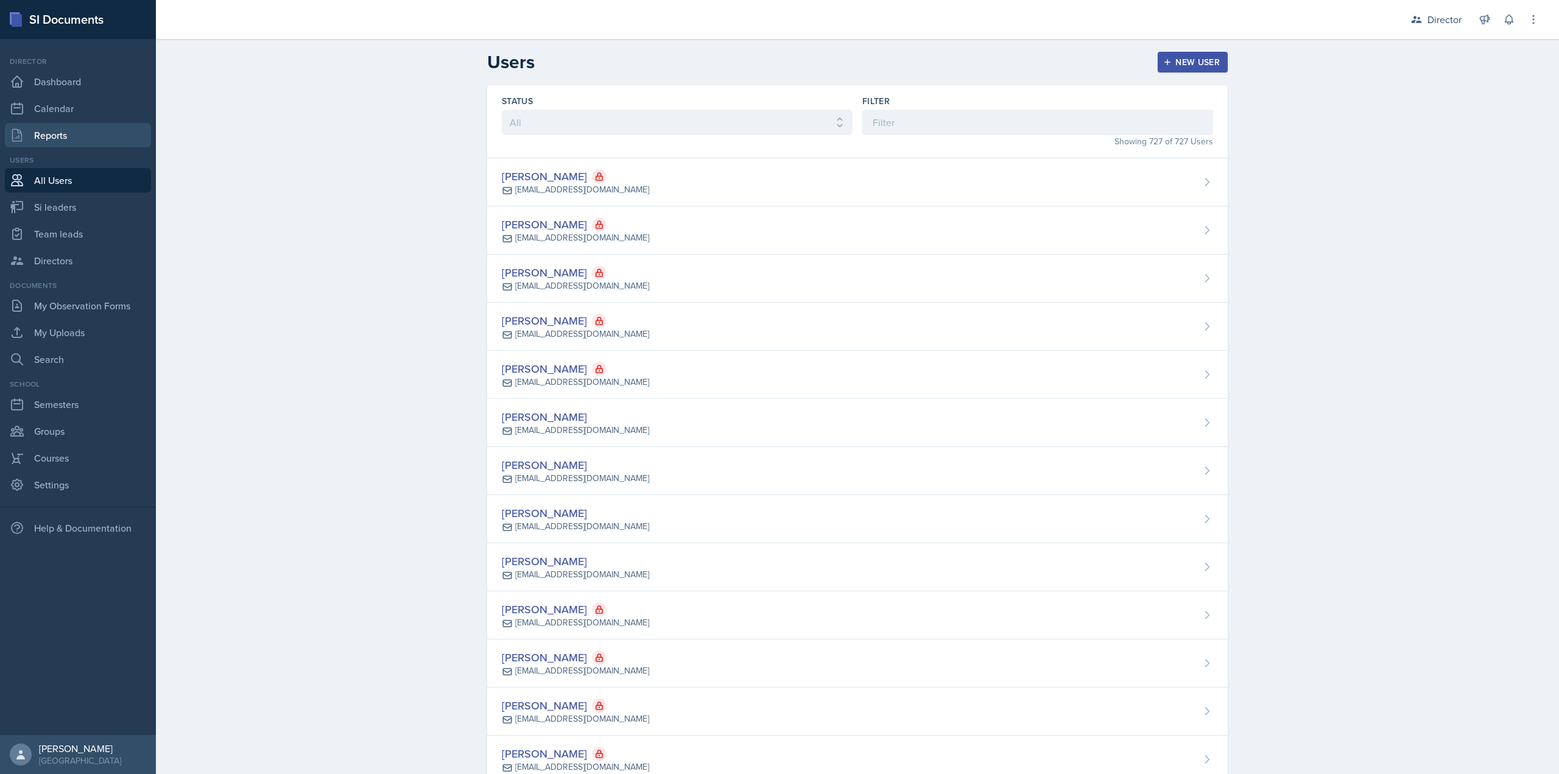
click at [90, 144] on link "Reports" at bounding box center [78, 135] width 146 height 24
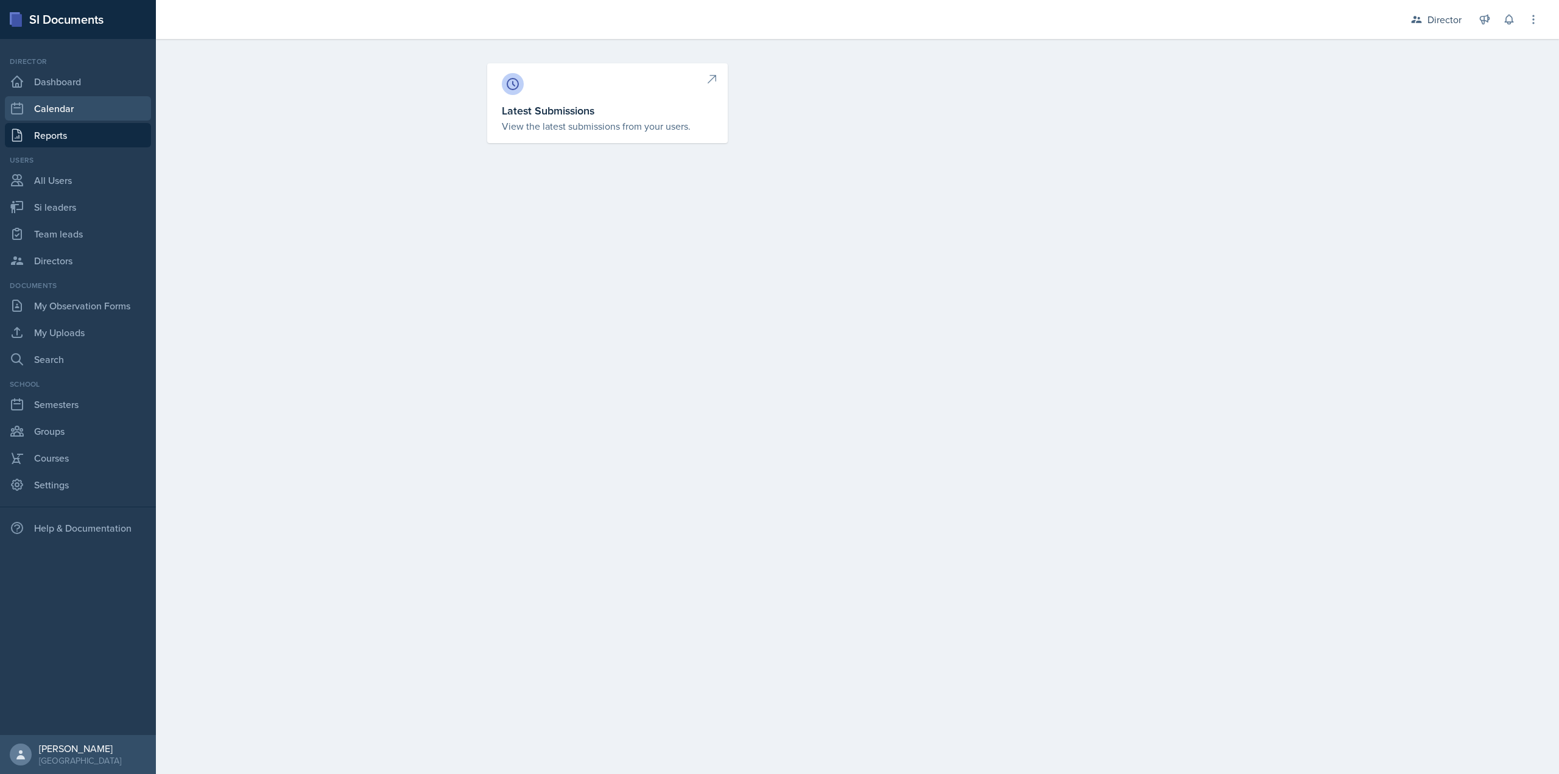
click at [96, 100] on link "Calendar" at bounding box center [78, 108] width 146 height 24
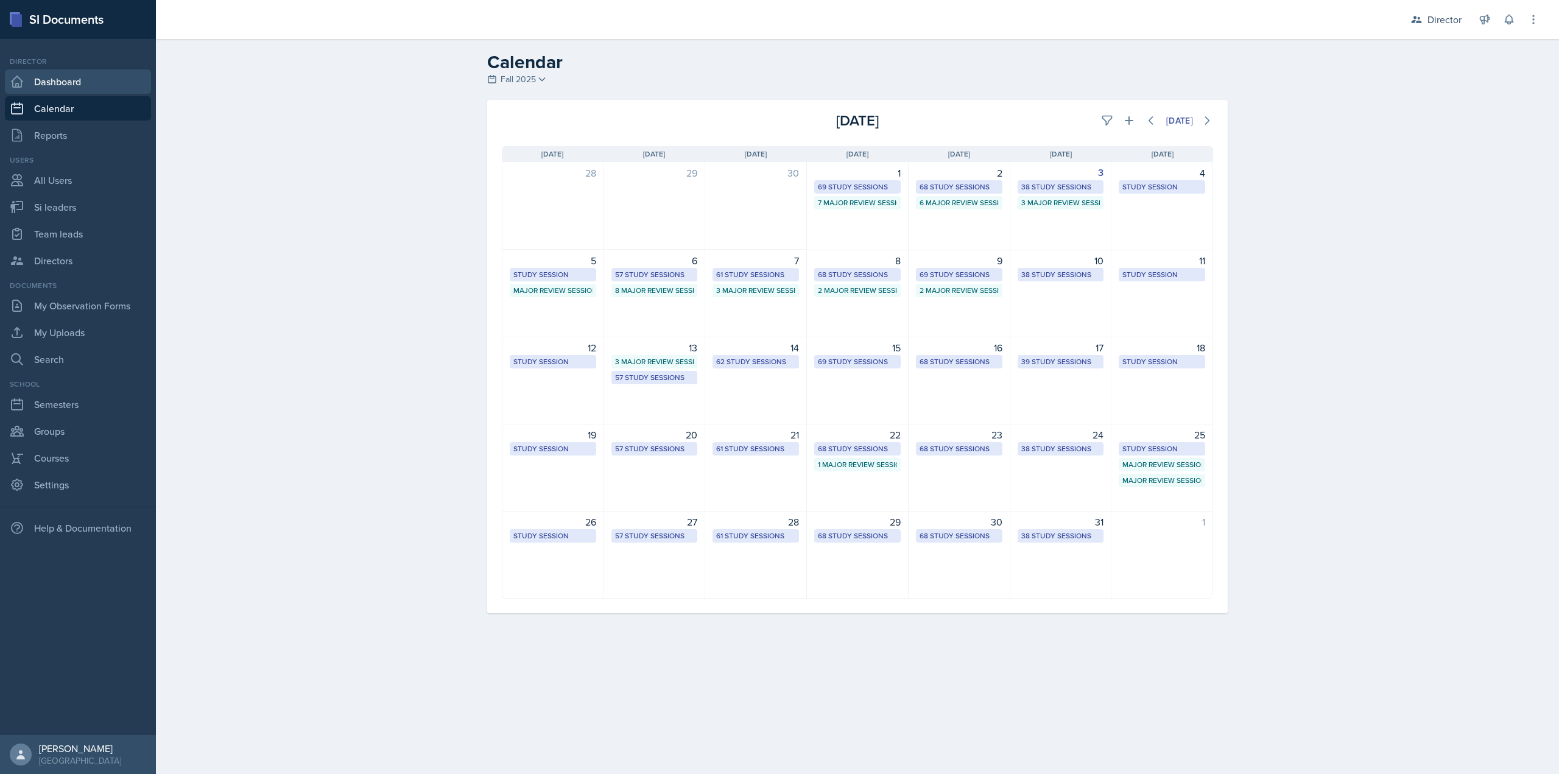
click at [97, 76] on link "Dashboard" at bounding box center [78, 81] width 146 height 24
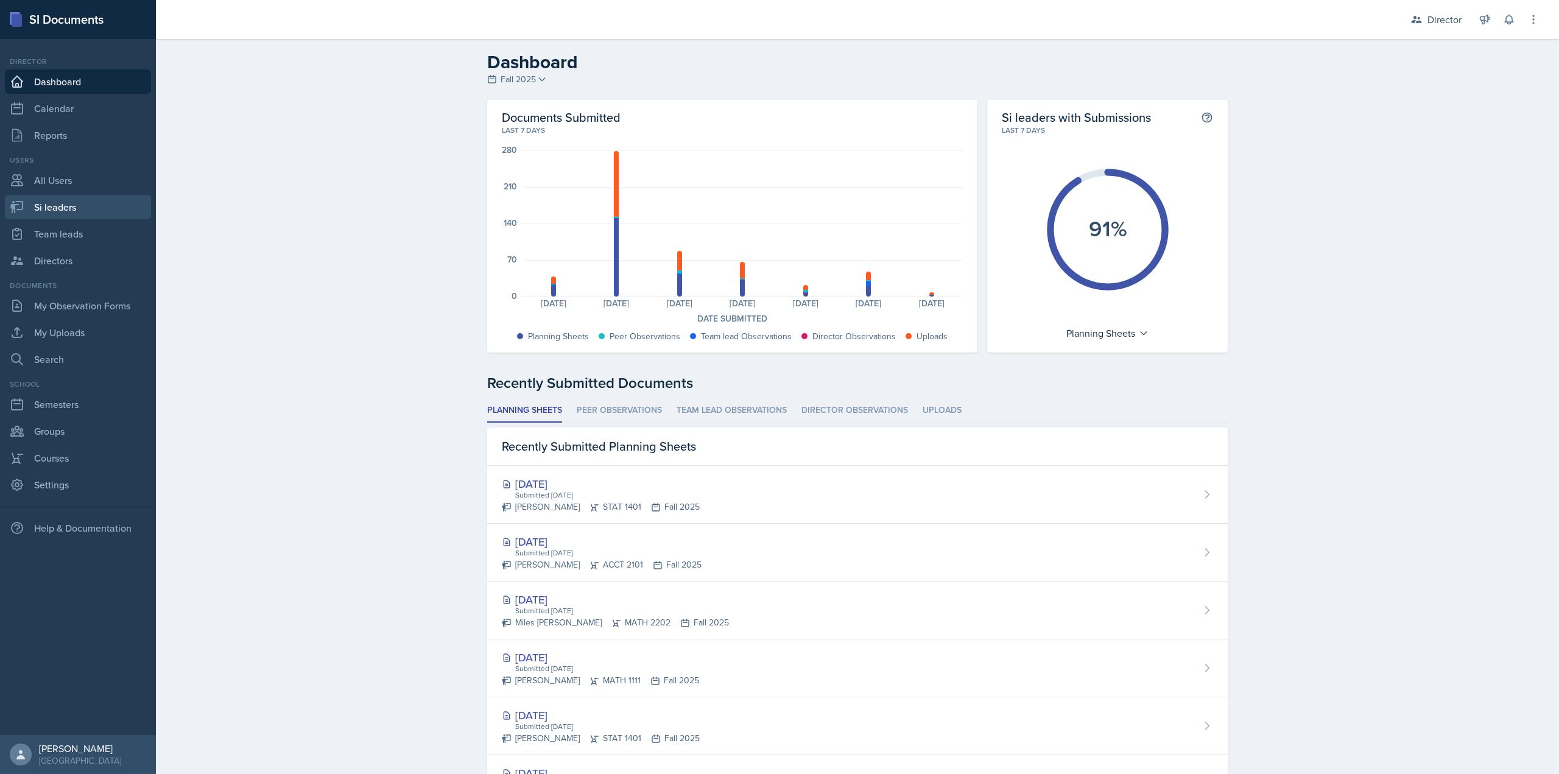
click at [69, 208] on link "Si leaders" at bounding box center [78, 207] width 146 height 24
select select "2bed604d-1099-4043-b1bc-2365e8740244"
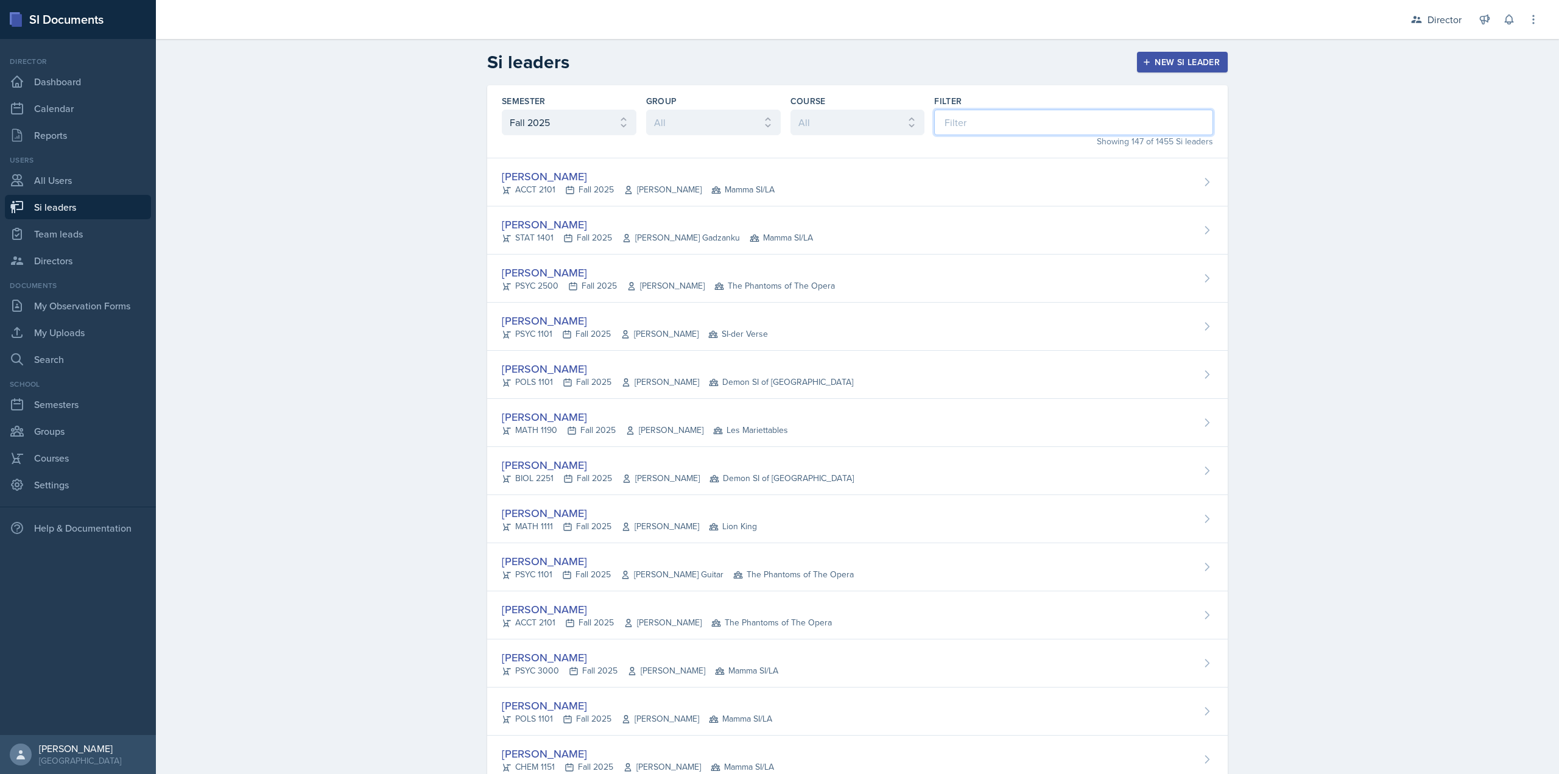
click at [962, 121] on input at bounding box center [1073, 123] width 279 height 26
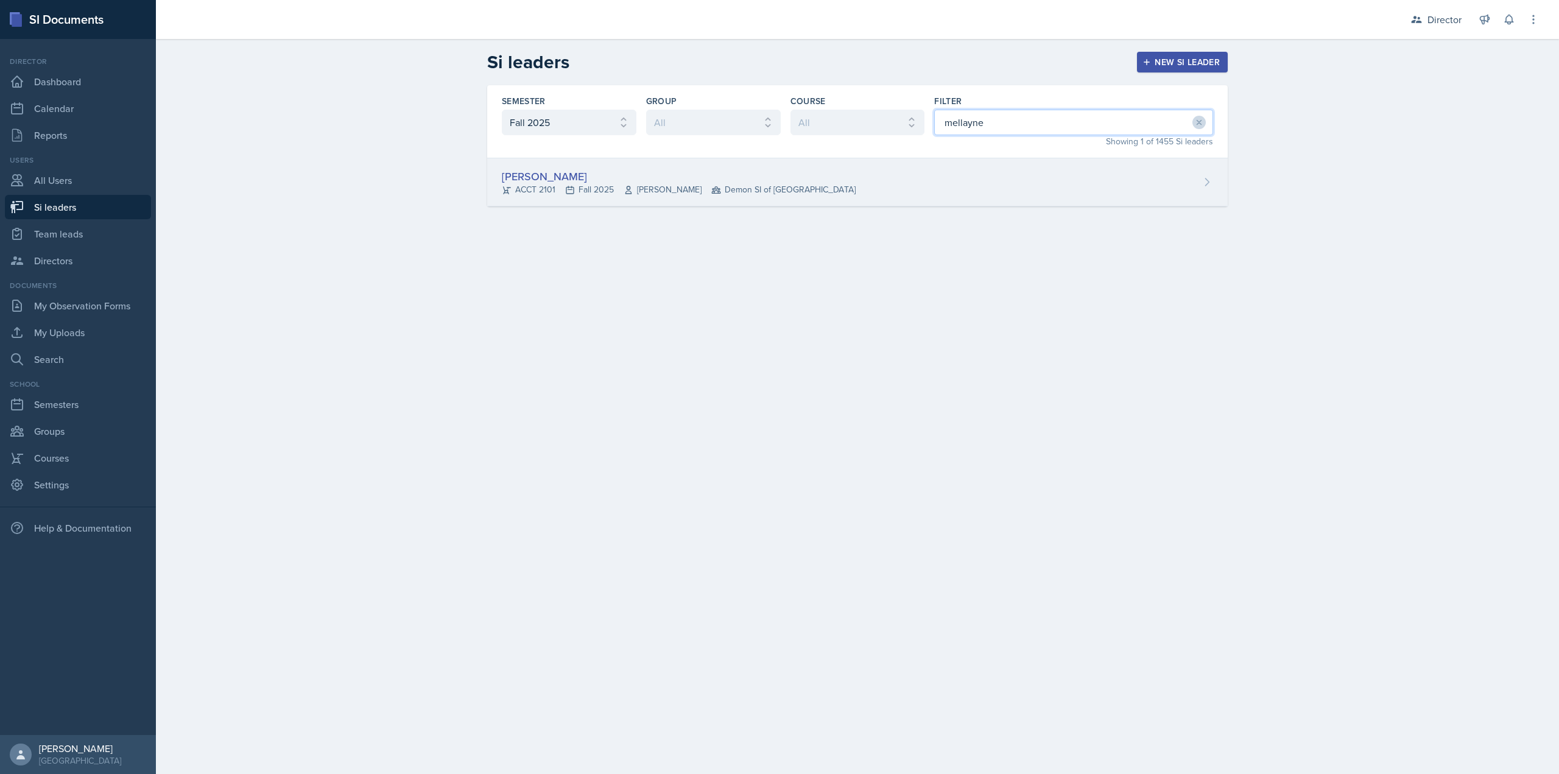
type input "mellayne"
click at [923, 180] on div "Mellayne Richards ACCT 2101 Fall 2025 Marshall McComb II Demon SI of Fleet Stre…" at bounding box center [857, 182] width 741 height 48
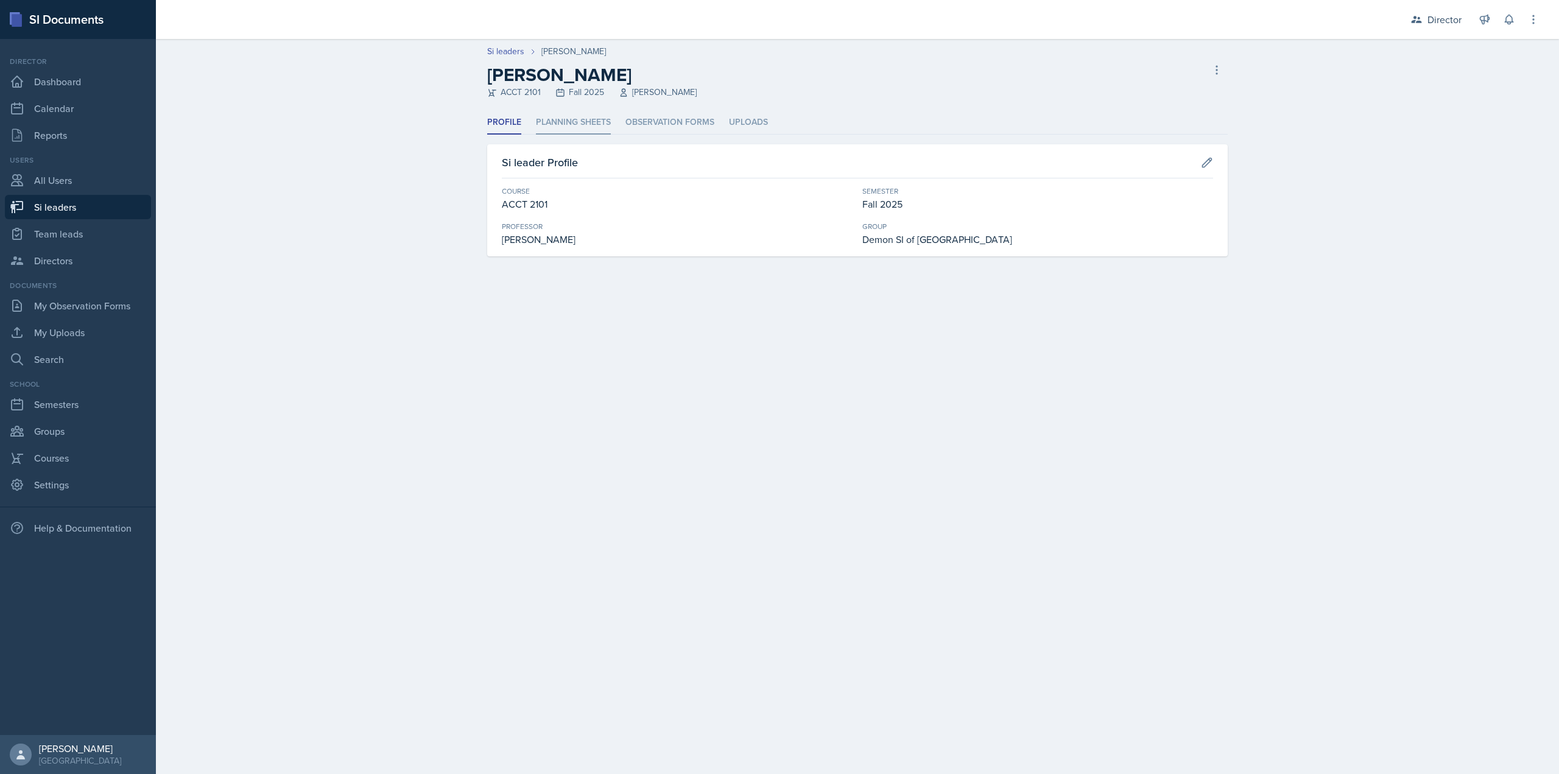
click at [607, 121] on li "Planning Sheets" at bounding box center [573, 123] width 75 height 24
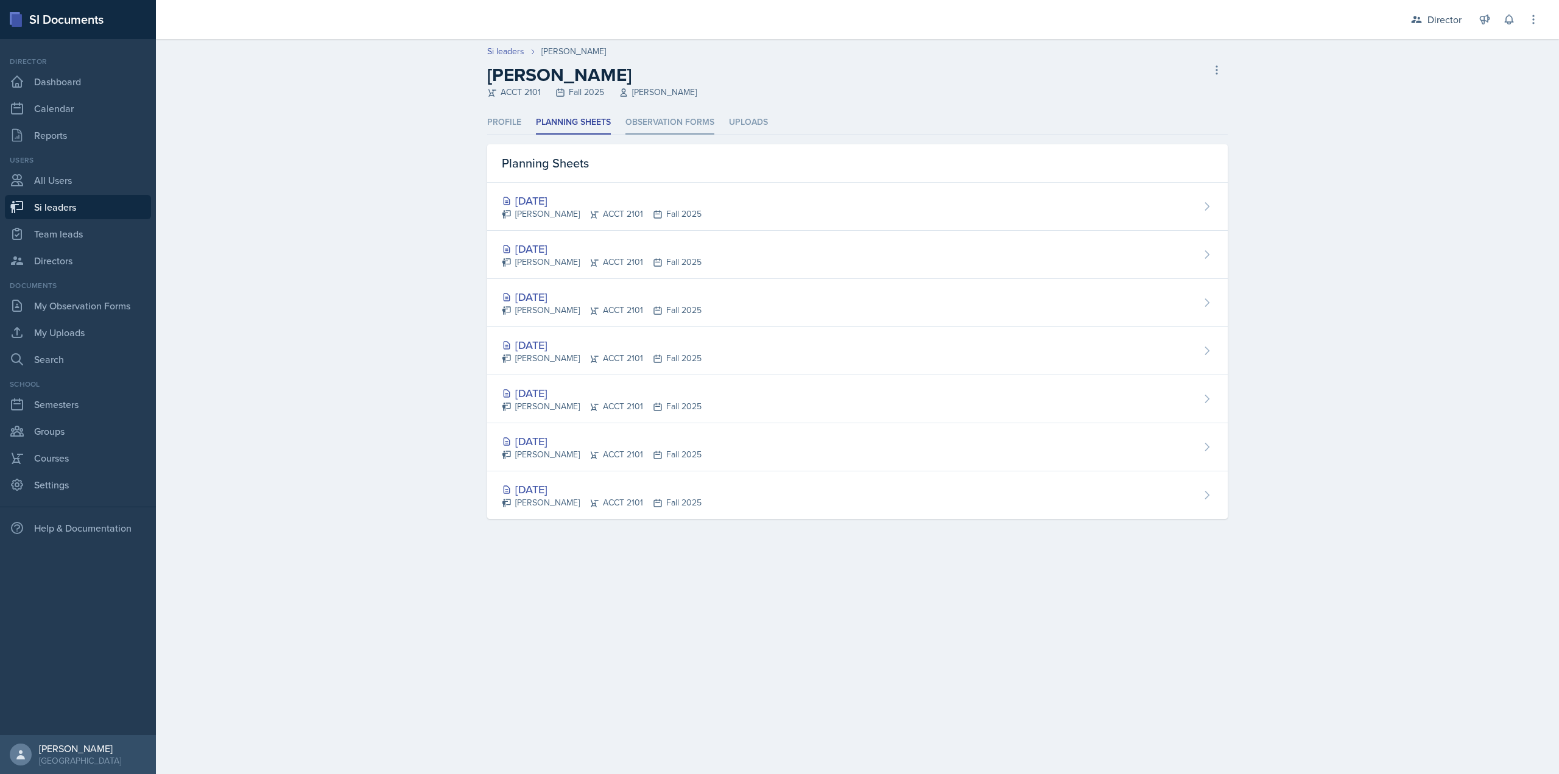
click at [649, 127] on li "Observation Forms" at bounding box center [669, 123] width 89 height 24
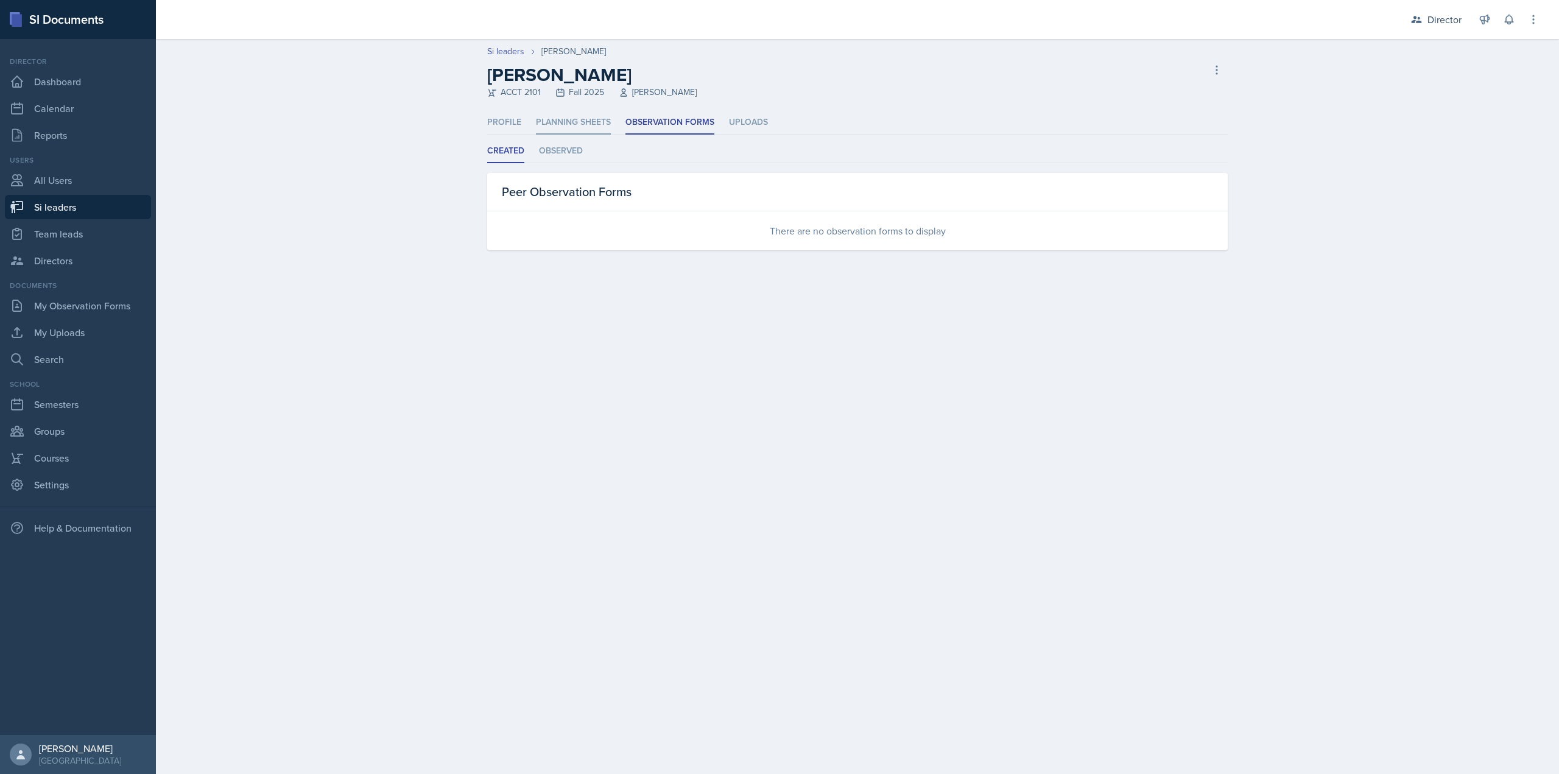
click at [559, 122] on li "Planning Sheets" at bounding box center [573, 123] width 75 height 24
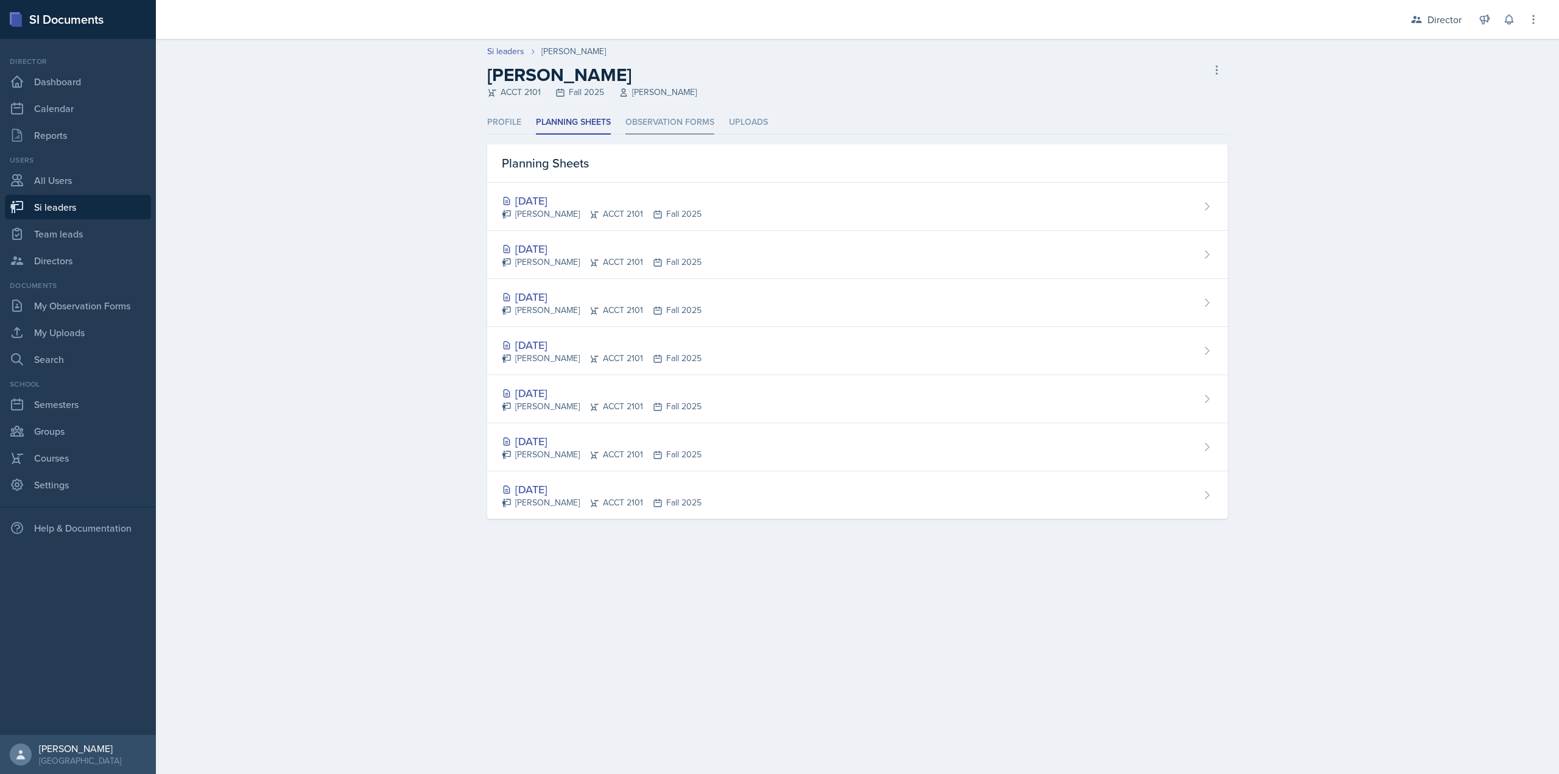
click at [638, 118] on li "Observation Forms" at bounding box center [669, 123] width 89 height 24
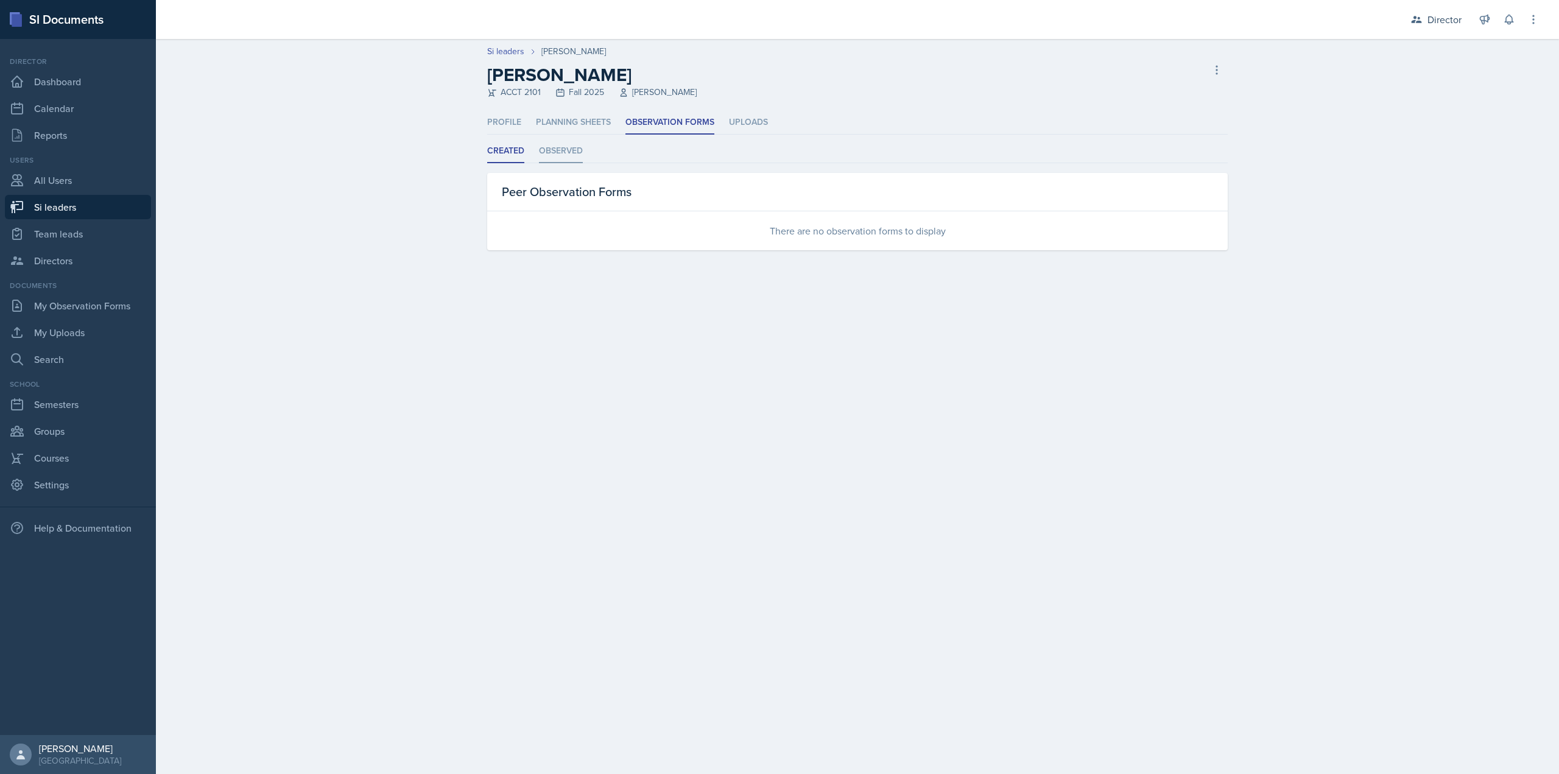
click at [564, 158] on li "Observed" at bounding box center [561, 151] width 44 height 24
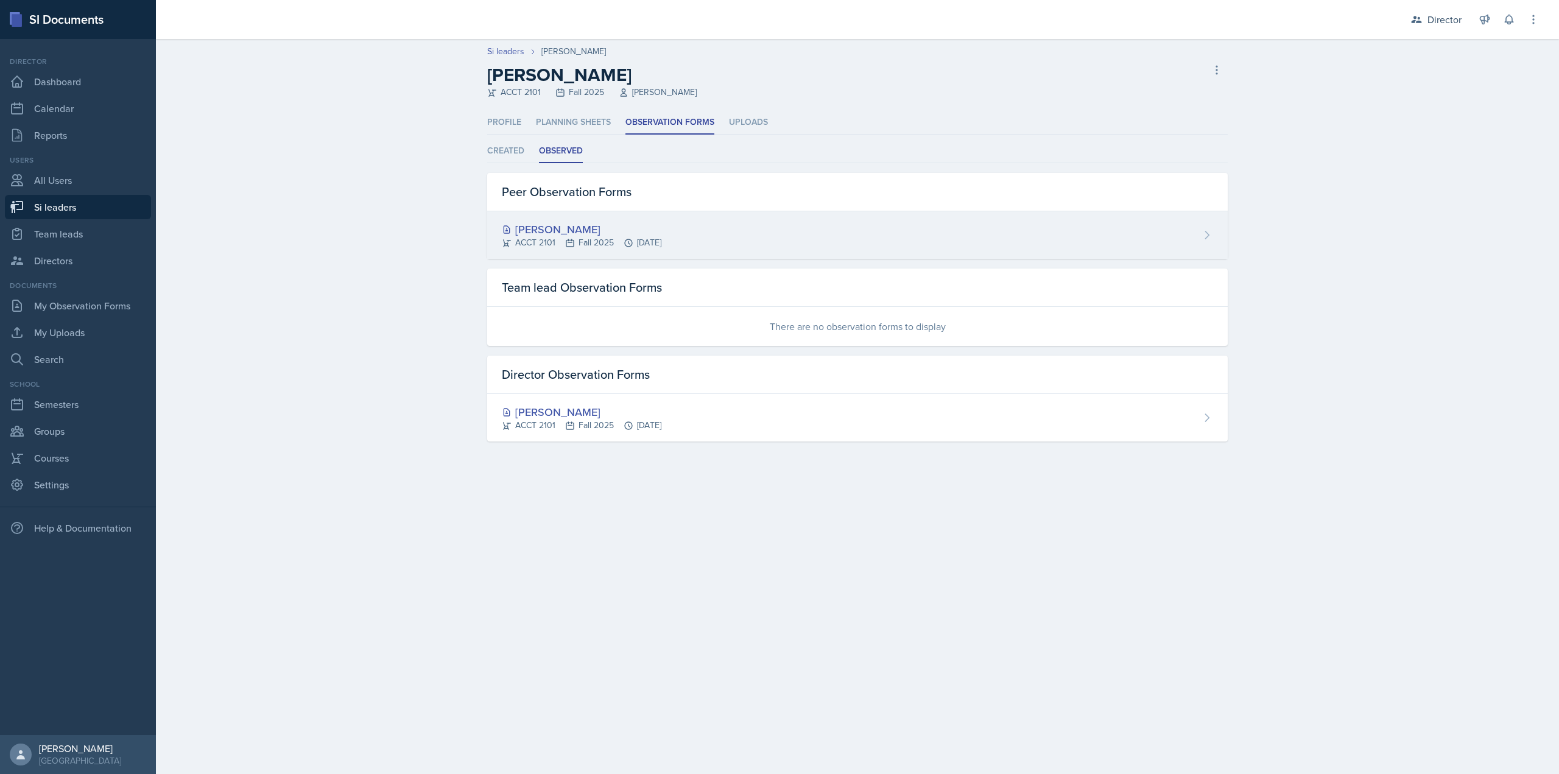
click at [572, 228] on div "Mellayne Richards" at bounding box center [582, 229] width 160 height 16
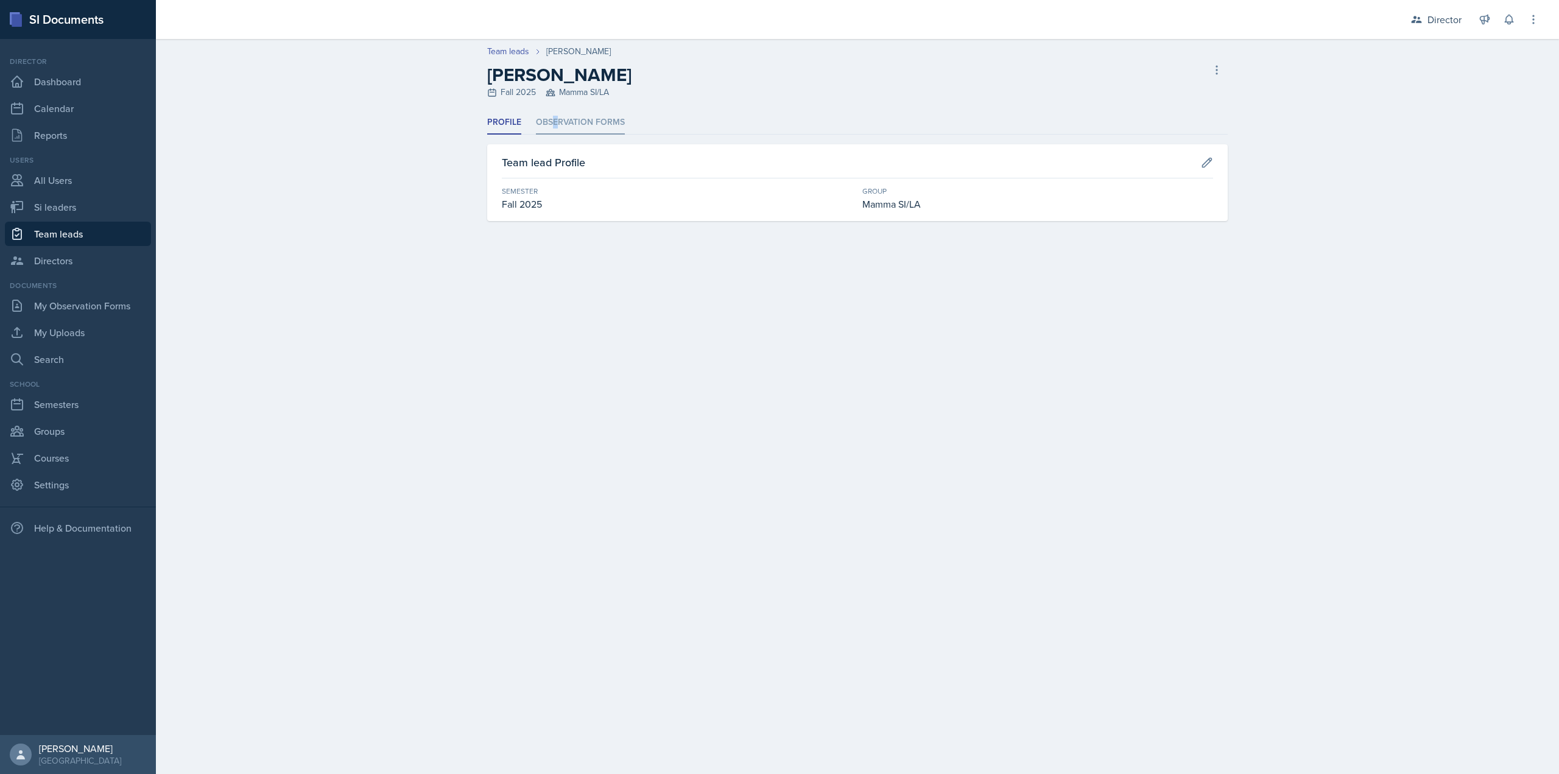
click at [555, 132] on li "Observation Forms" at bounding box center [580, 123] width 89 height 24
click at [588, 130] on li "Observation Forms" at bounding box center [580, 123] width 89 height 24
